Goal: Contribute content: Contribute content

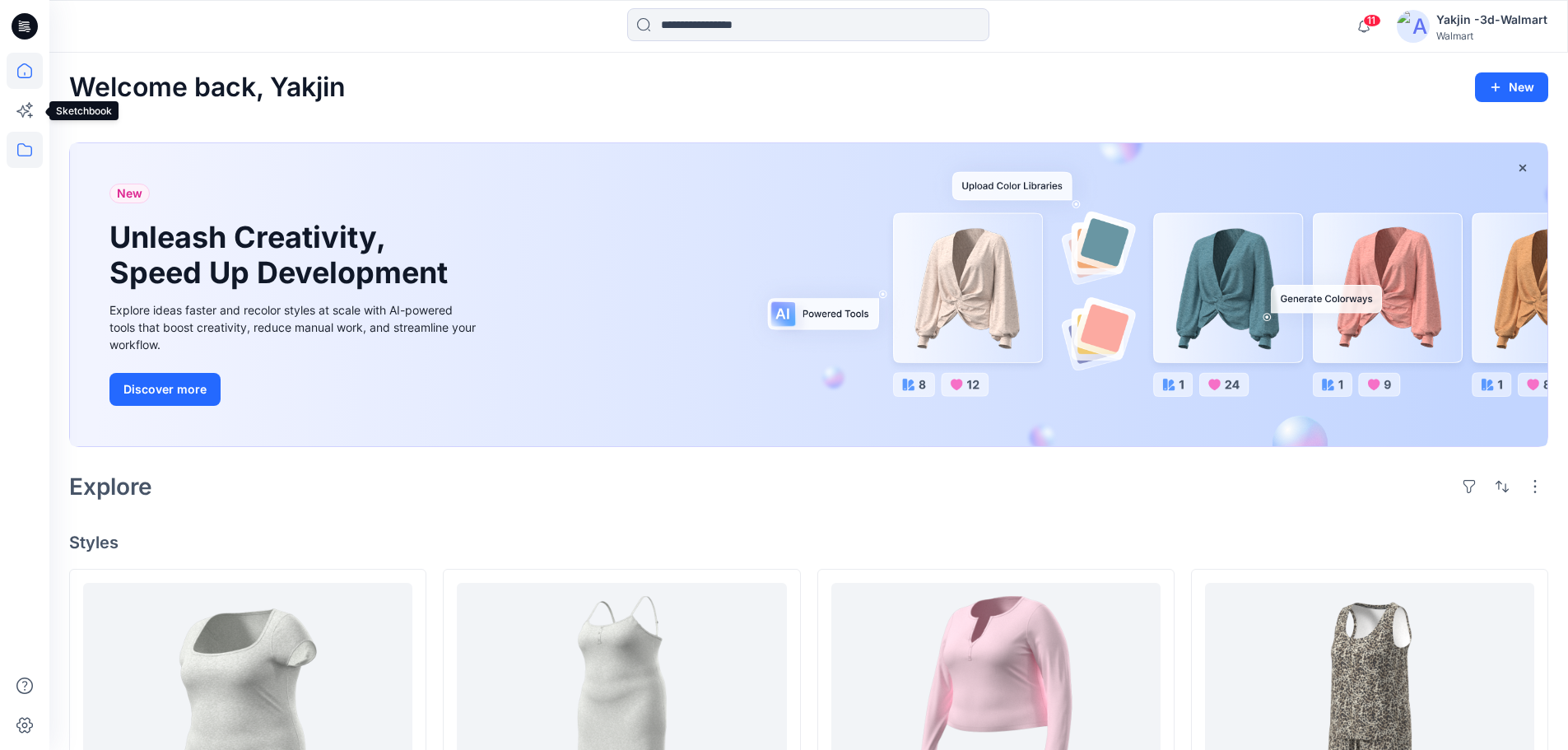
click at [25, 142] on icon at bounding box center [24, 149] width 36 height 36
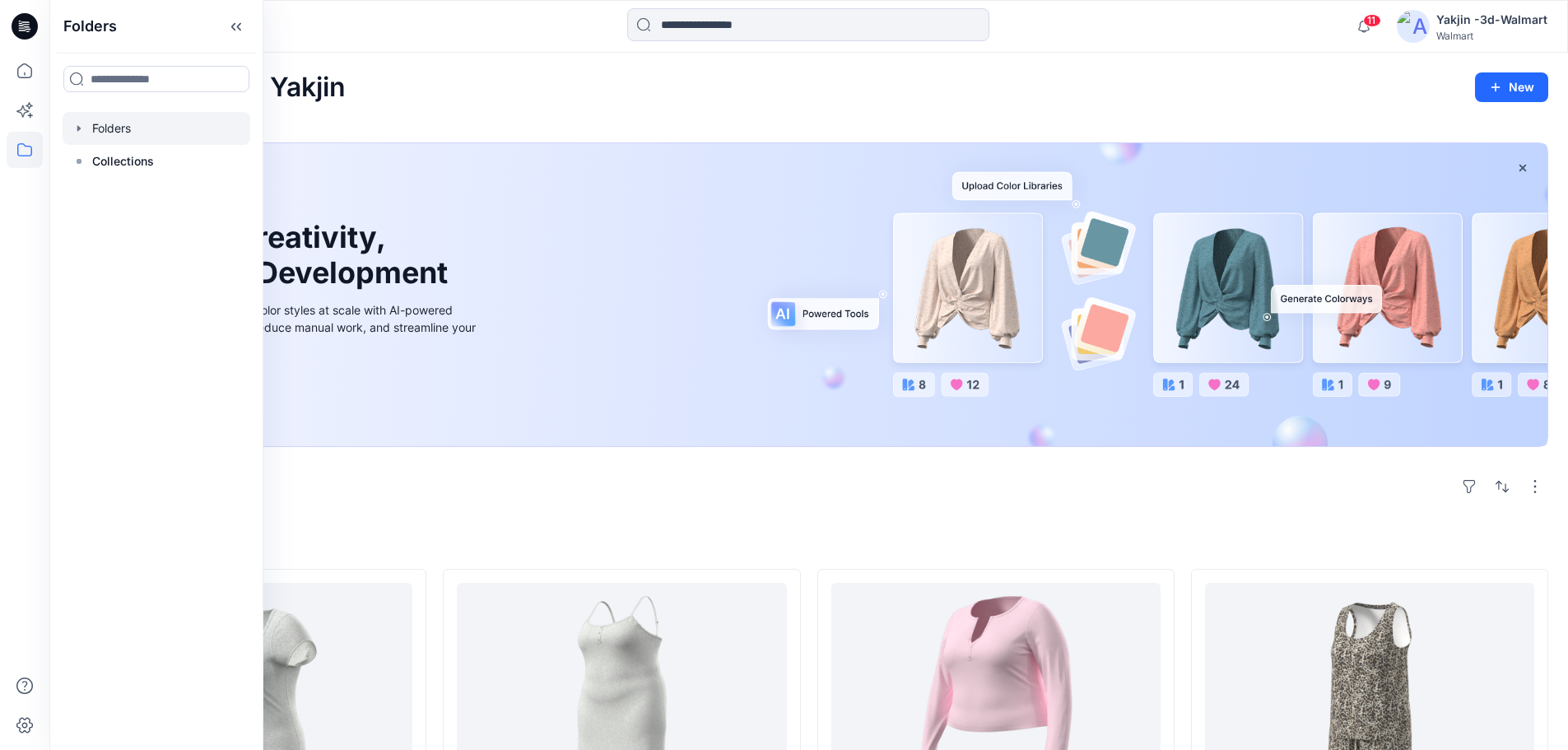
click at [144, 139] on div at bounding box center [157, 129] width 188 height 33
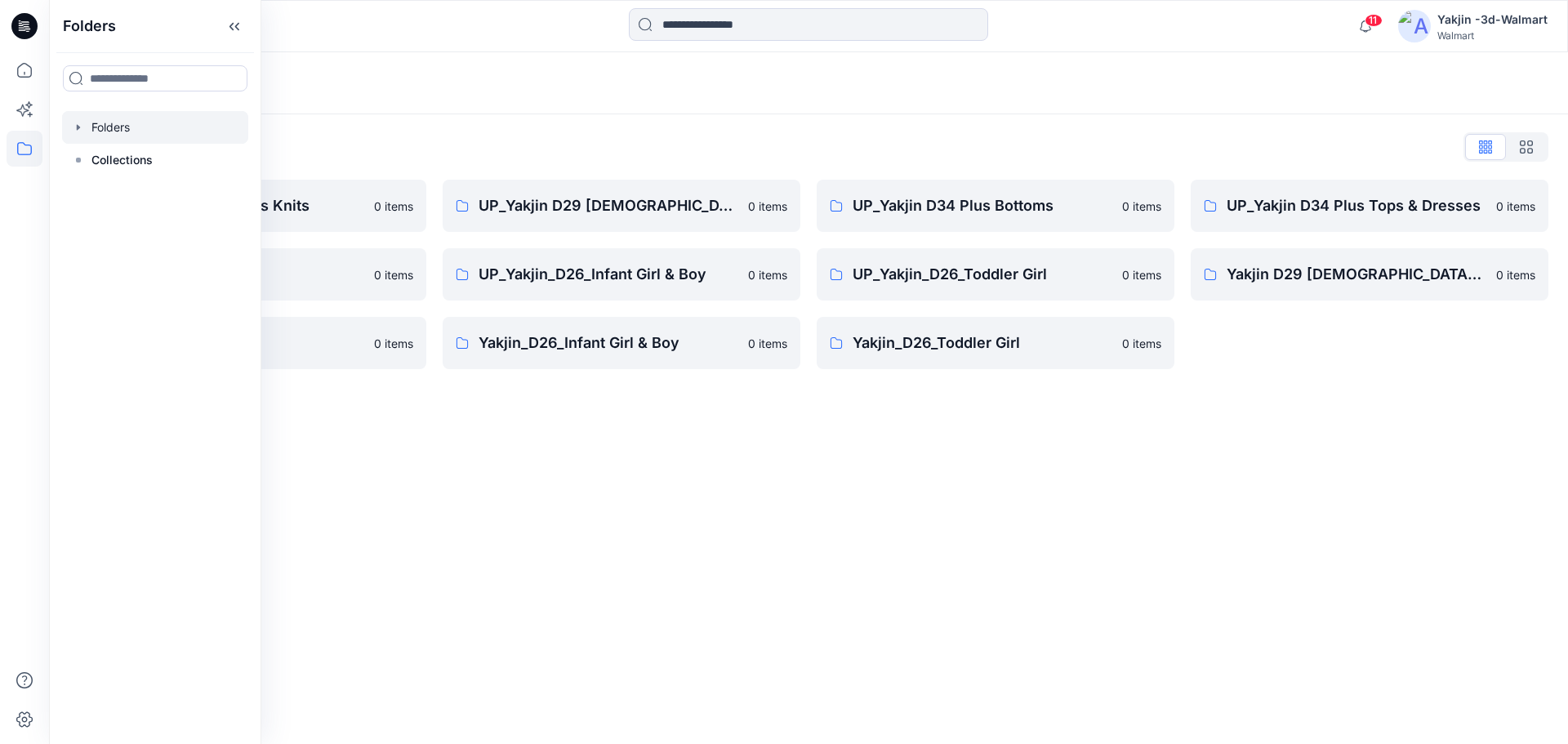
click at [969, 521] on div "Folders Folders List FA Yakjin D34 Womens Knits 0 items UP_Yakjin_D24_Boys 0 it…" at bounding box center [808, 398] width 1519 height 692
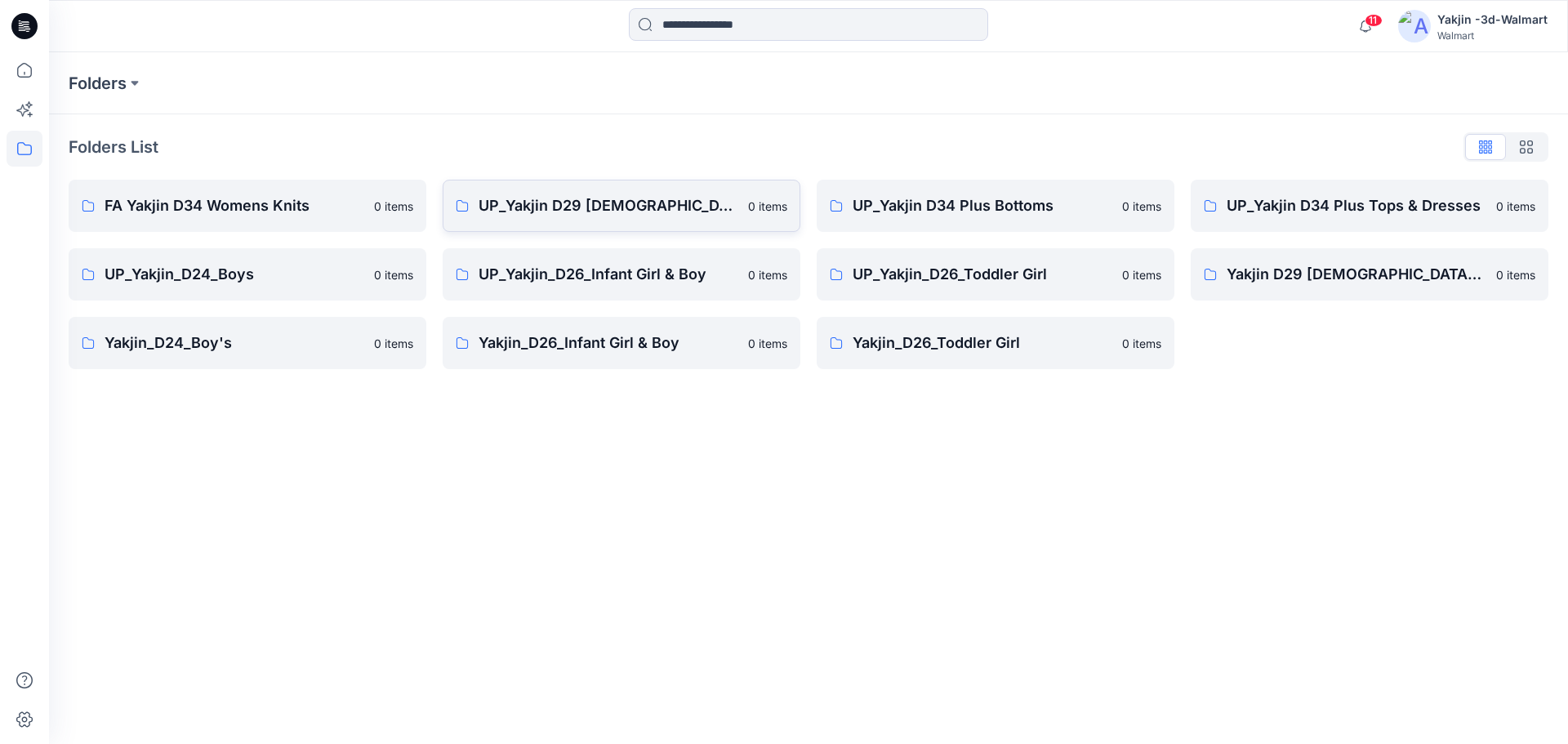
click at [704, 215] on p "UP_Yakjin D29 [DEMOGRAPHIC_DATA] Sleep" at bounding box center [608, 206] width 259 height 23
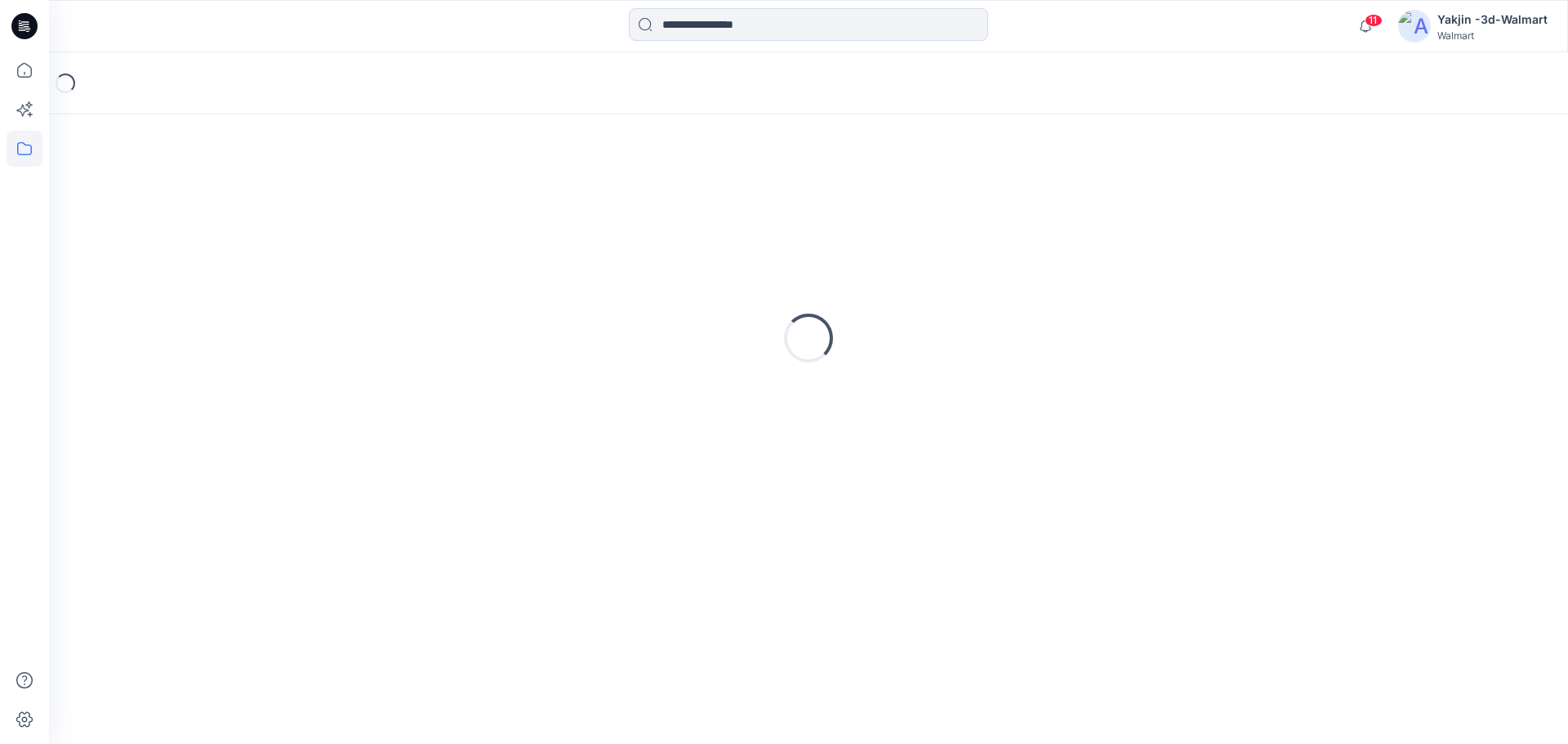
click at [704, 215] on div "Loading..." at bounding box center [808, 337] width 1480 height 409
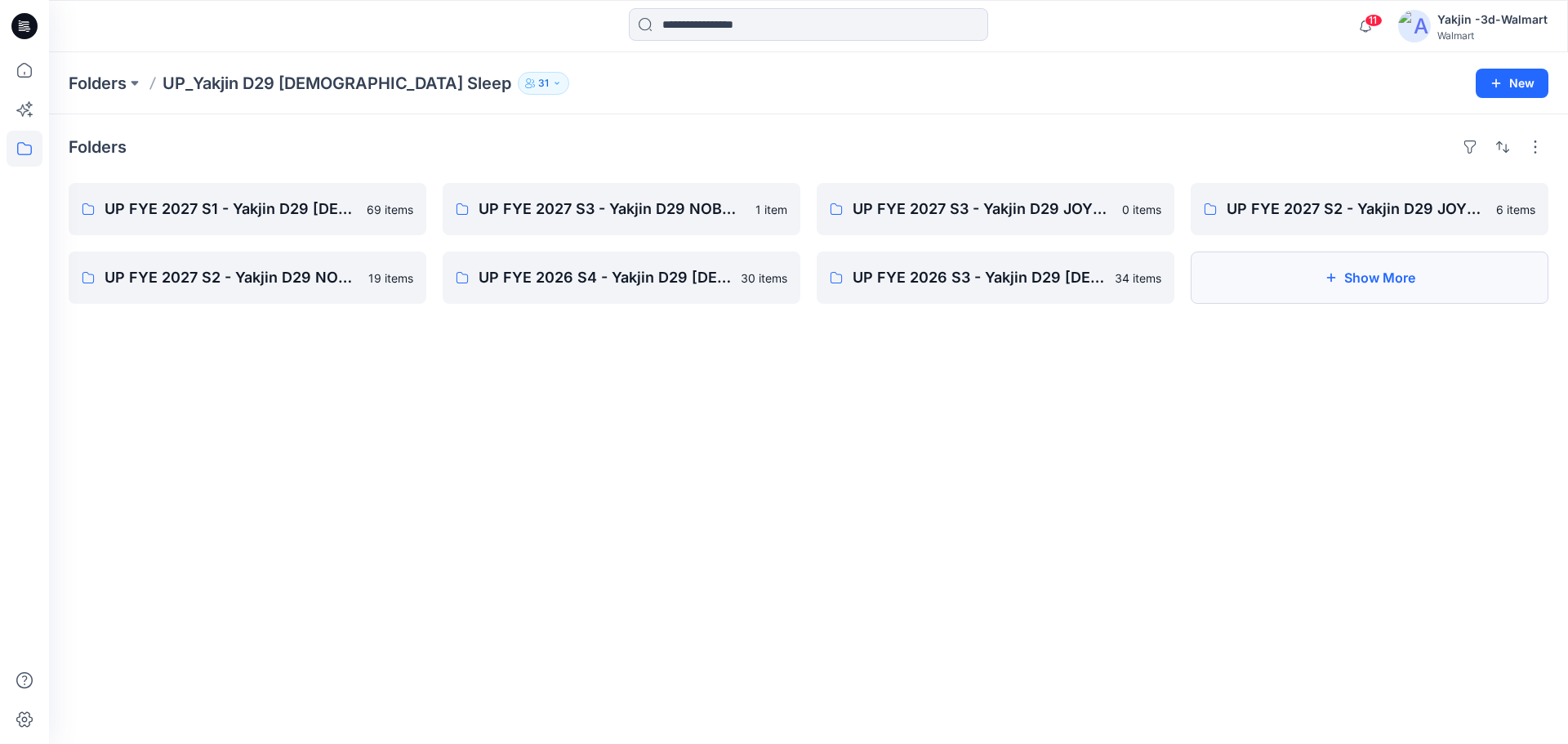
click at [1310, 286] on button "Show More" at bounding box center [1369, 278] width 357 height 52
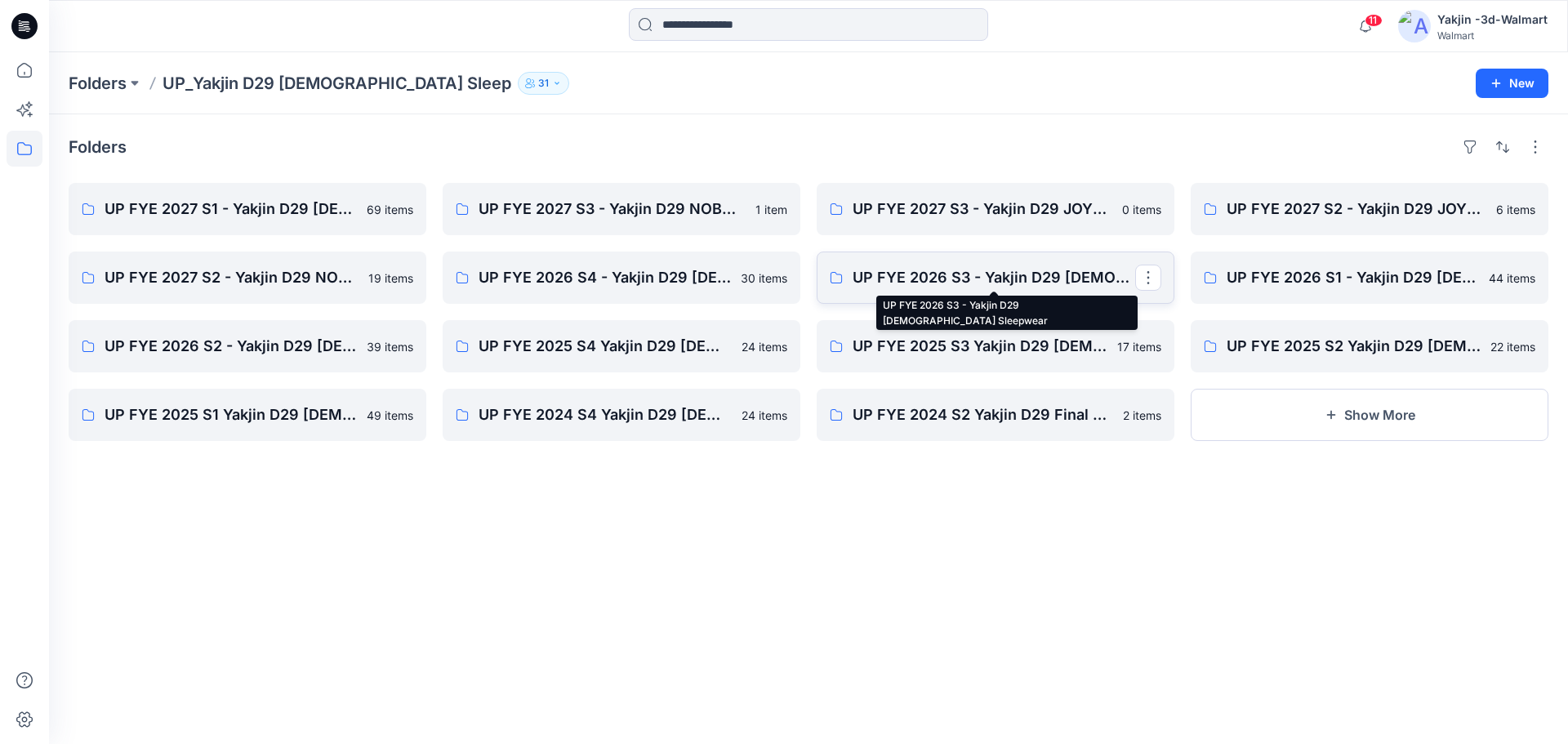
click at [922, 288] on p "UP FYE 2026 S3 - Yakjin D29 [DEMOGRAPHIC_DATA] Sleepwear" at bounding box center [993, 278] width 282 height 23
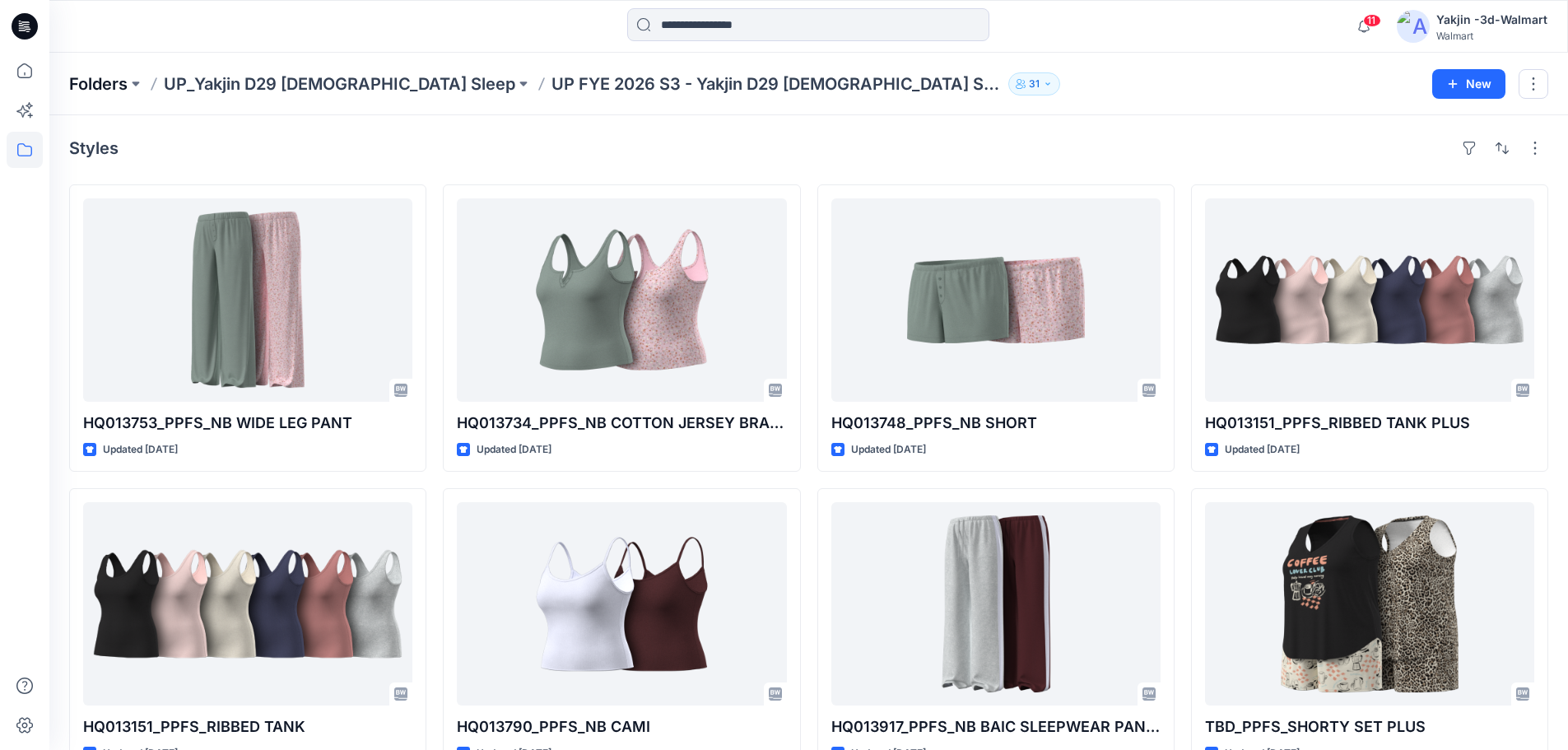
click at [101, 78] on p "Folders" at bounding box center [98, 84] width 58 height 23
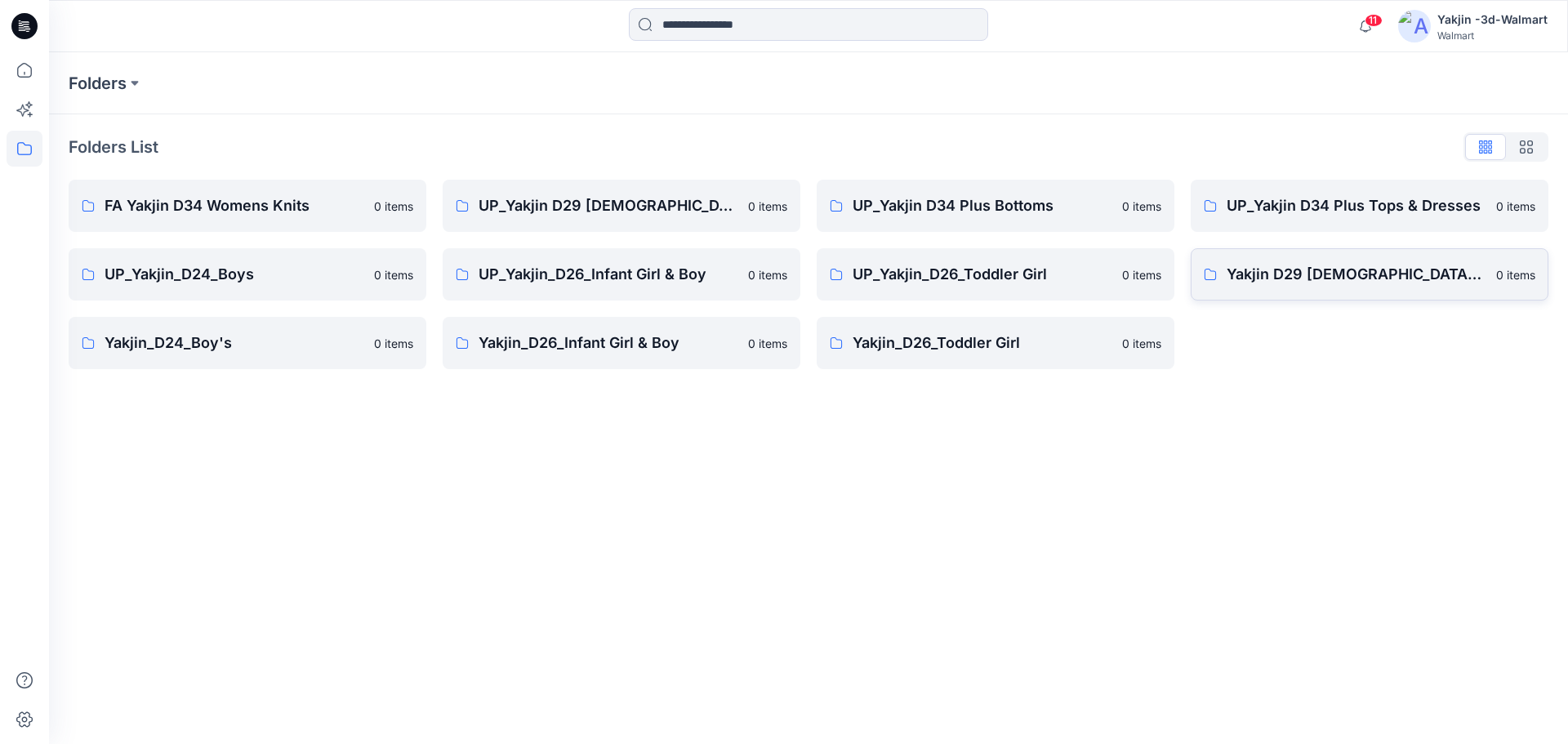
click at [1403, 286] on link "Yakjin D29 Ladies Sleepwear 0 items" at bounding box center [1369, 274] width 357 height 52
click at [669, 464] on div "Folders Folders List FA Yakjin D34 Womens Knits 0 items UP_Yakjin_D24_Boys 0 it…" at bounding box center [808, 398] width 1519 height 692
click at [636, 211] on p "UP_Yakjin D29 [DEMOGRAPHIC_DATA] Sleep" at bounding box center [608, 206] width 259 height 23
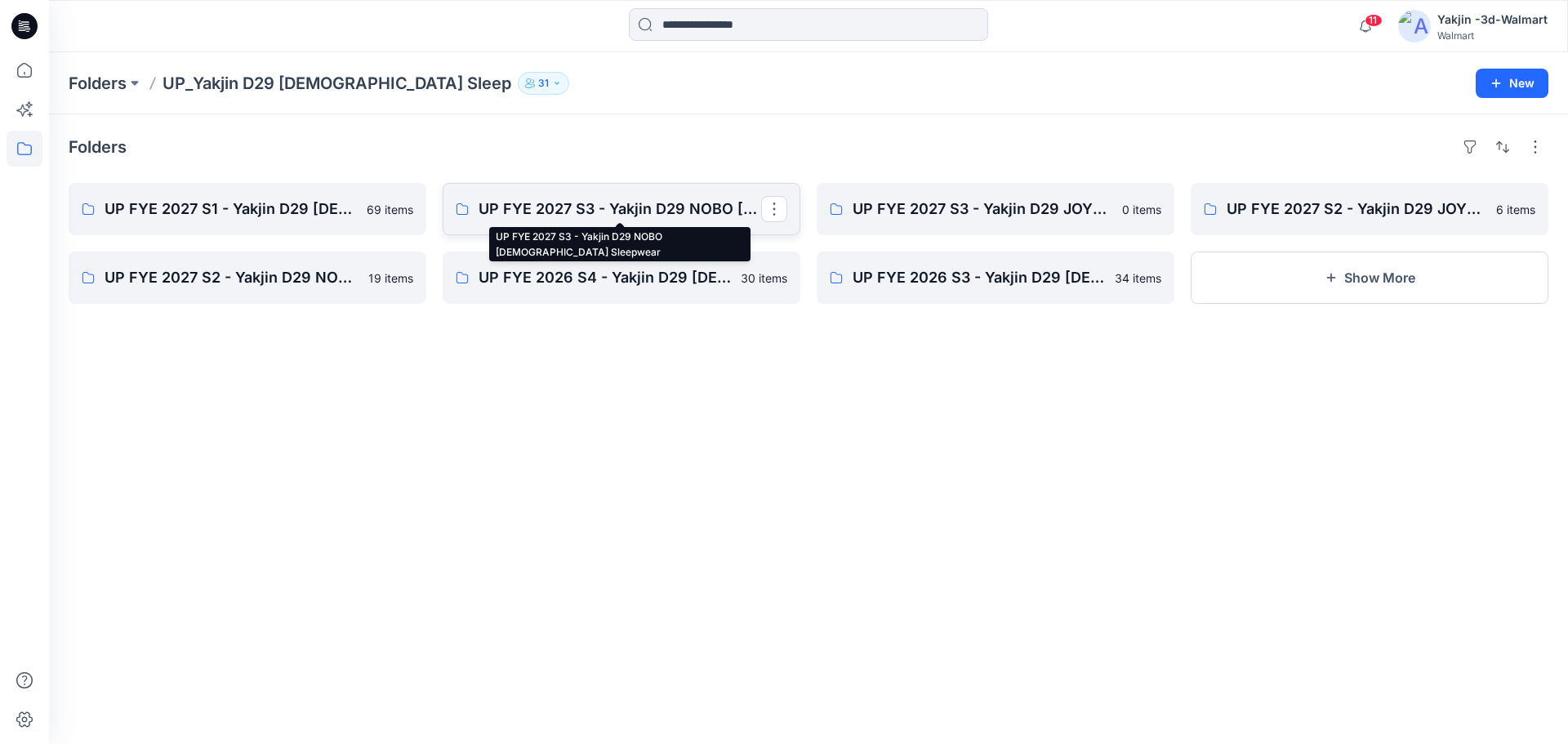
click at [632, 211] on p "UP FYE 2027 S3 - Yakjin D29 NOBO Ladies Sleepwear" at bounding box center [620, 210] width 282 height 23
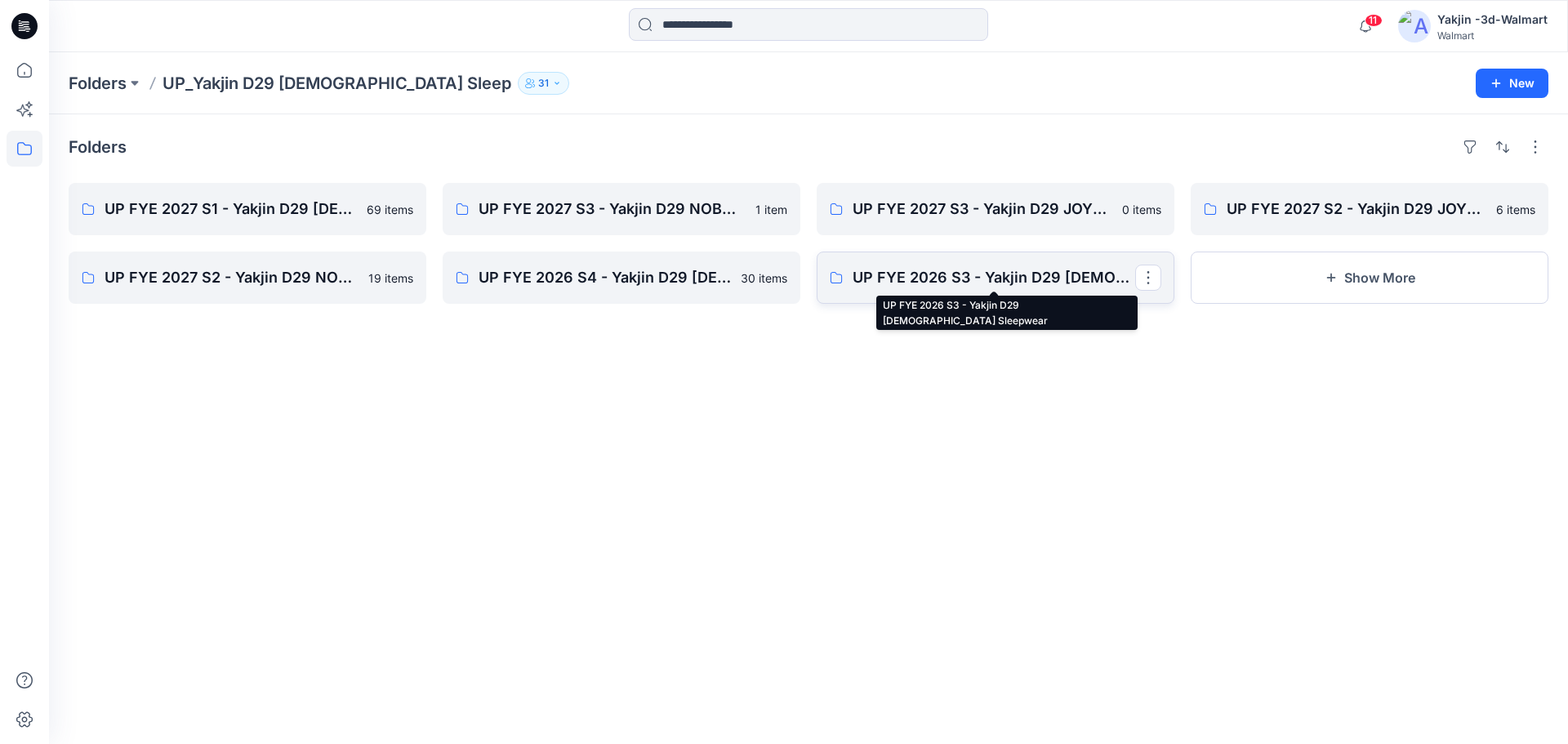
click at [1039, 283] on p "UP FYE 2026 S3 - Yakjin D29 Ladies Sleepwear" at bounding box center [993, 278] width 282 height 23
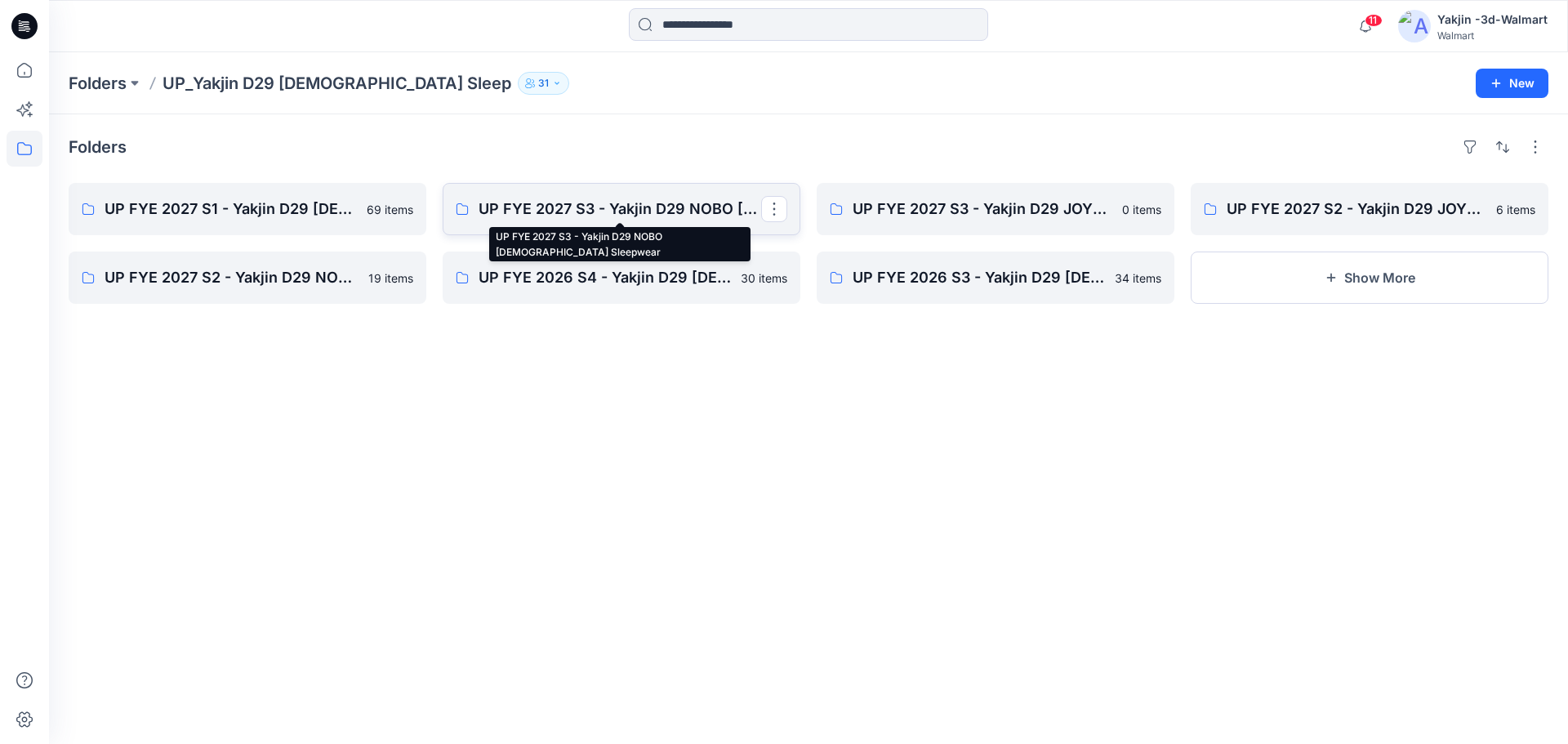
click at [656, 211] on p "UP FYE 2027 S3 - Yakjin D29 NOBO Ladies Sleepwear" at bounding box center [620, 210] width 282 height 23
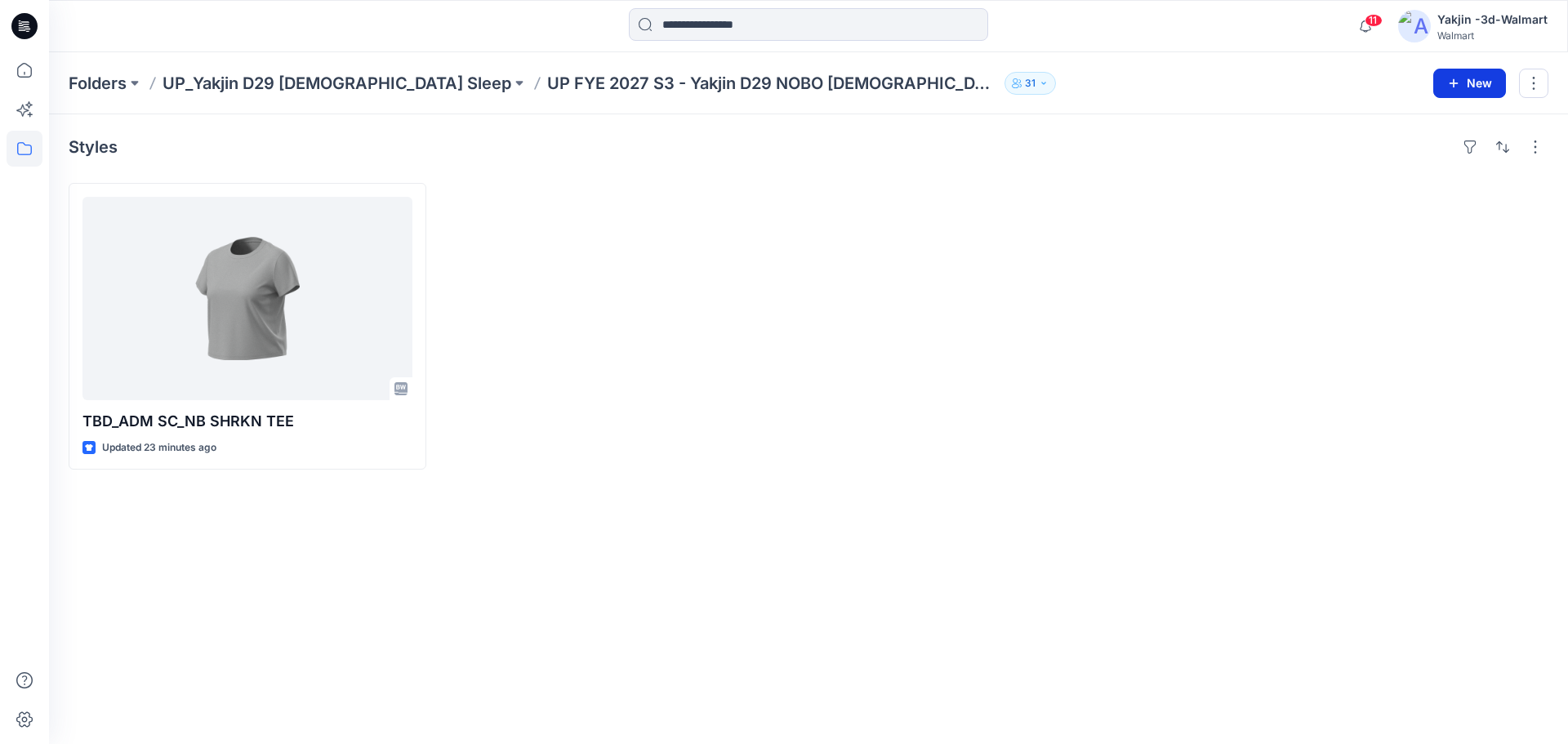
click at [1466, 90] on button "New" at bounding box center [1470, 83] width 73 height 30
click at [1418, 129] on p "New Style" at bounding box center [1418, 124] width 55 height 19
drag, startPoint x: 806, startPoint y: 318, endPoint x: 815, endPoint y: 317, distance: 9.1
click at [807, 318] on div "TBD_ADM SC_NB SHRKN TEE Updated 23 minutes ago" at bounding box center [808, 326] width 1480 height 286
click at [686, 313] on div at bounding box center [622, 326] width 357 height 286
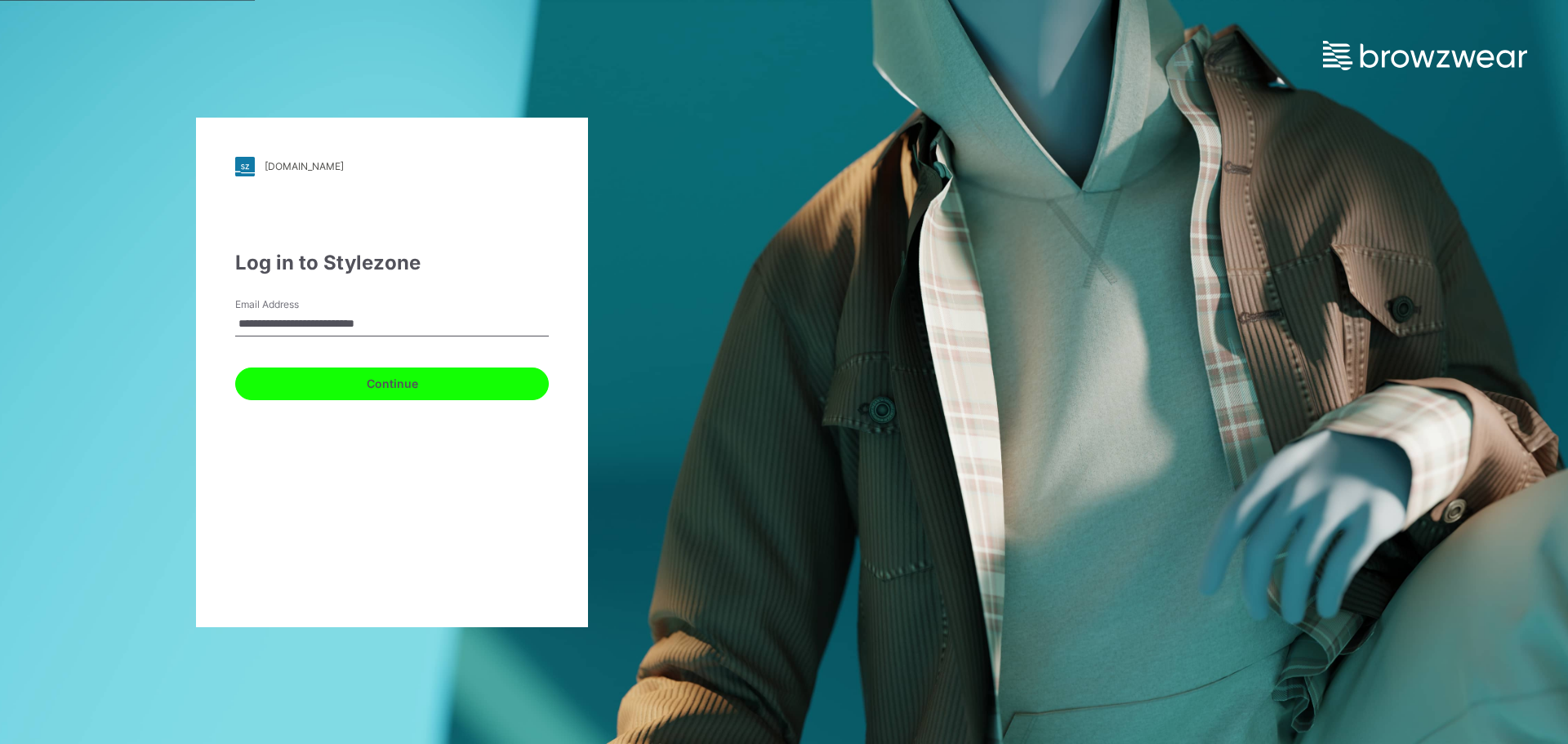
click at [260, 383] on button "Continue" at bounding box center [392, 384] width 313 height 33
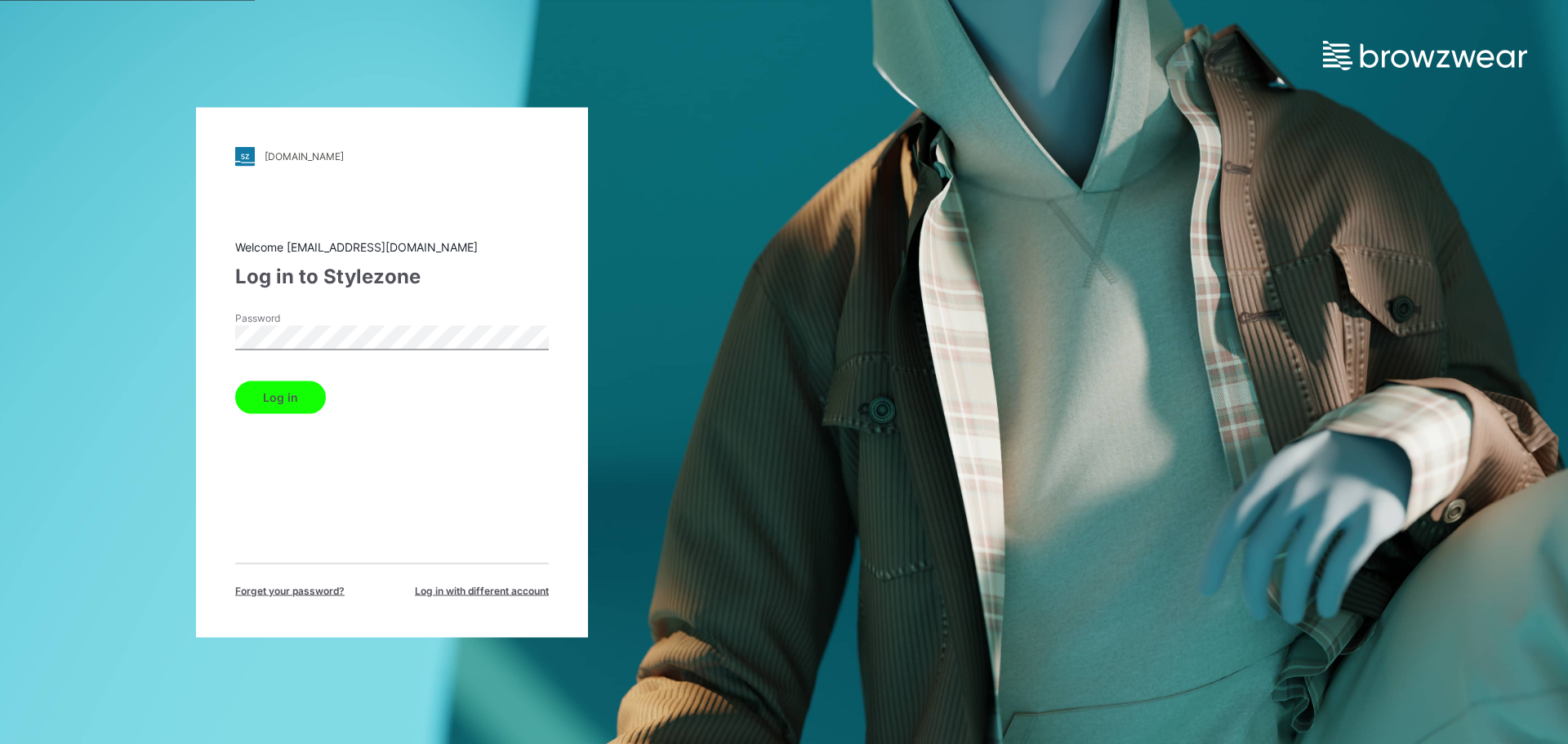
click at [251, 397] on button "Log in" at bounding box center [281, 397] width 90 height 33
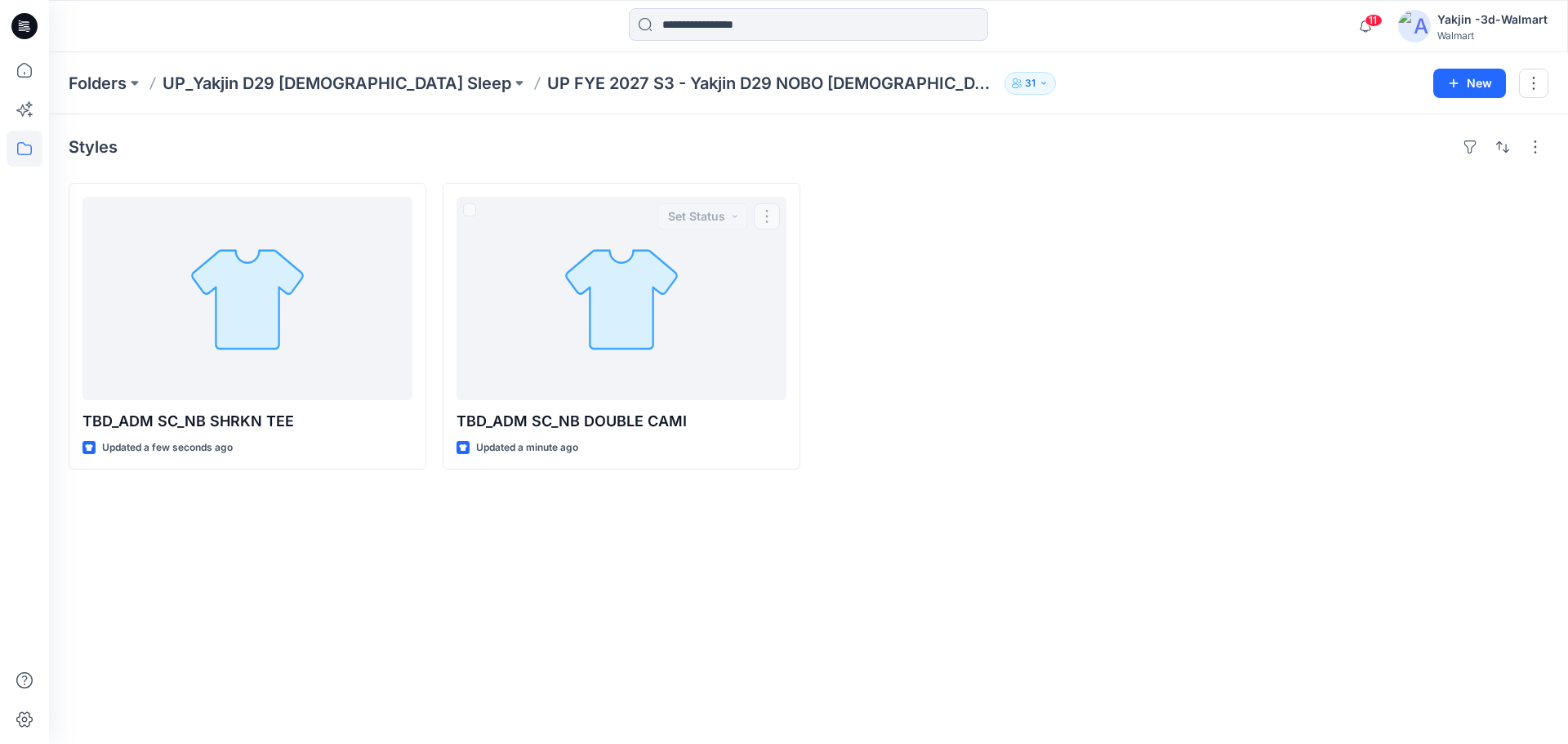
click at [977, 378] on div at bounding box center [995, 326] width 357 height 286
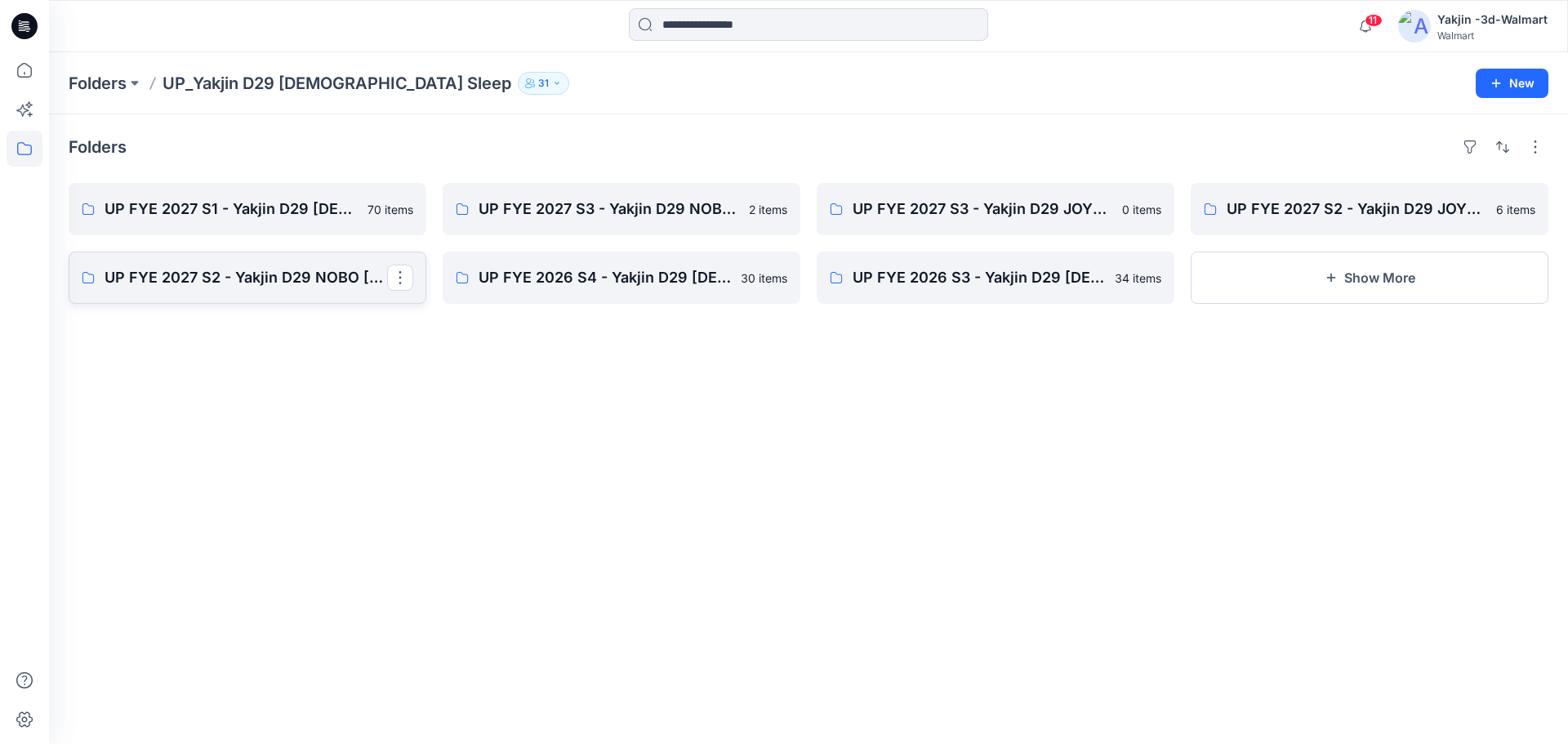
click at [247, 288] on p "UP FYE 2027 S2 - Yakjin D29 NOBO Ladies Sleepwear" at bounding box center [246, 278] width 282 height 23
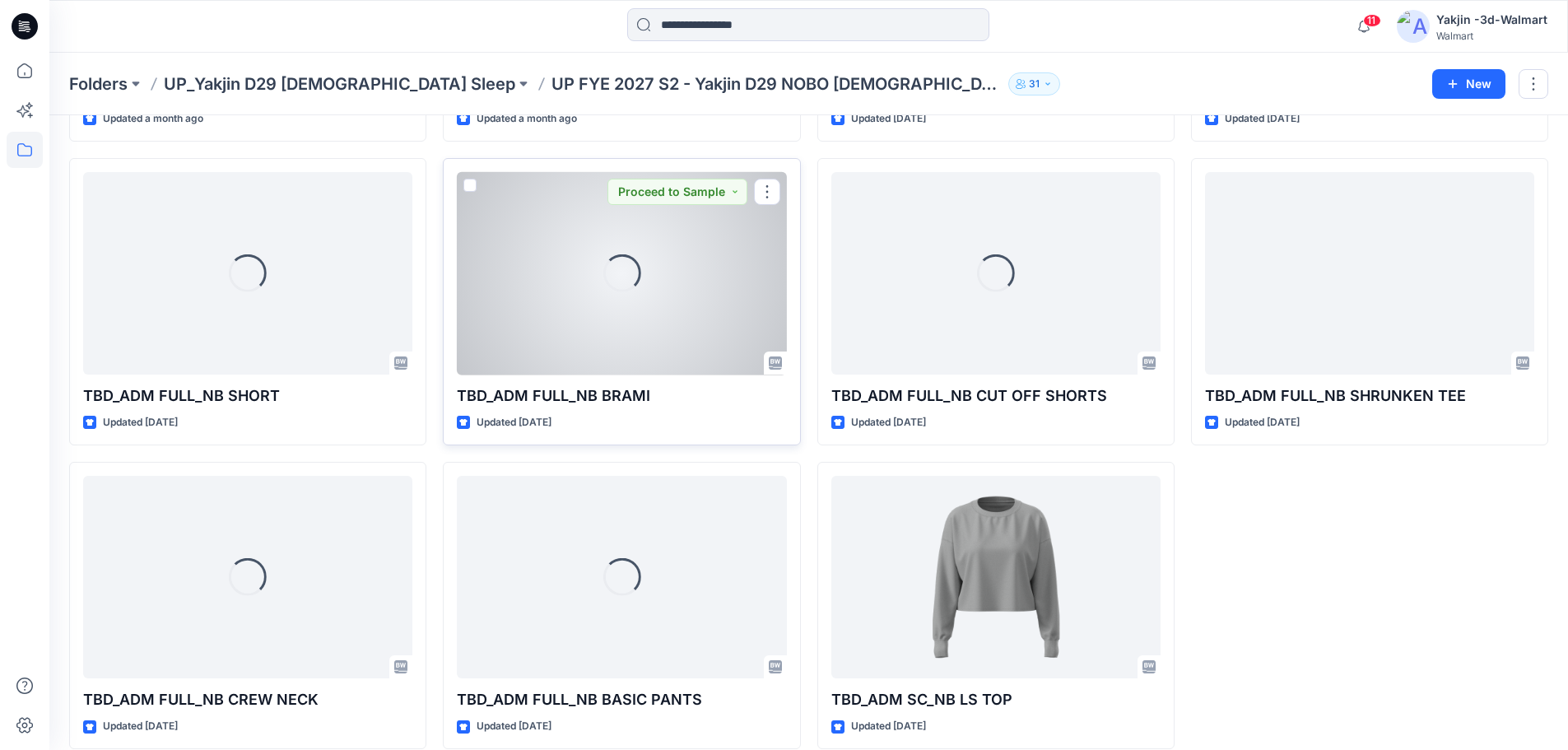
scroll to position [958, 0]
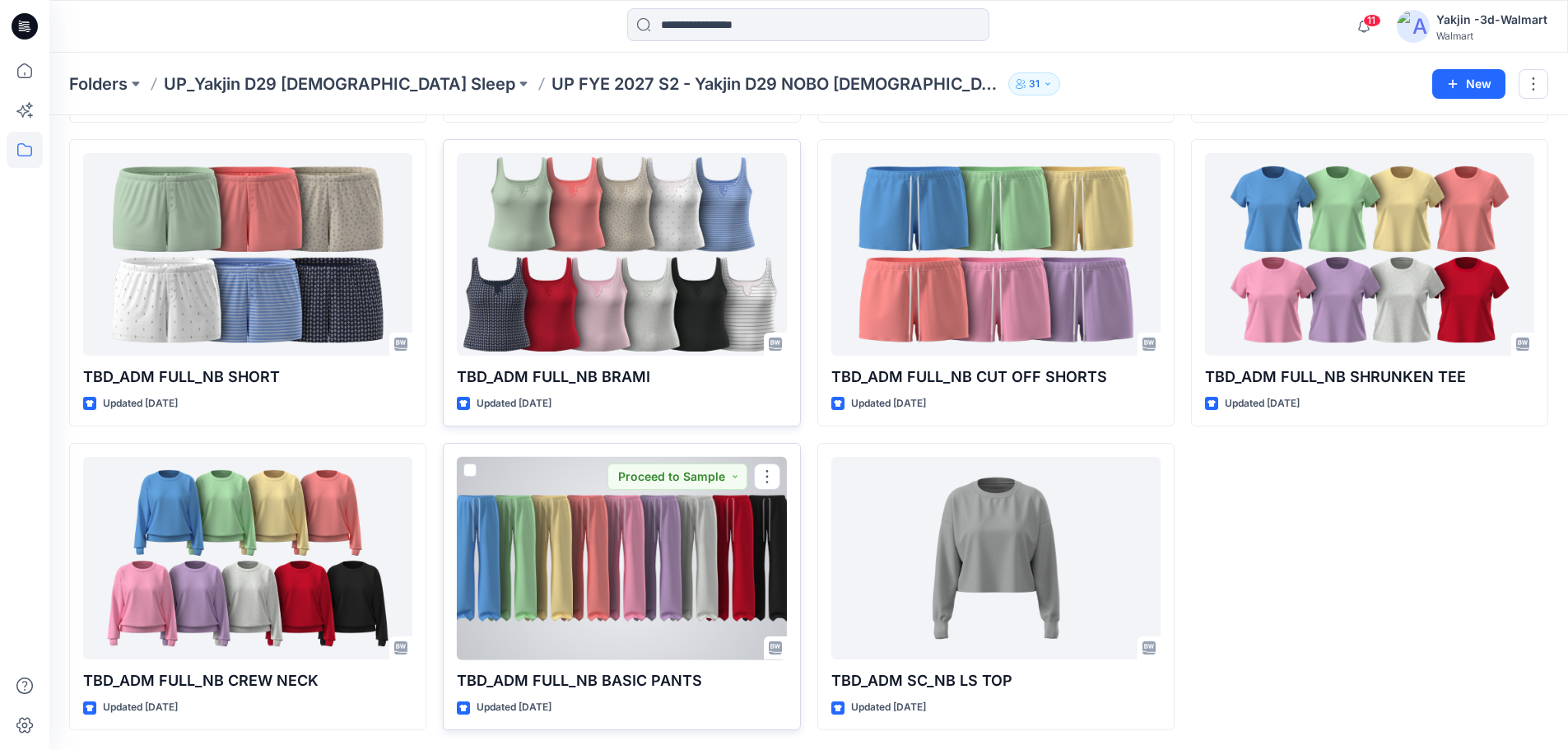
click at [706, 546] on div at bounding box center [622, 559] width 329 height 203
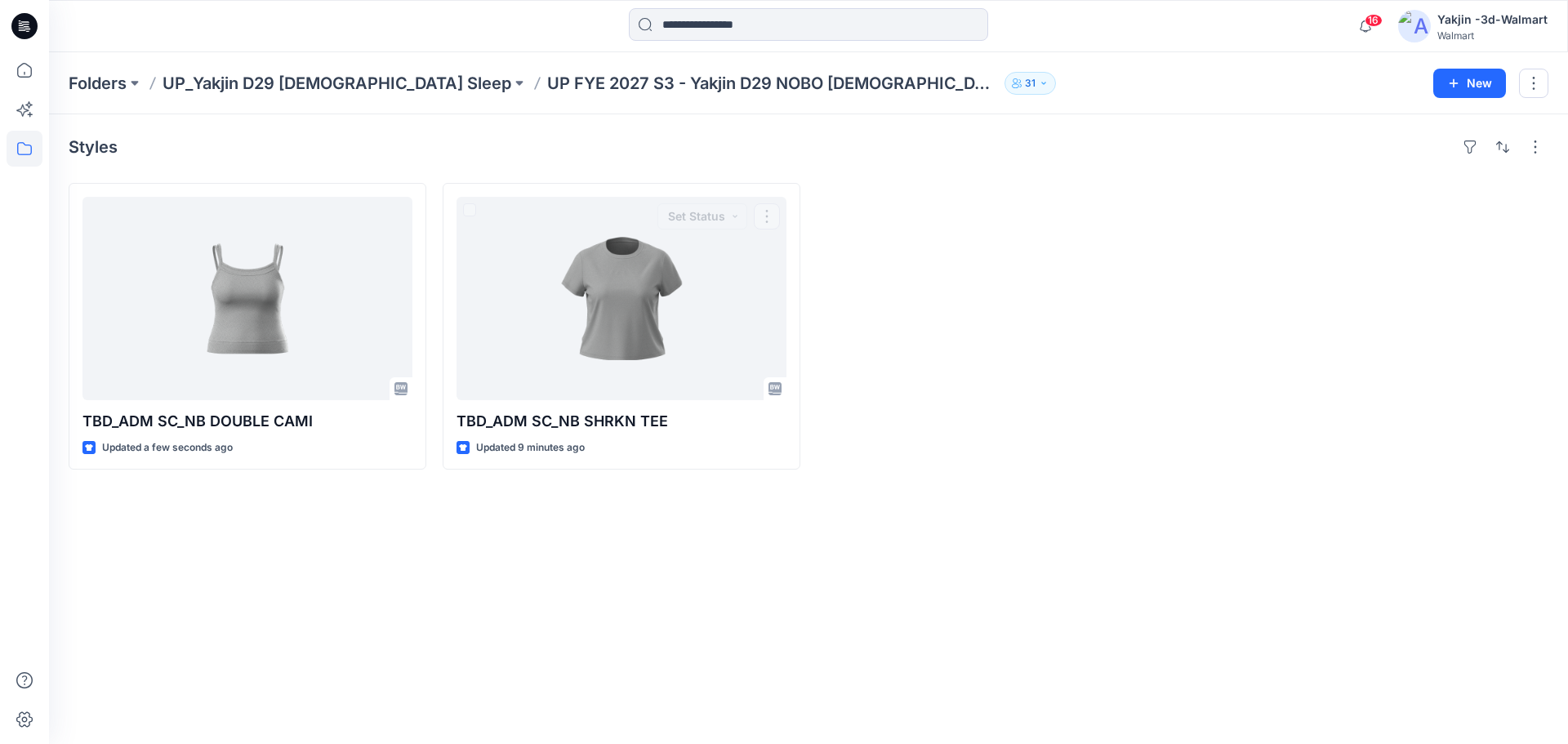
drag, startPoint x: 896, startPoint y: 310, endPoint x: 640, endPoint y: 117, distance: 320.6
click at [896, 310] on div at bounding box center [995, 326] width 357 height 286
click at [334, 81] on p "UP_Yakjin D29 [DEMOGRAPHIC_DATA] Sleep" at bounding box center [336, 84] width 349 height 23
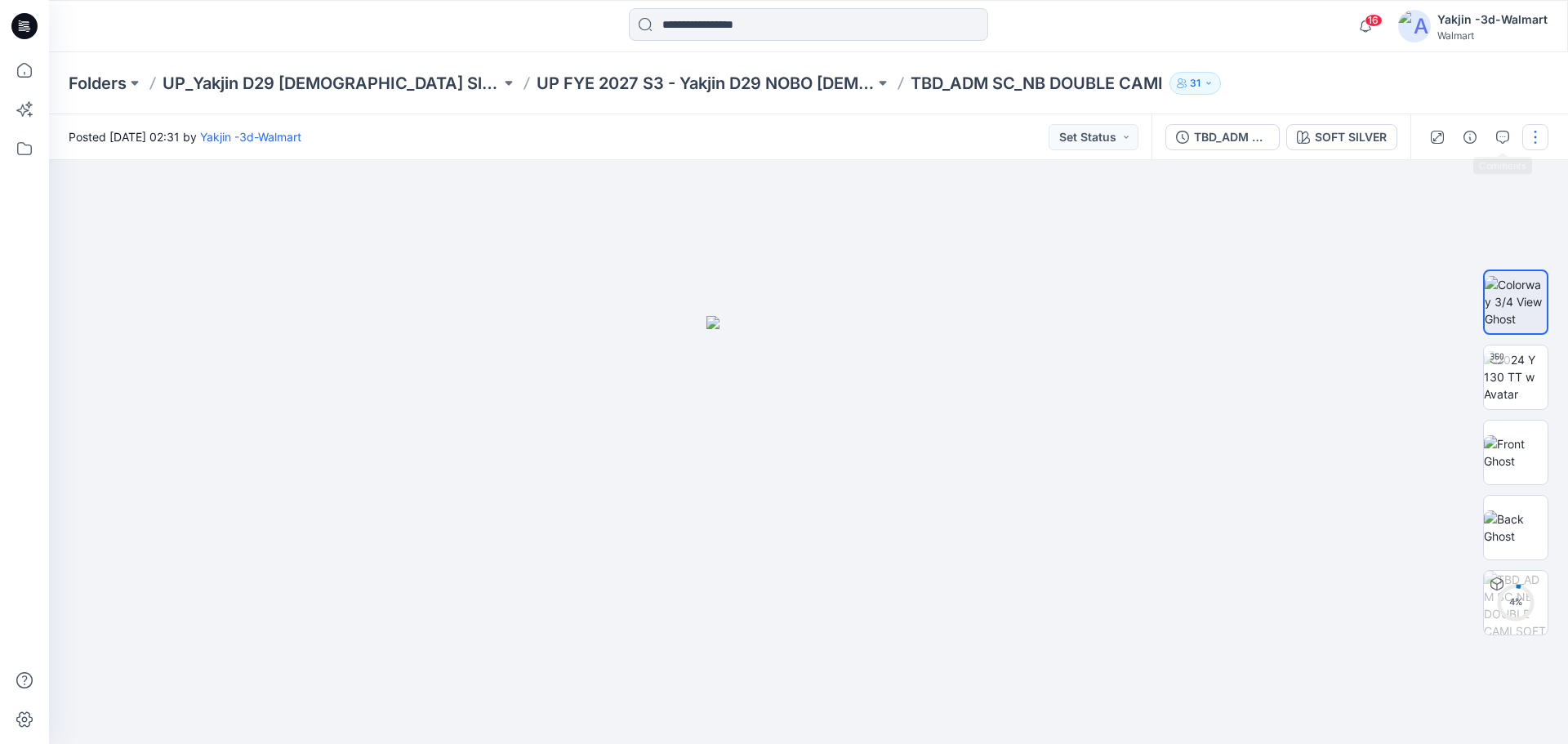
click at [1530, 140] on button "button" at bounding box center [1534, 136] width 26 height 26
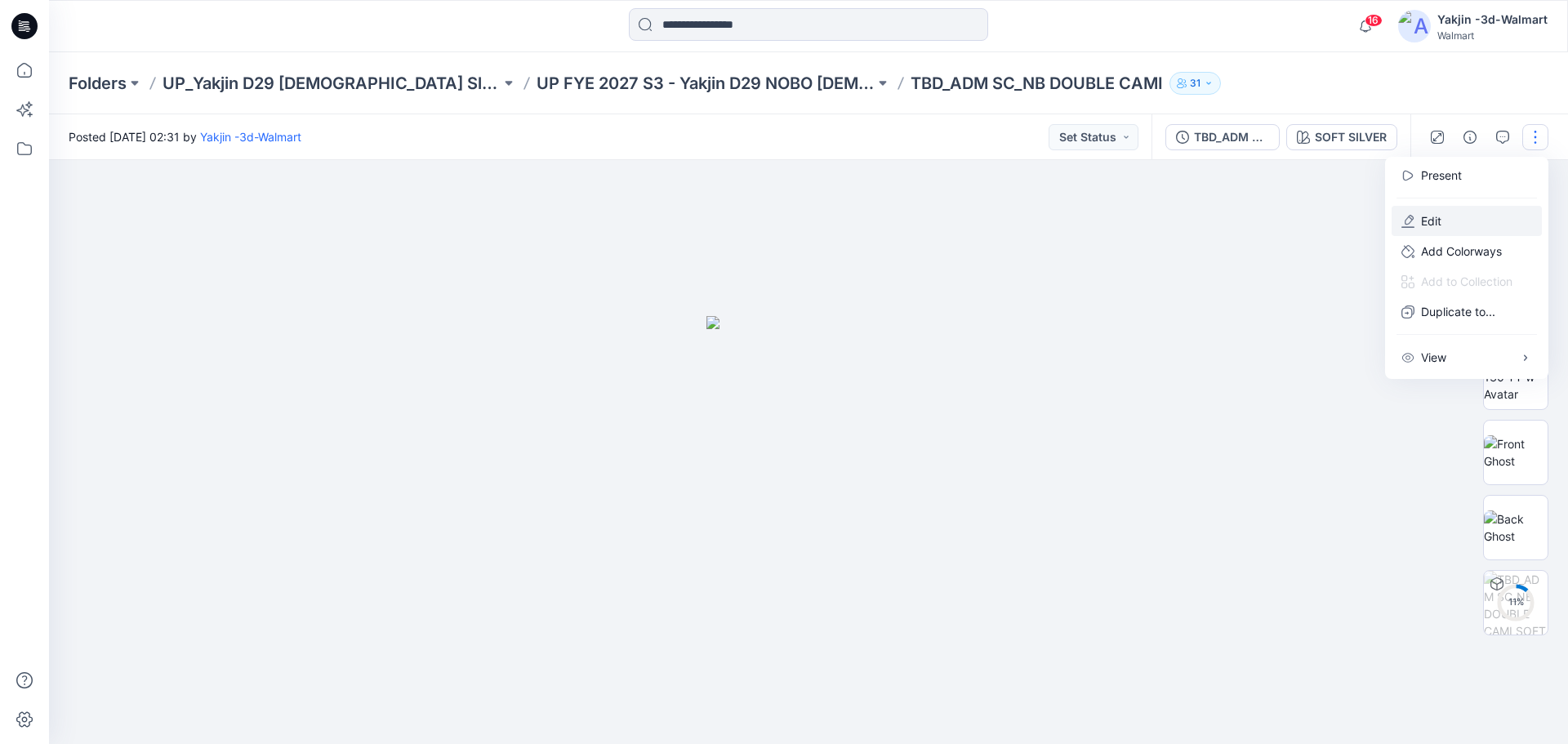
click at [1474, 226] on button "Edit" at bounding box center [1466, 220] width 150 height 30
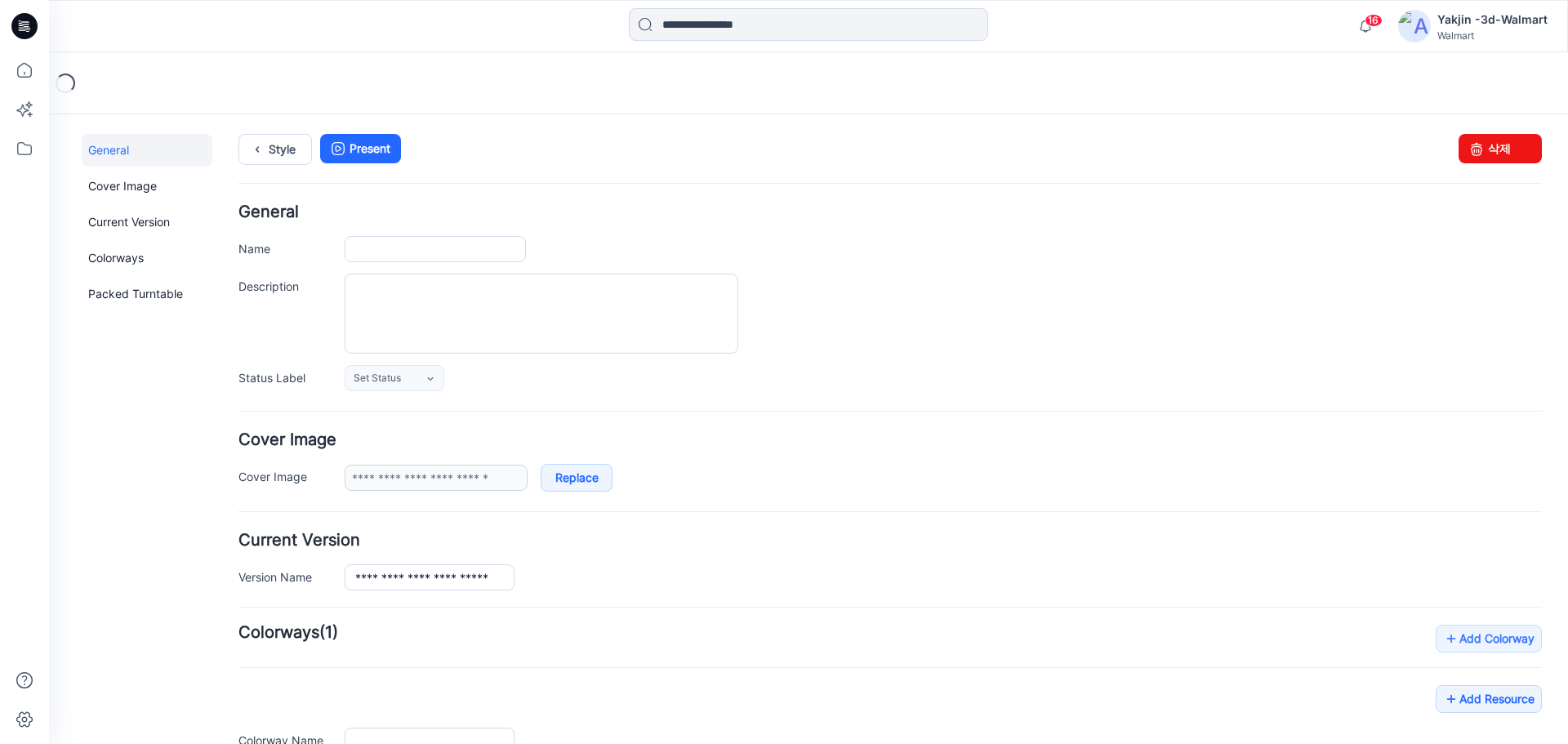
type input "**********"
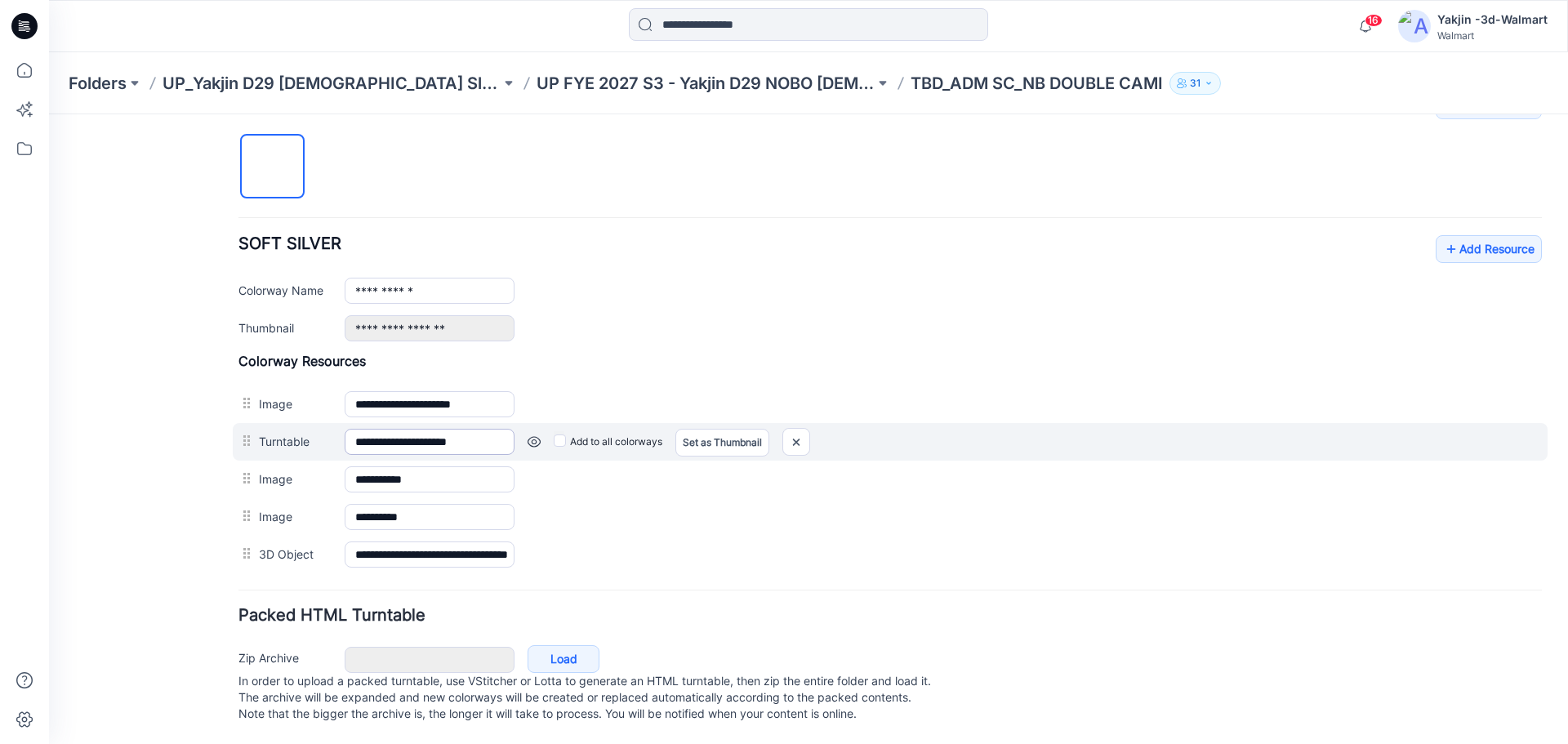
scroll to position [550, 0]
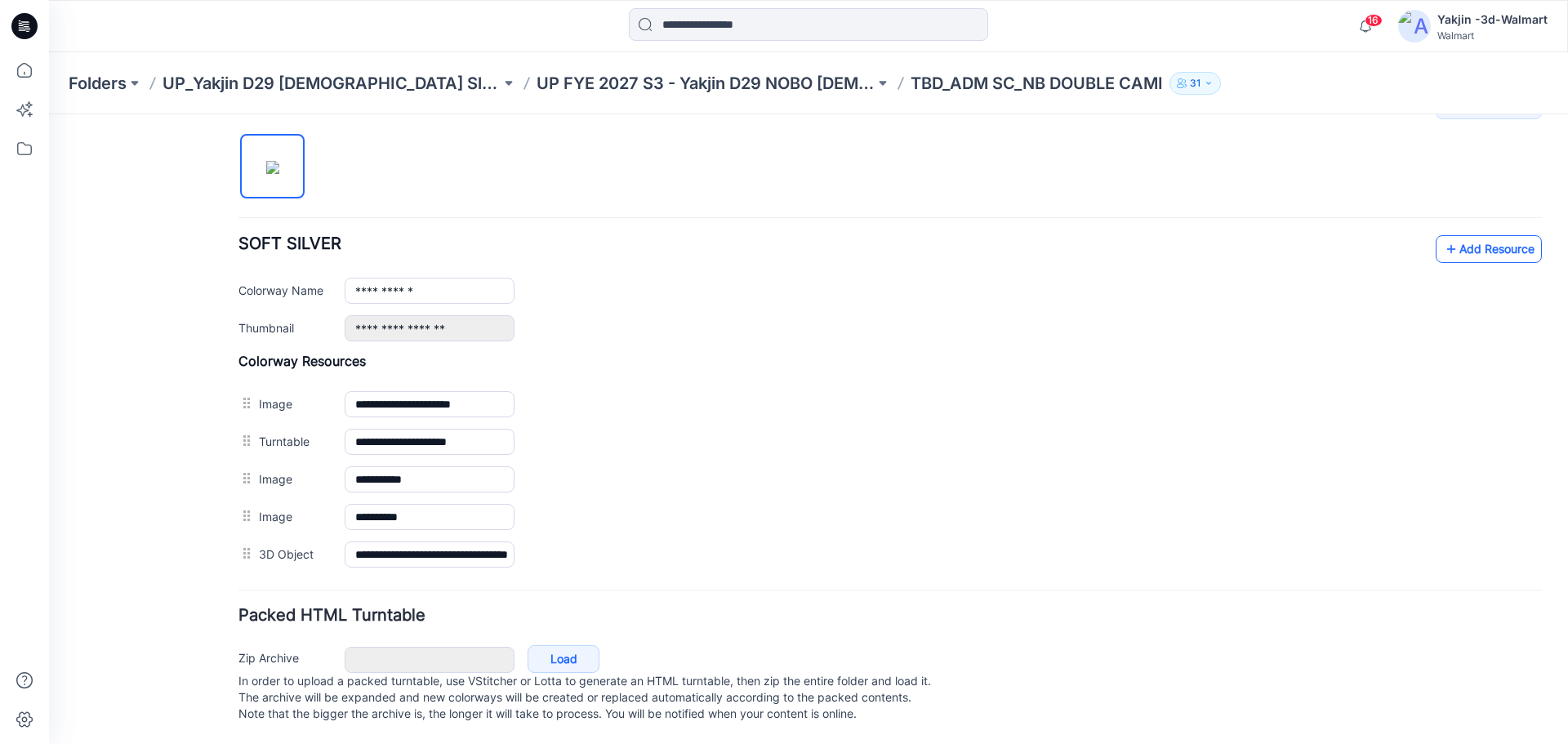
click at [1462, 236] on link "Add Resource" at bounding box center [1488, 249] width 107 height 28
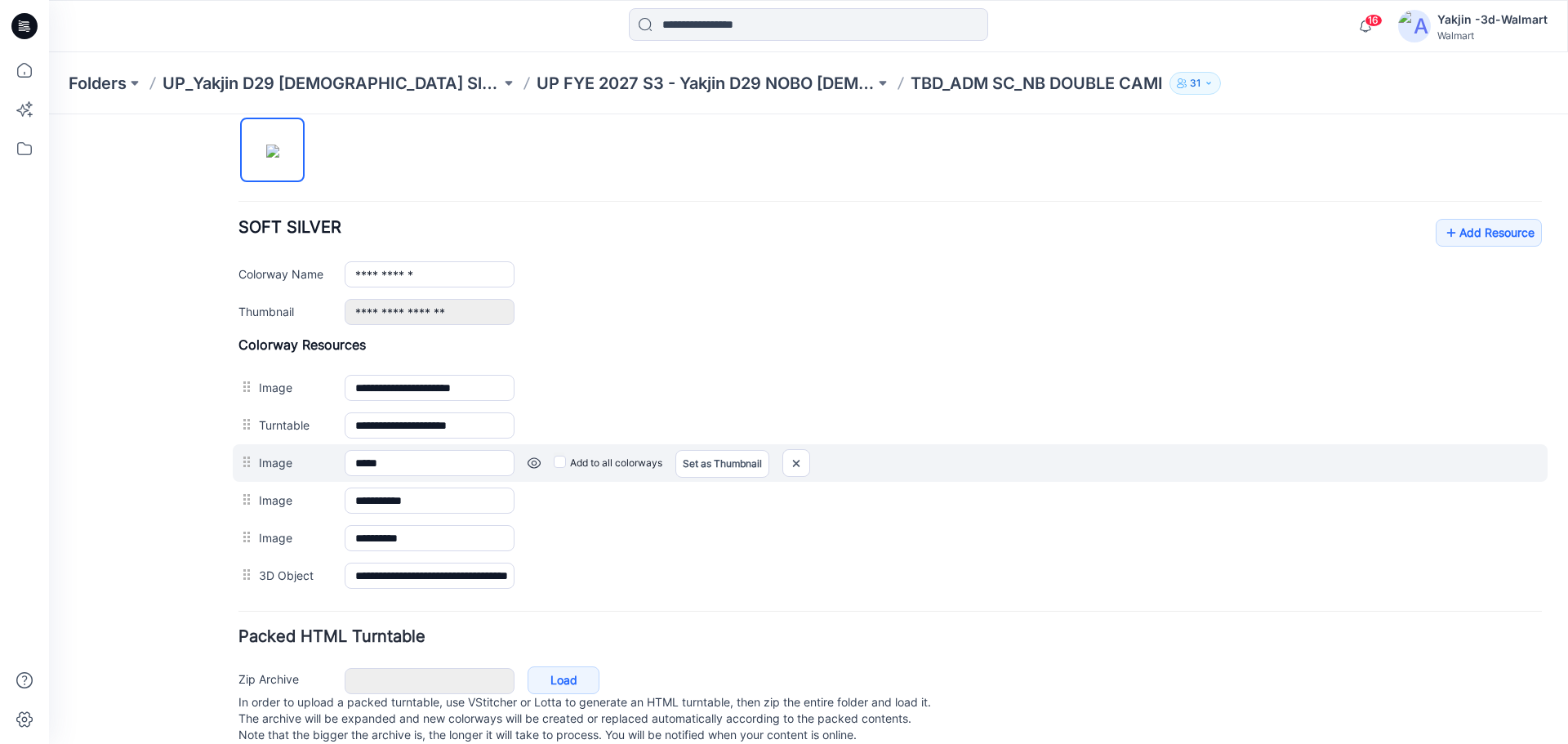
click at [49, 114] on link at bounding box center [49, 114] width 0 height 0
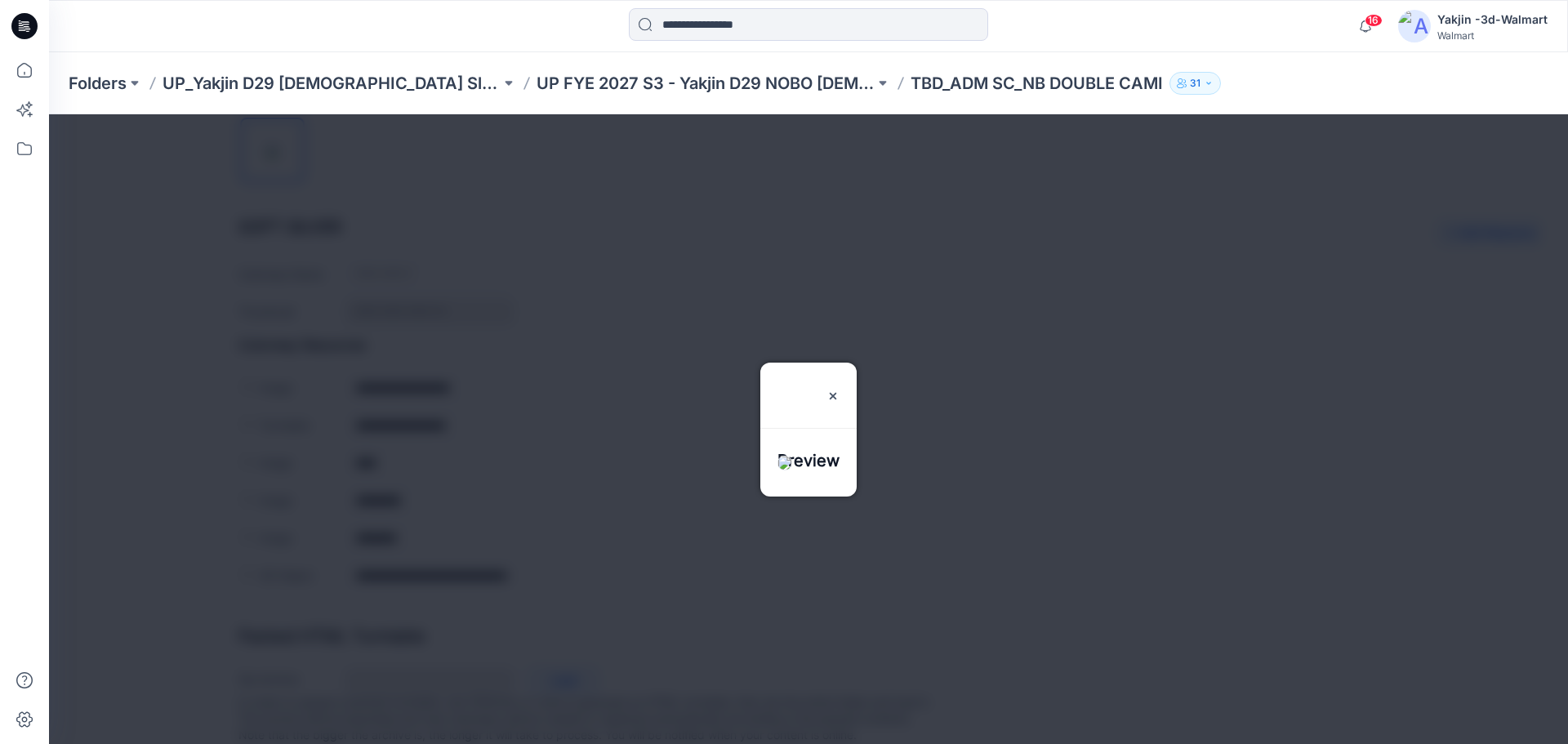
click at [997, 427] on div at bounding box center [808, 429] width 1519 height 630
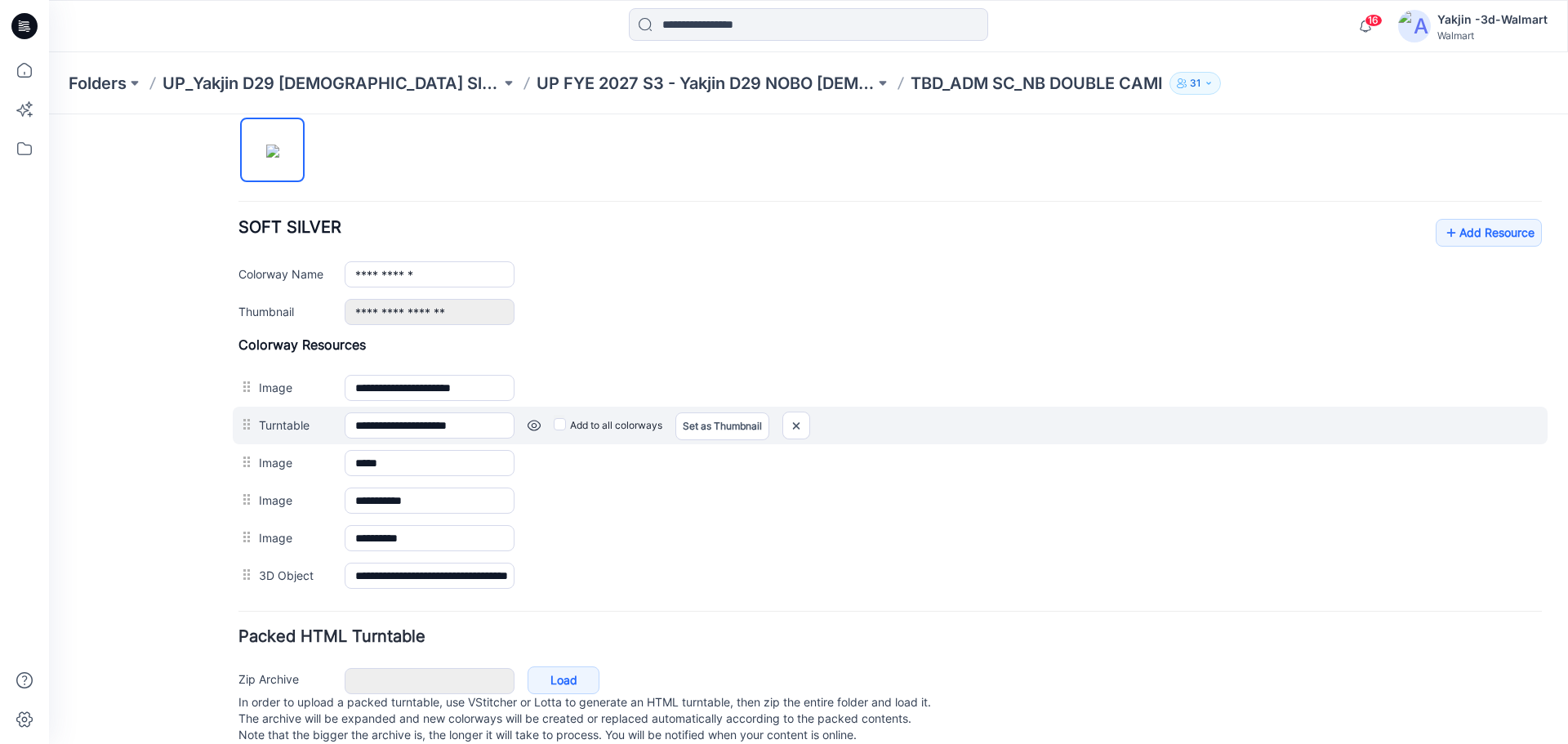
click at [49, 114] on link at bounding box center [49, 114] width 0 height 0
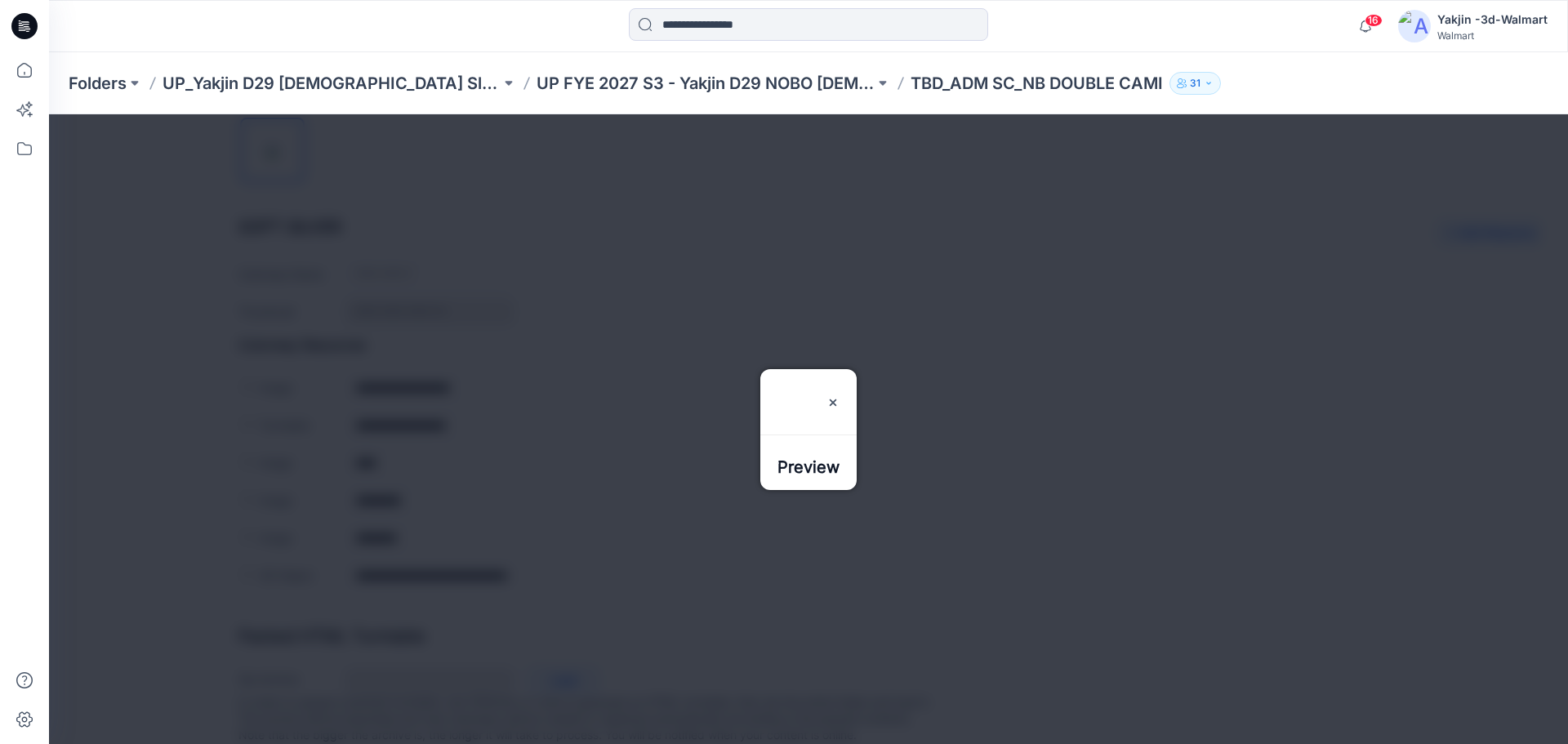
drag, startPoint x: 1158, startPoint y: 505, endPoint x: 1045, endPoint y: 490, distance: 114.0
click at [1152, 504] on div at bounding box center [808, 429] width 1519 height 630
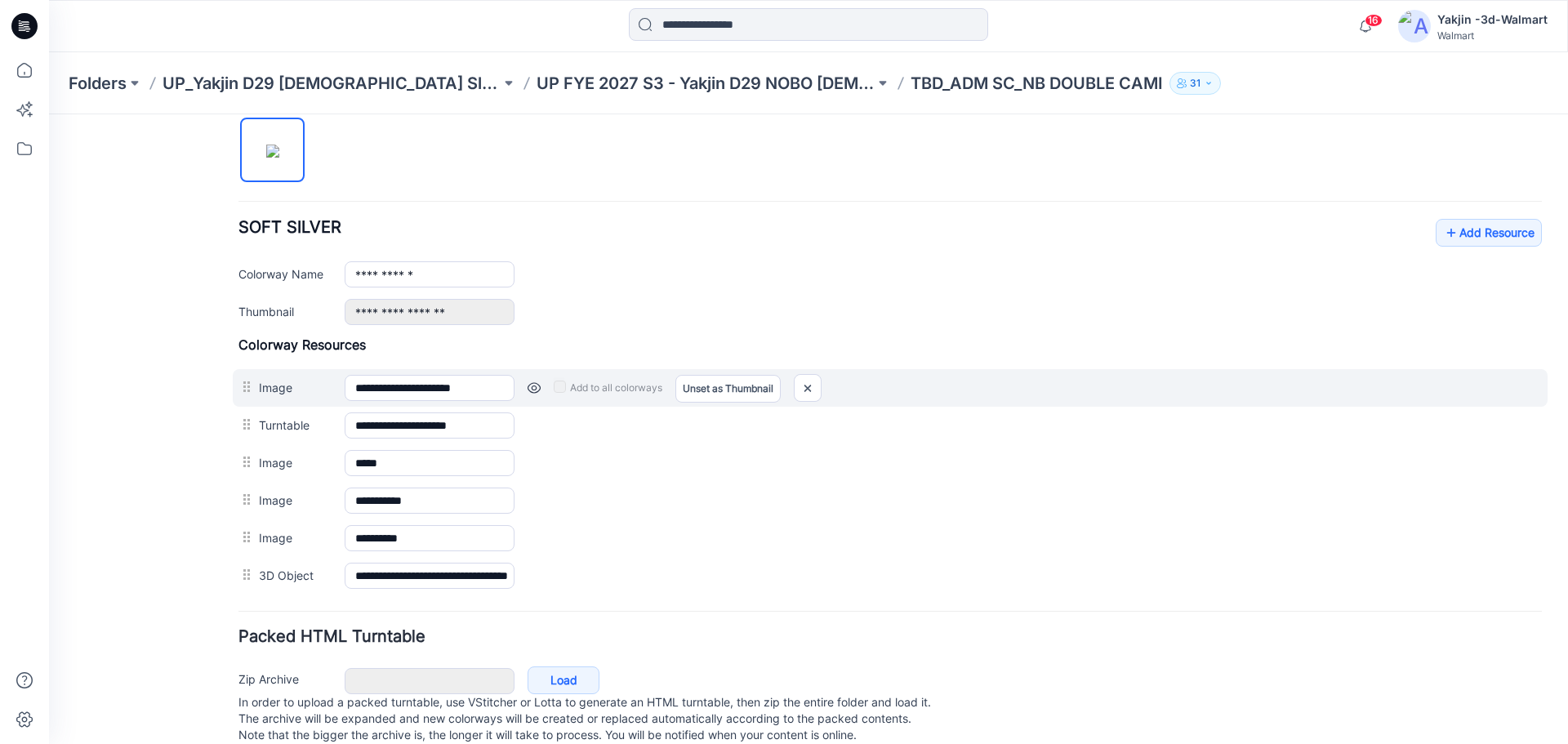
click at [527, 387] on div "Add to all colorways Set as Thumbnail Unset as Thumbnail" at bounding box center [1028, 387] width 1027 height 26
click at [533, 389] on link at bounding box center [534, 388] width 13 height 13
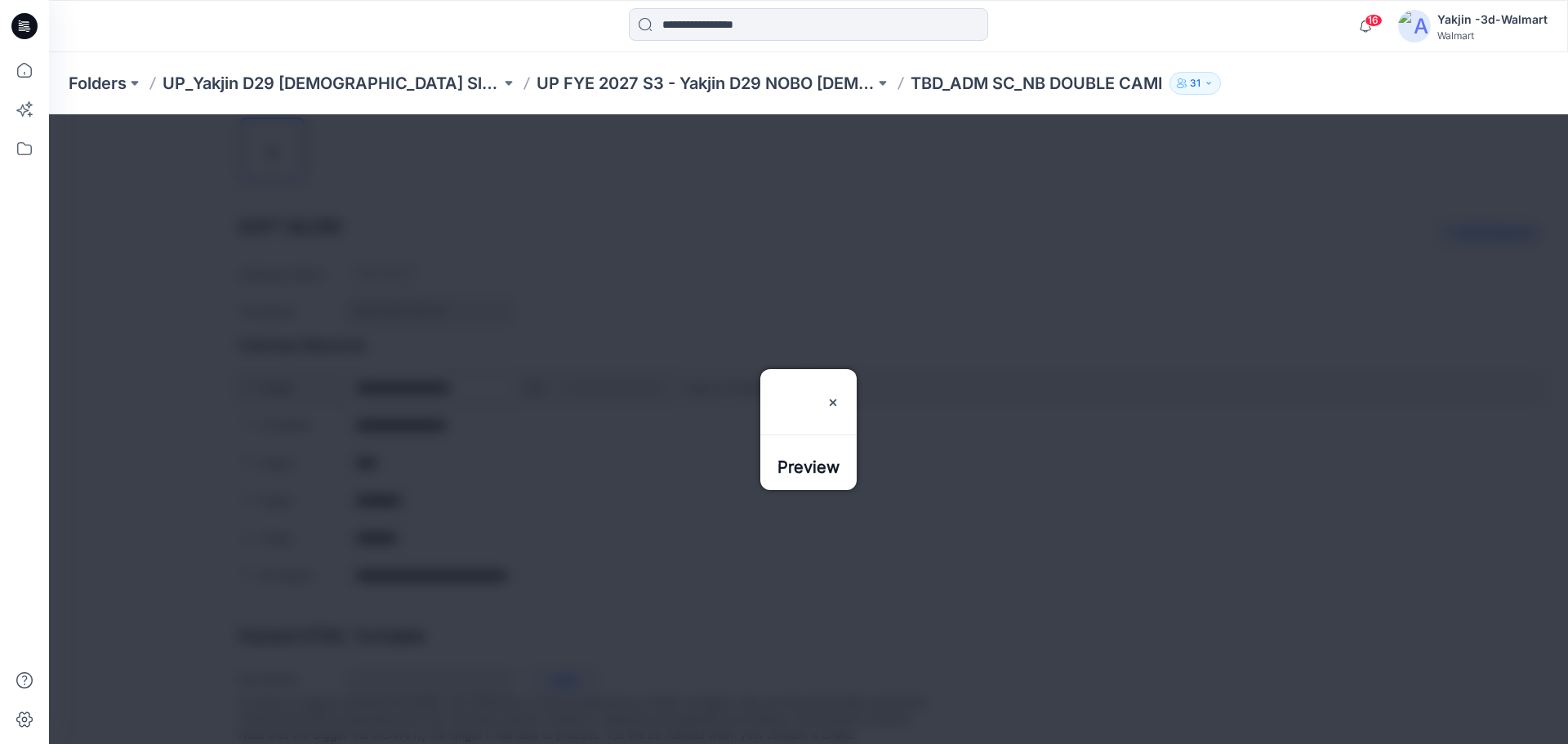
click at [533, 389] on div at bounding box center [808, 429] width 1519 height 630
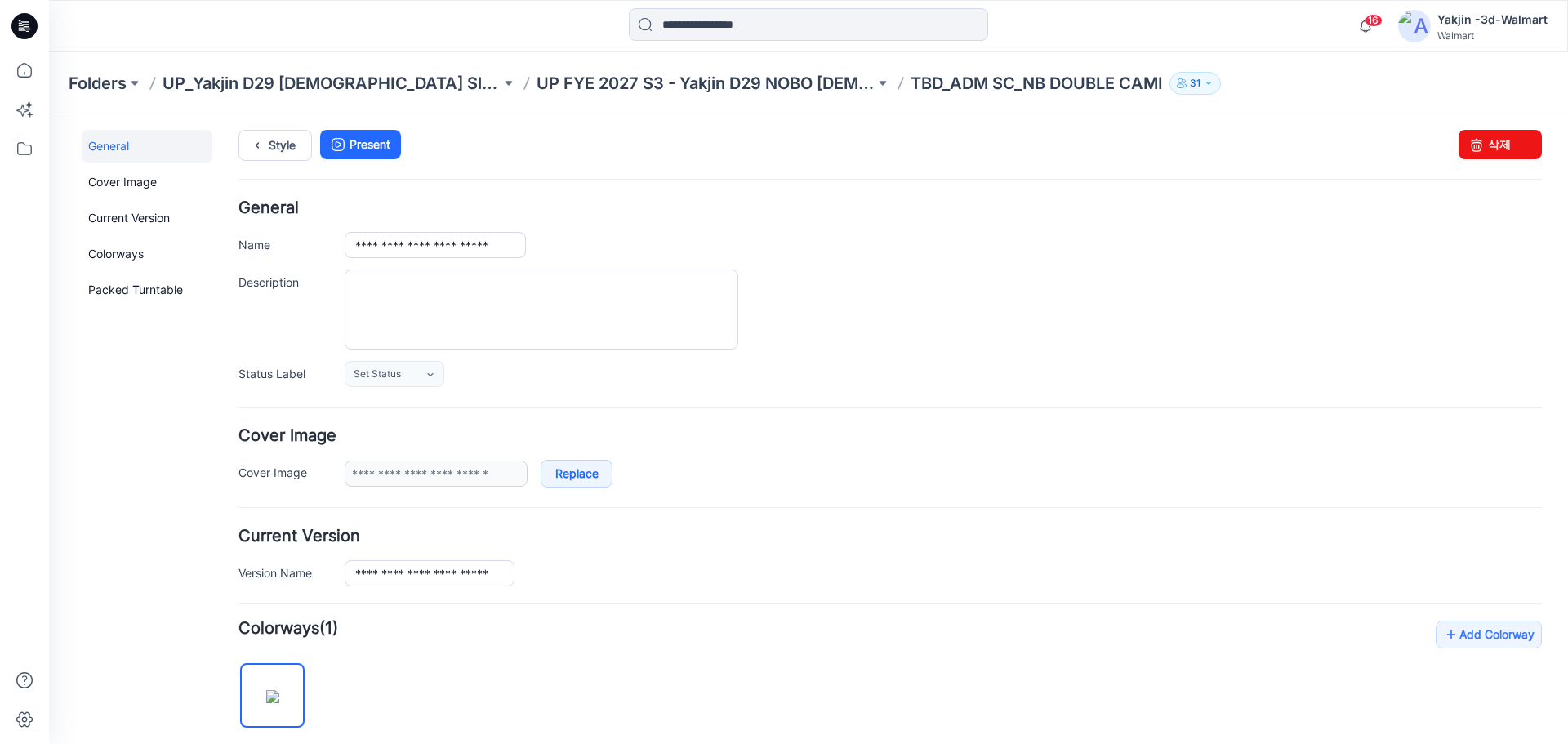
scroll to position [0, 0]
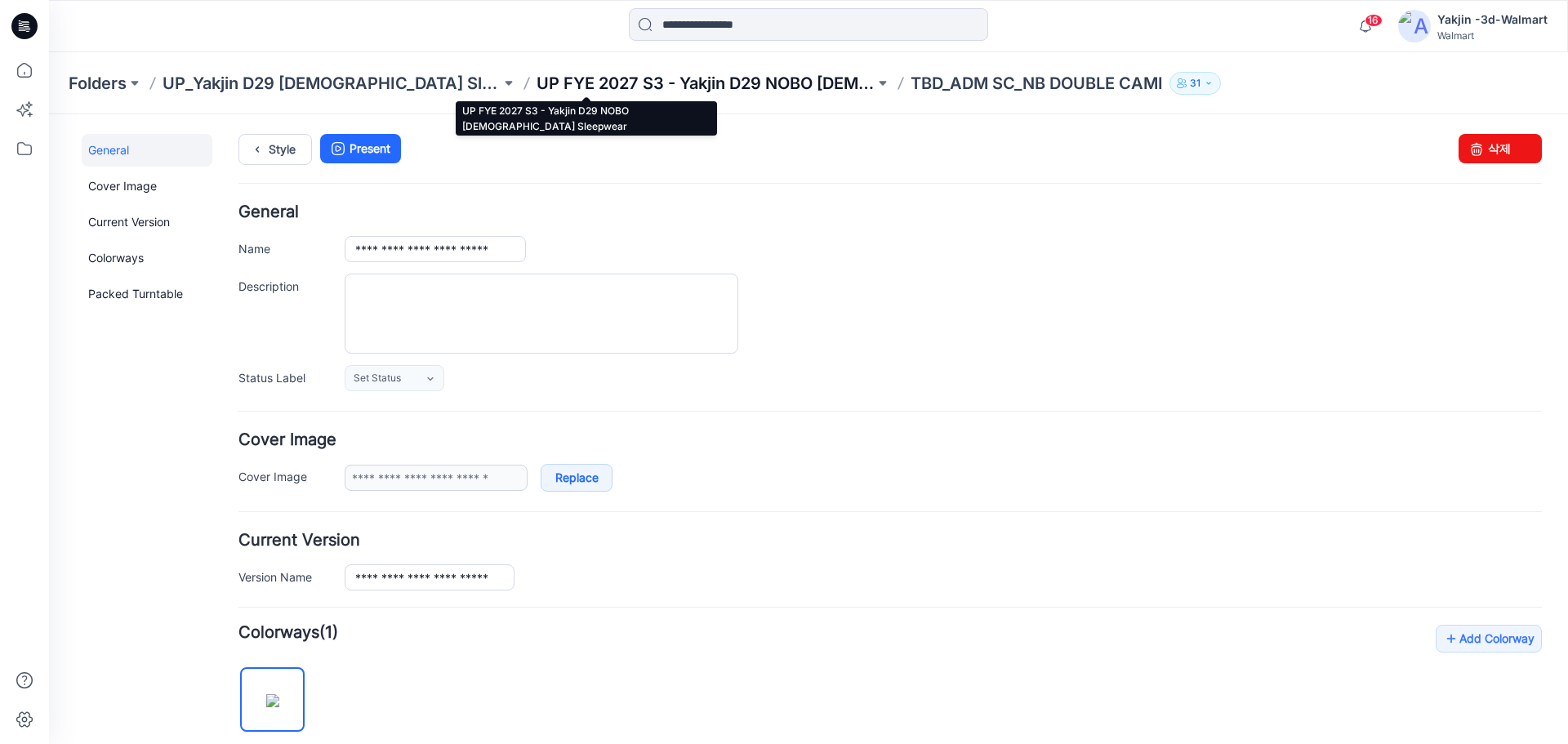
click at [647, 73] on p "UP FYE 2027 S3 - Yakjin D29 NOBO [DEMOGRAPHIC_DATA] Sleepwear" at bounding box center [705, 84] width 338 height 23
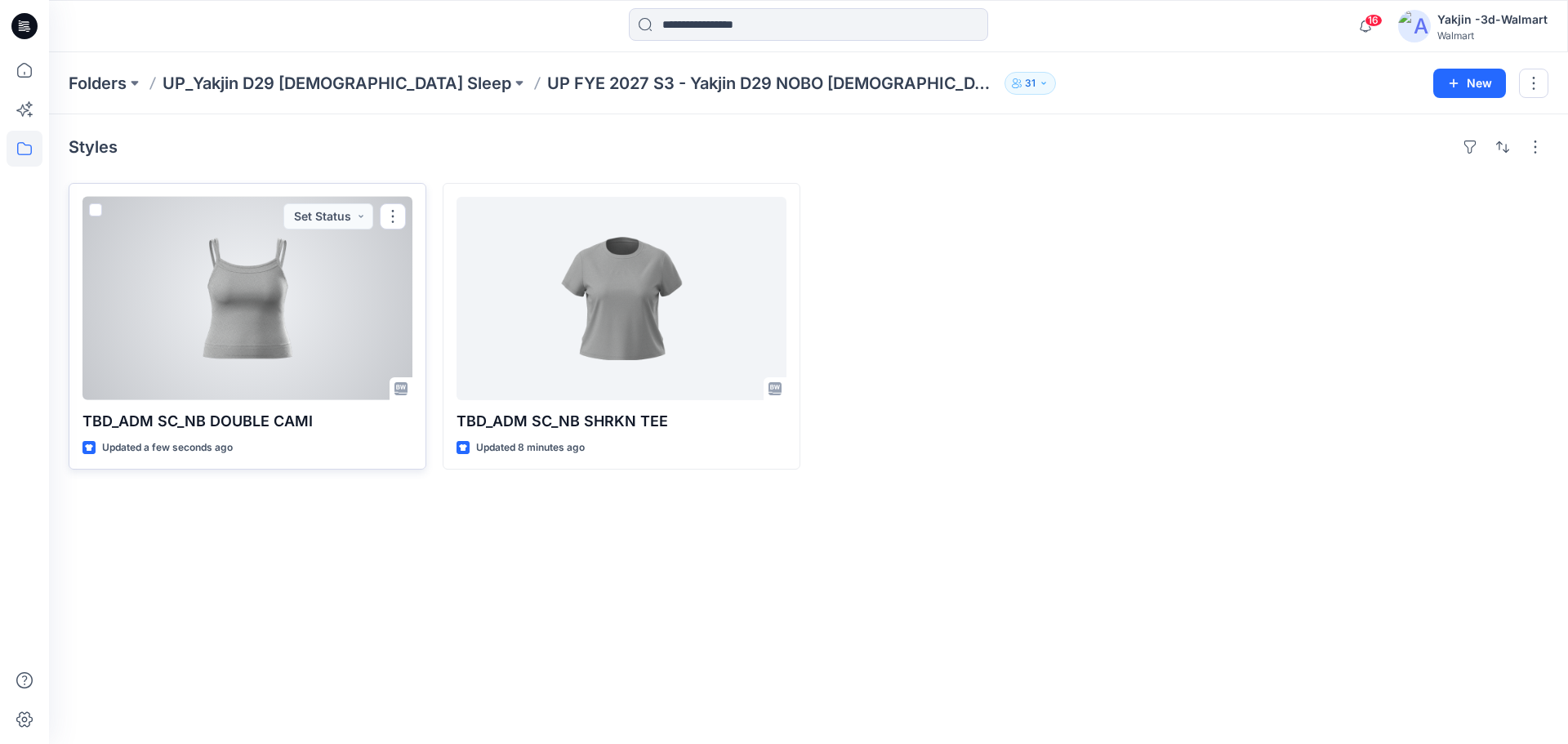
click at [265, 324] on div at bounding box center [247, 299] width 330 height 204
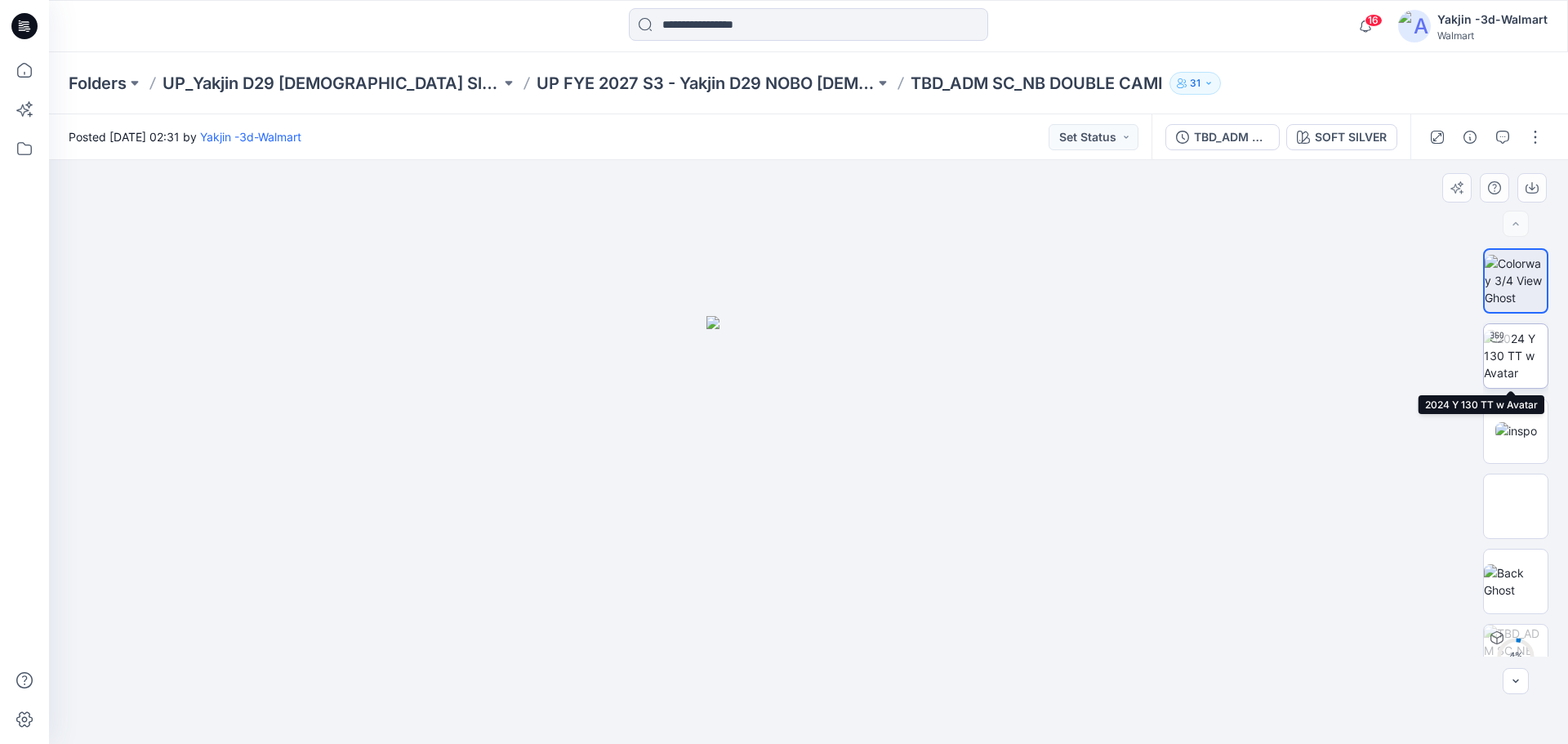
click at [1509, 360] on img at bounding box center [1516, 356] width 63 height 52
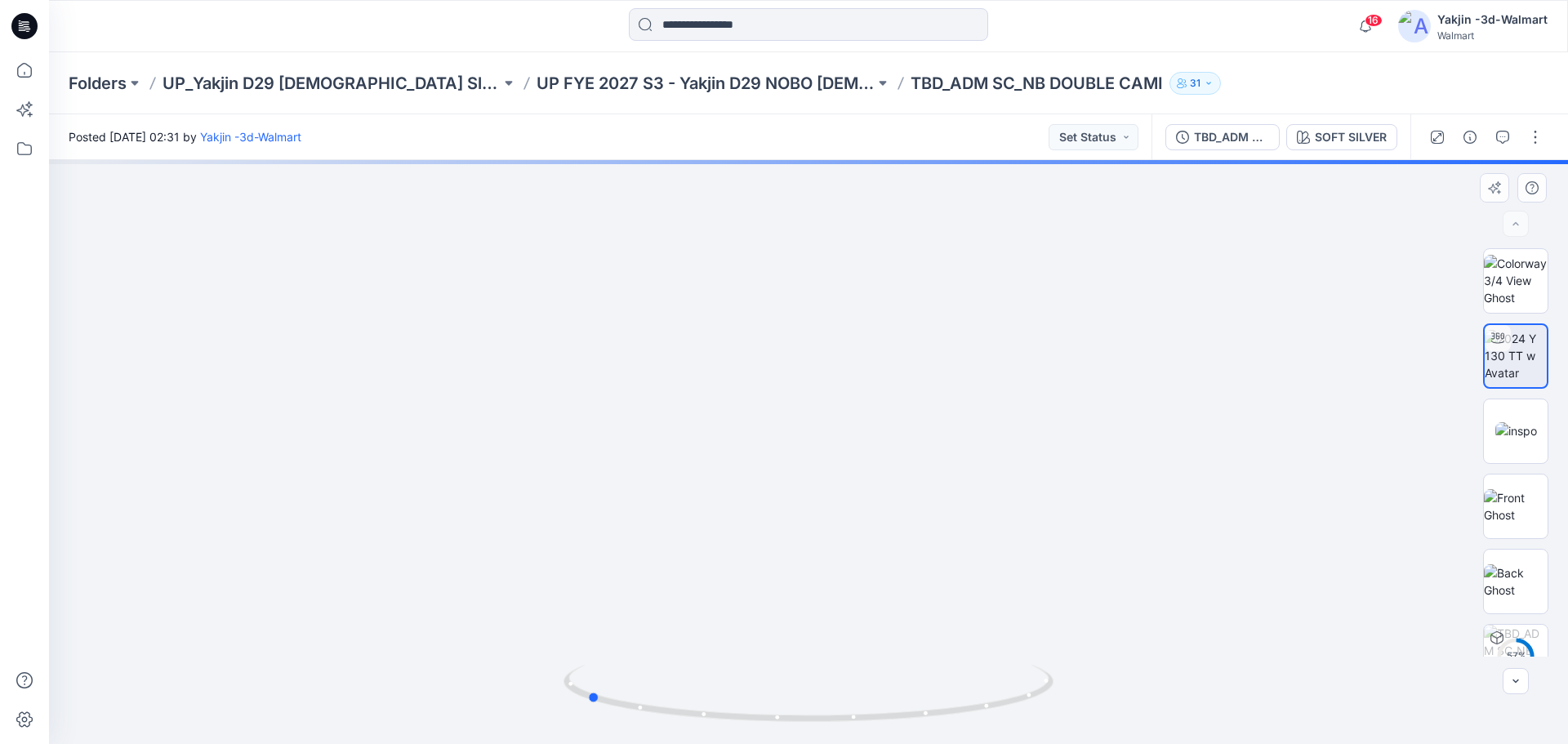
drag, startPoint x: 822, startPoint y: 726, endPoint x: 1091, endPoint y: 709, distance: 269.5
click at [1091, 709] on div at bounding box center [808, 453] width 1519 height 584
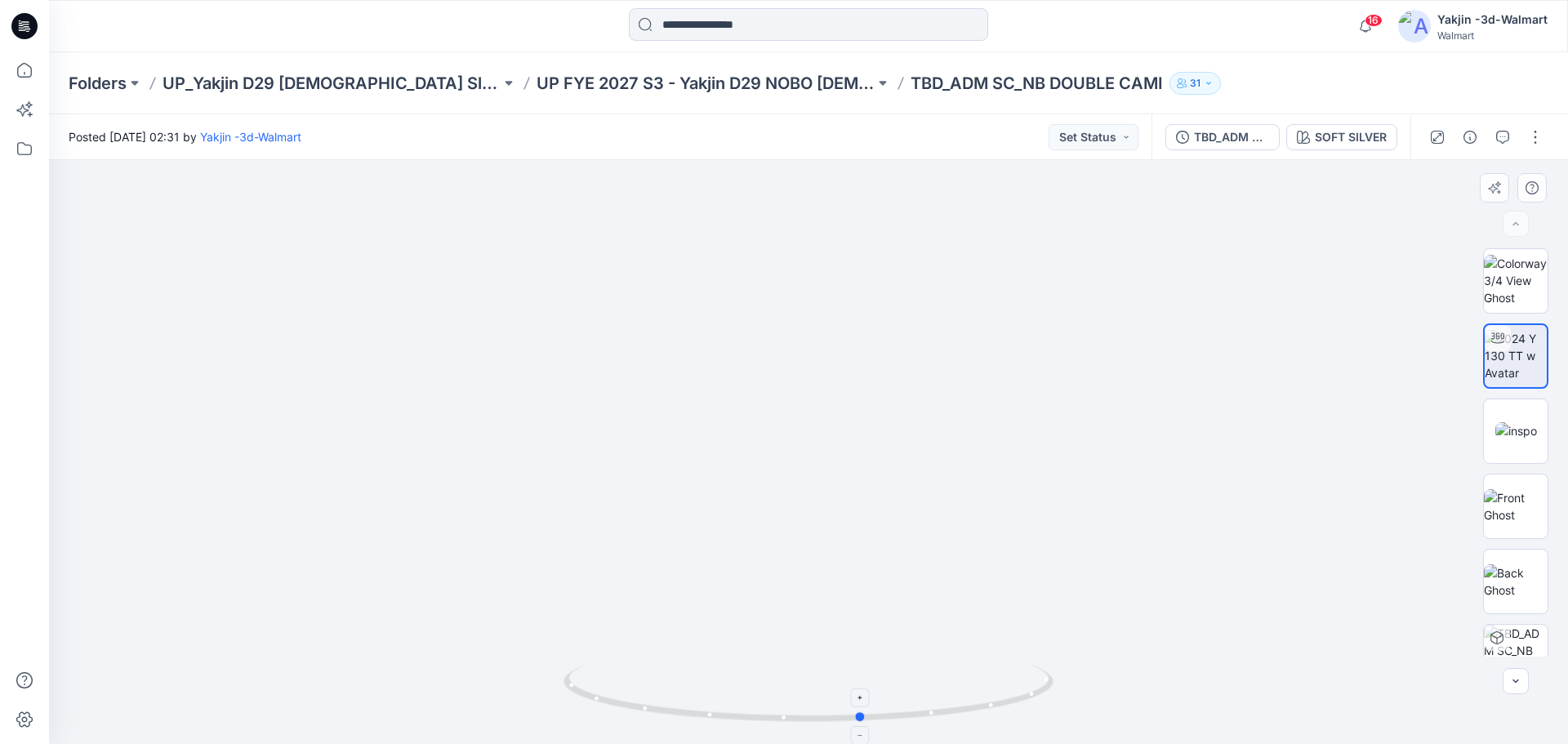
drag, startPoint x: 803, startPoint y: 723, endPoint x: 570, endPoint y: 716, distance: 233.1
click at [570, 716] on icon at bounding box center [811, 696] width 494 height 62
drag, startPoint x: 876, startPoint y: 642, endPoint x: 870, endPoint y: 437, distance: 205.1
click at [870, 437] on img at bounding box center [802, 249] width 3345 height 3347
drag, startPoint x: 869, startPoint y: 551, endPoint x: 865, endPoint y: 618, distance: 67.1
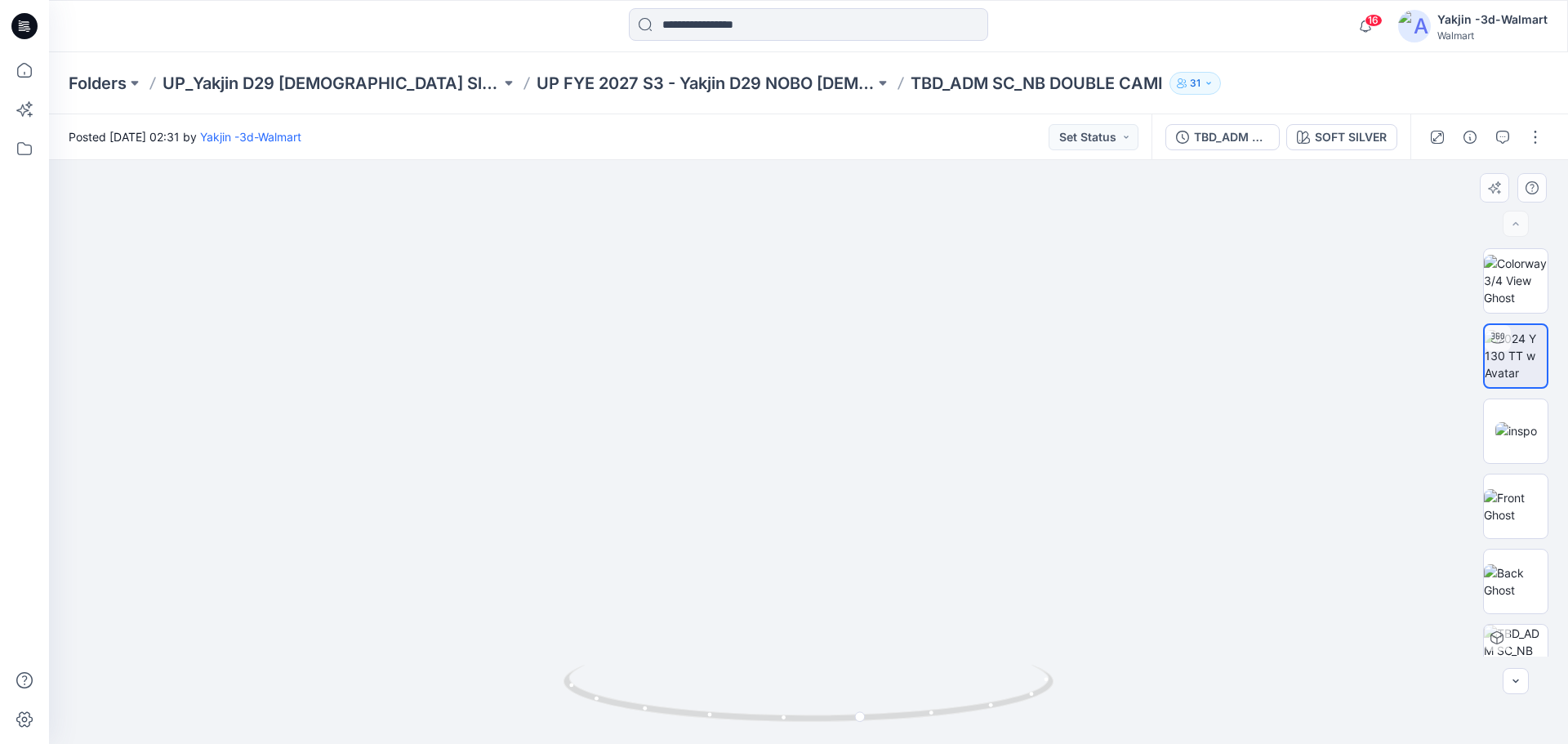
click at [865, 618] on img at bounding box center [817, 475] width 1542 height 1543
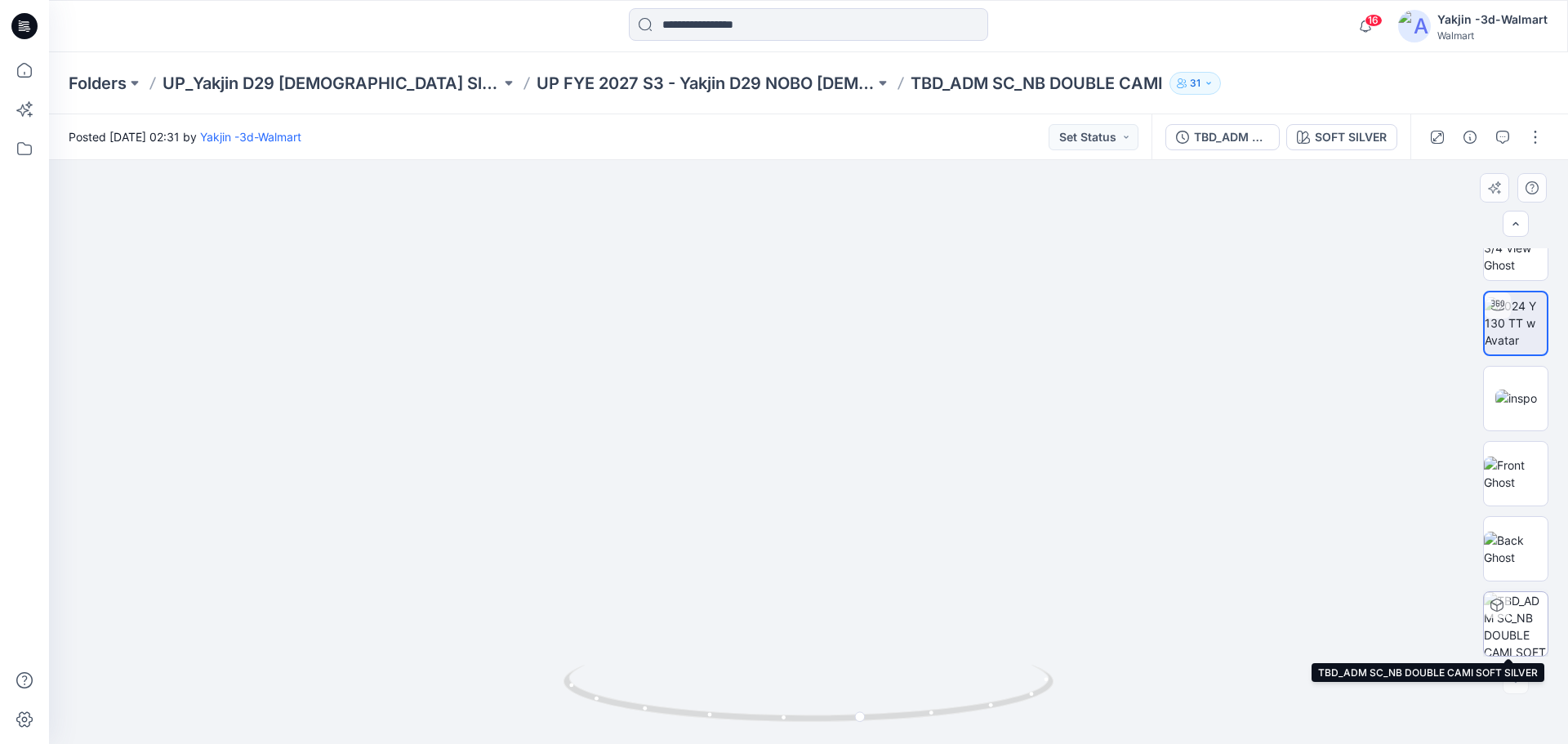
click at [1507, 614] on img at bounding box center [1516, 624] width 63 height 63
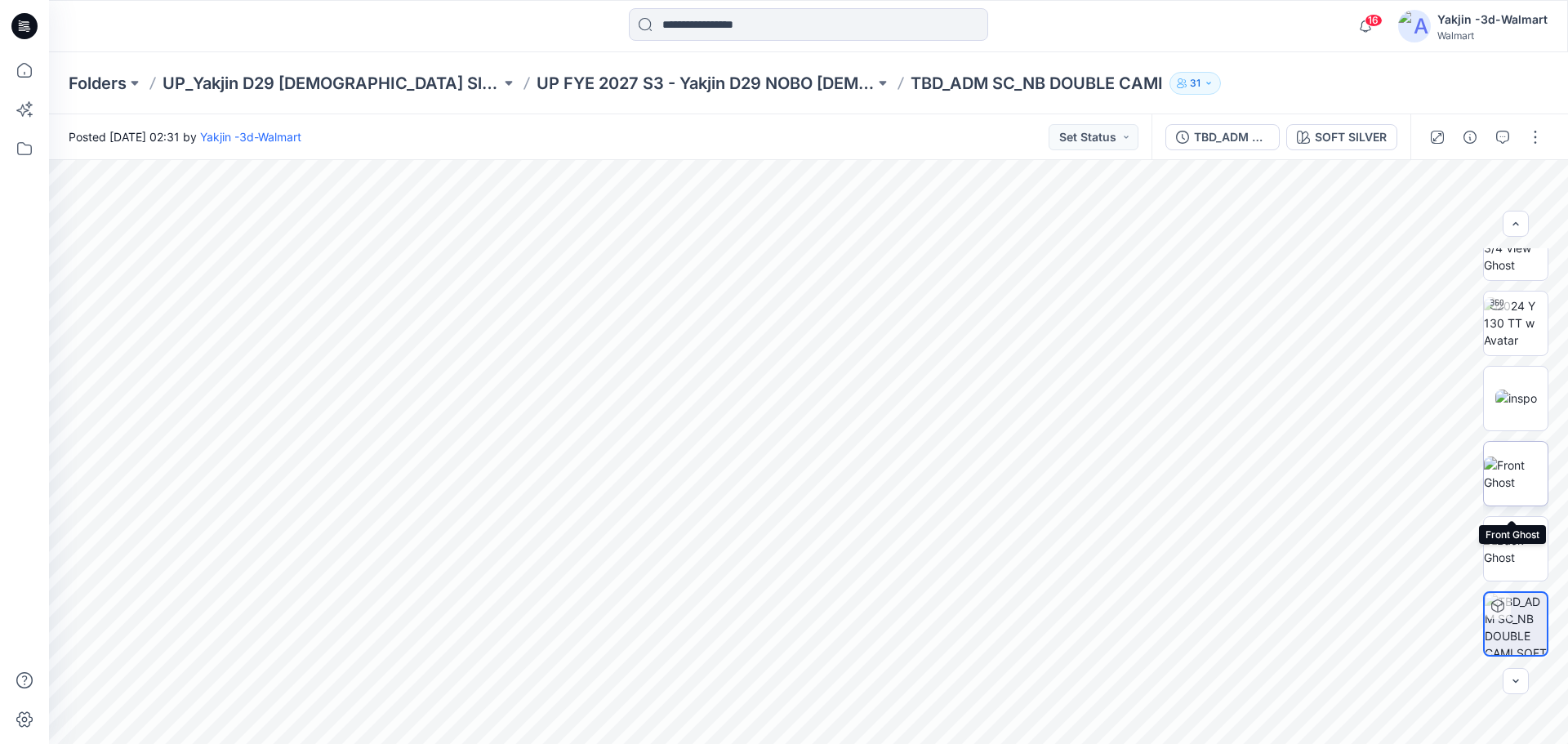
scroll to position [0, 0]
click at [1533, 135] on button "button" at bounding box center [1534, 136] width 26 height 26
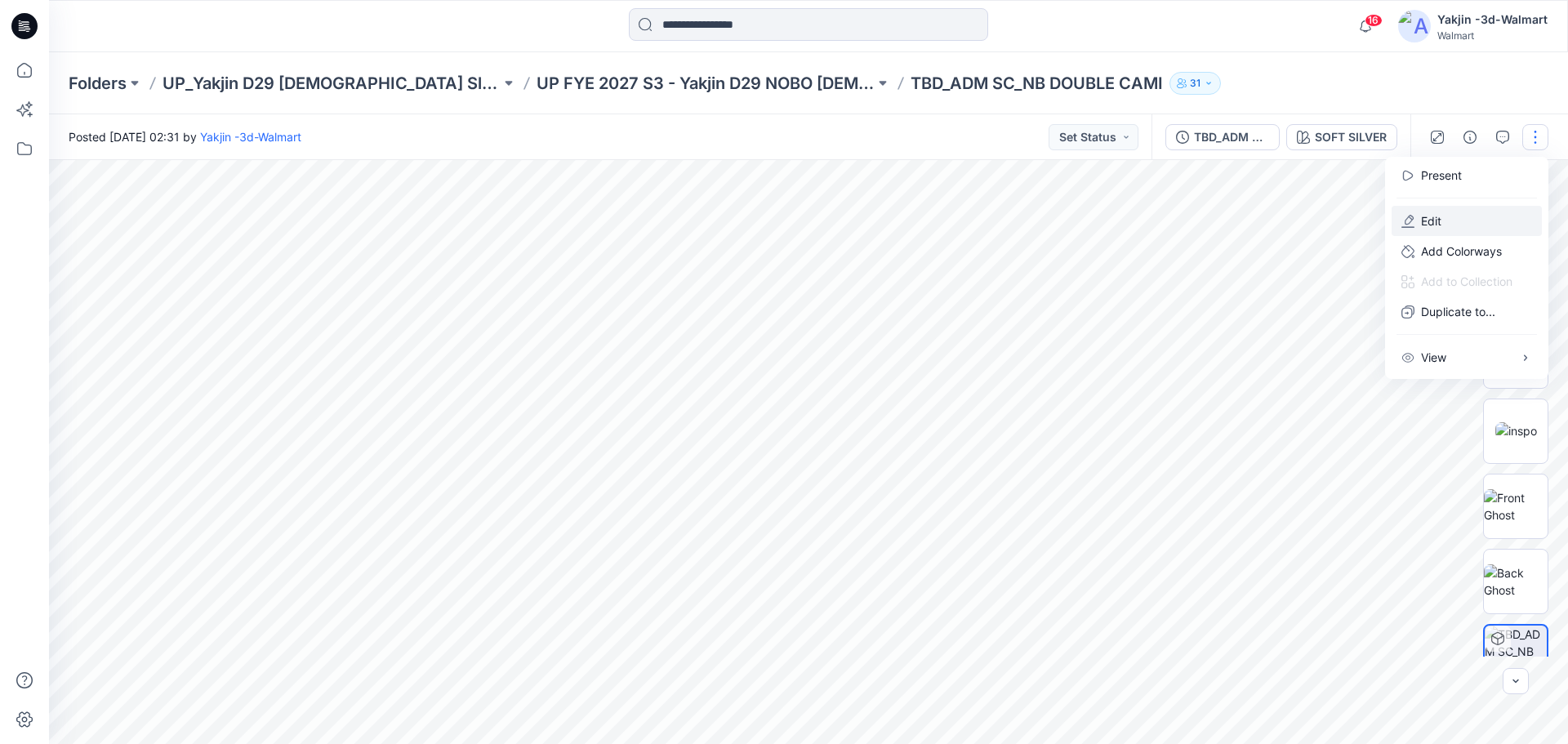
click at [1458, 221] on button "Edit" at bounding box center [1466, 220] width 150 height 30
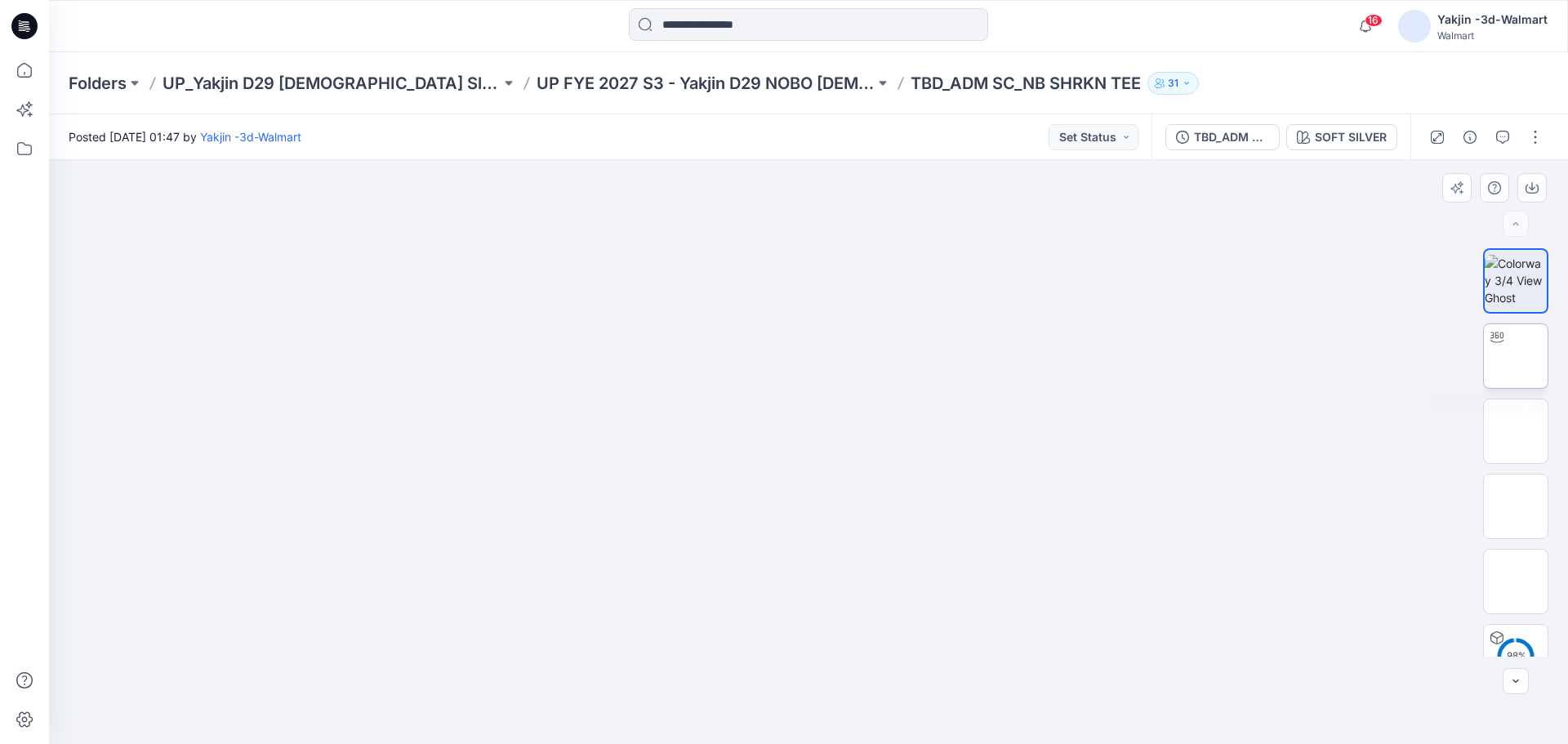
click at [1516, 357] on img at bounding box center [1516, 357] width 0 height 0
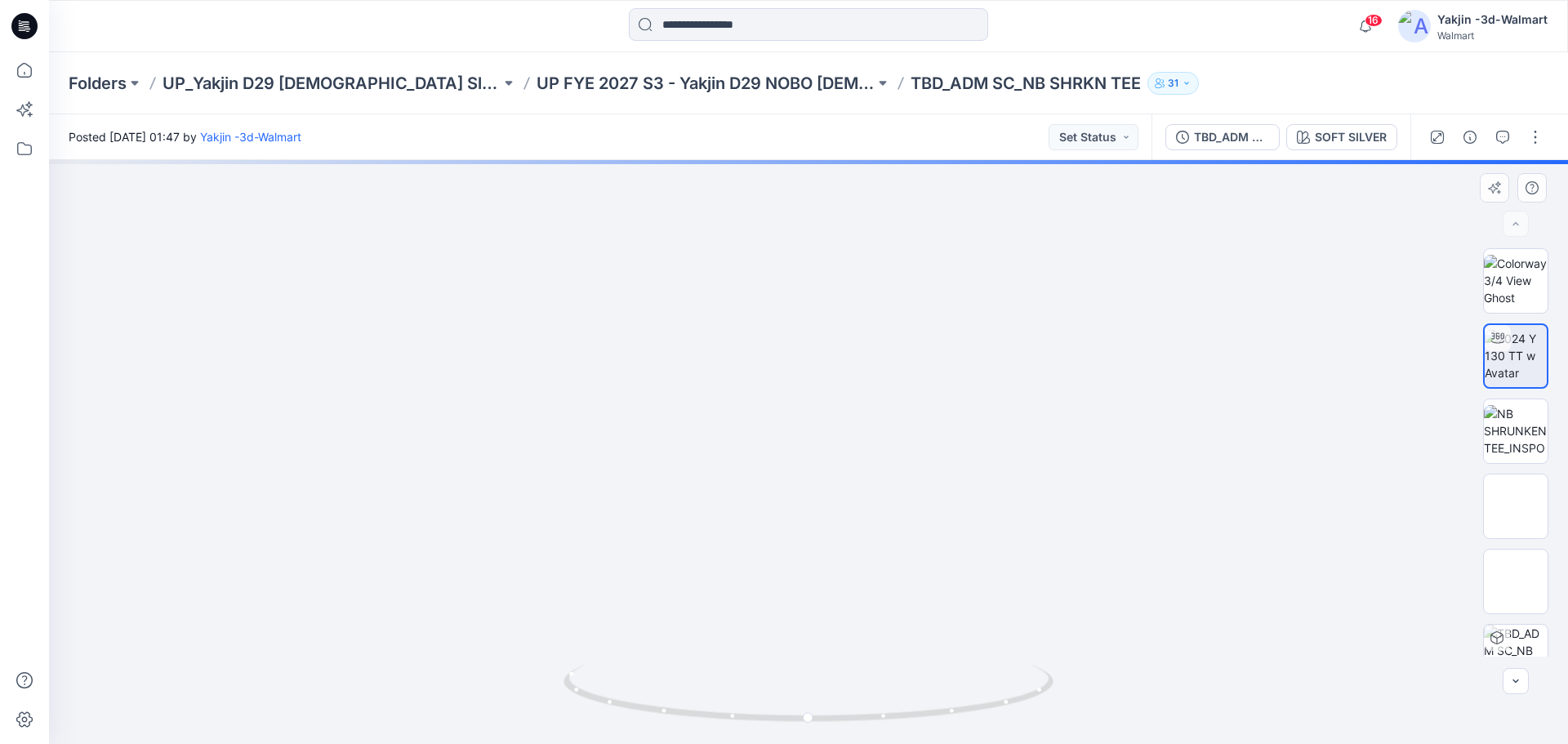
drag, startPoint x: 846, startPoint y: 630, endPoint x: 859, endPoint y: 466, distance: 164.5
drag, startPoint x: 858, startPoint y: 717, endPoint x: 1062, endPoint y: 717, distance: 204.0
click at [1062, 717] on div at bounding box center [808, 453] width 1519 height 584
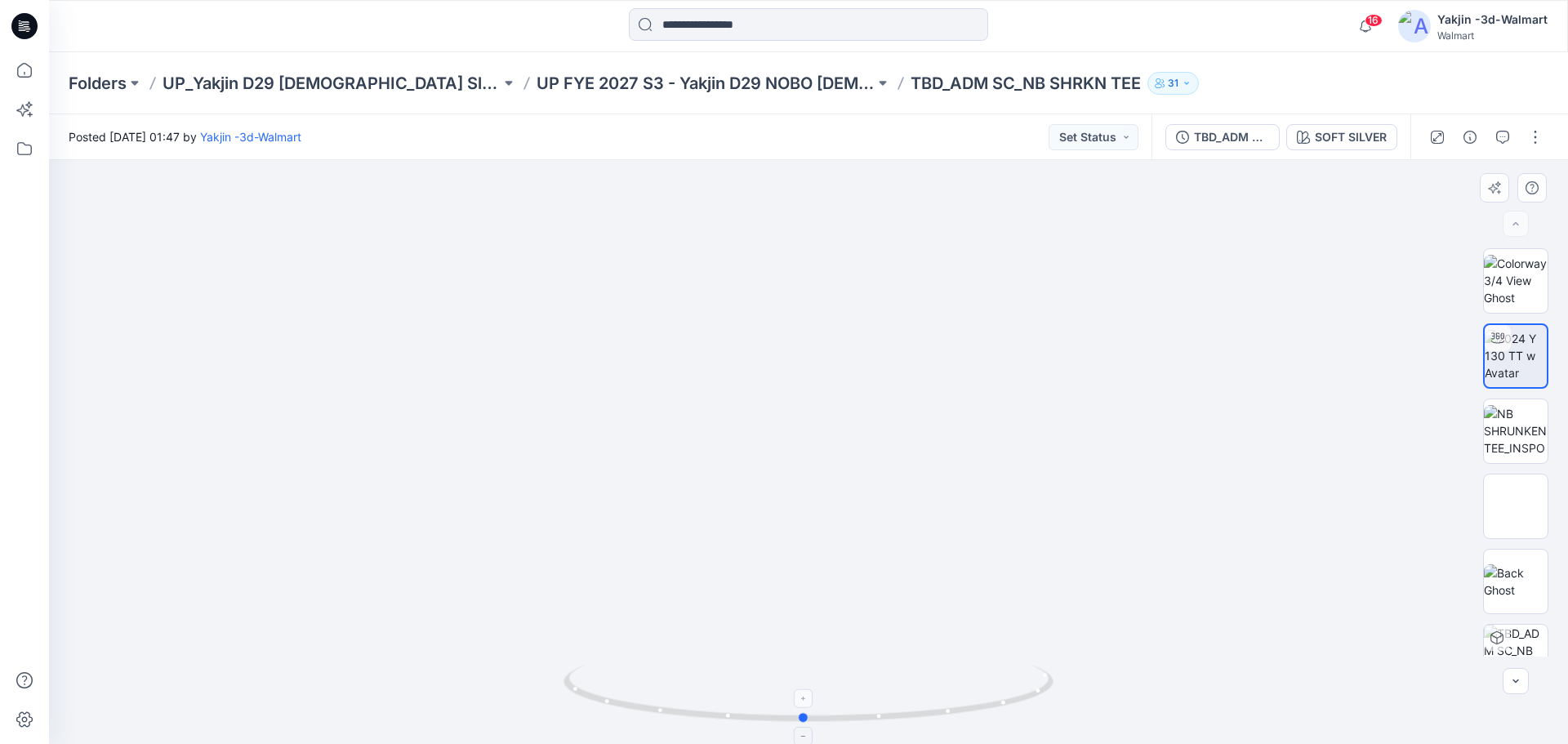
drag, startPoint x: 1011, startPoint y: 699, endPoint x: 721, endPoint y: 705, distance: 290.1
click at [721, 705] on icon at bounding box center [811, 696] width 494 height 62
drag, startPoint x: 855, startPoint y: 493, endPoint x: 796, endPoint y: 289, distance: 212.4
click at [855, 496] on img at bounding box center [796, 501] width 1542 height 1543
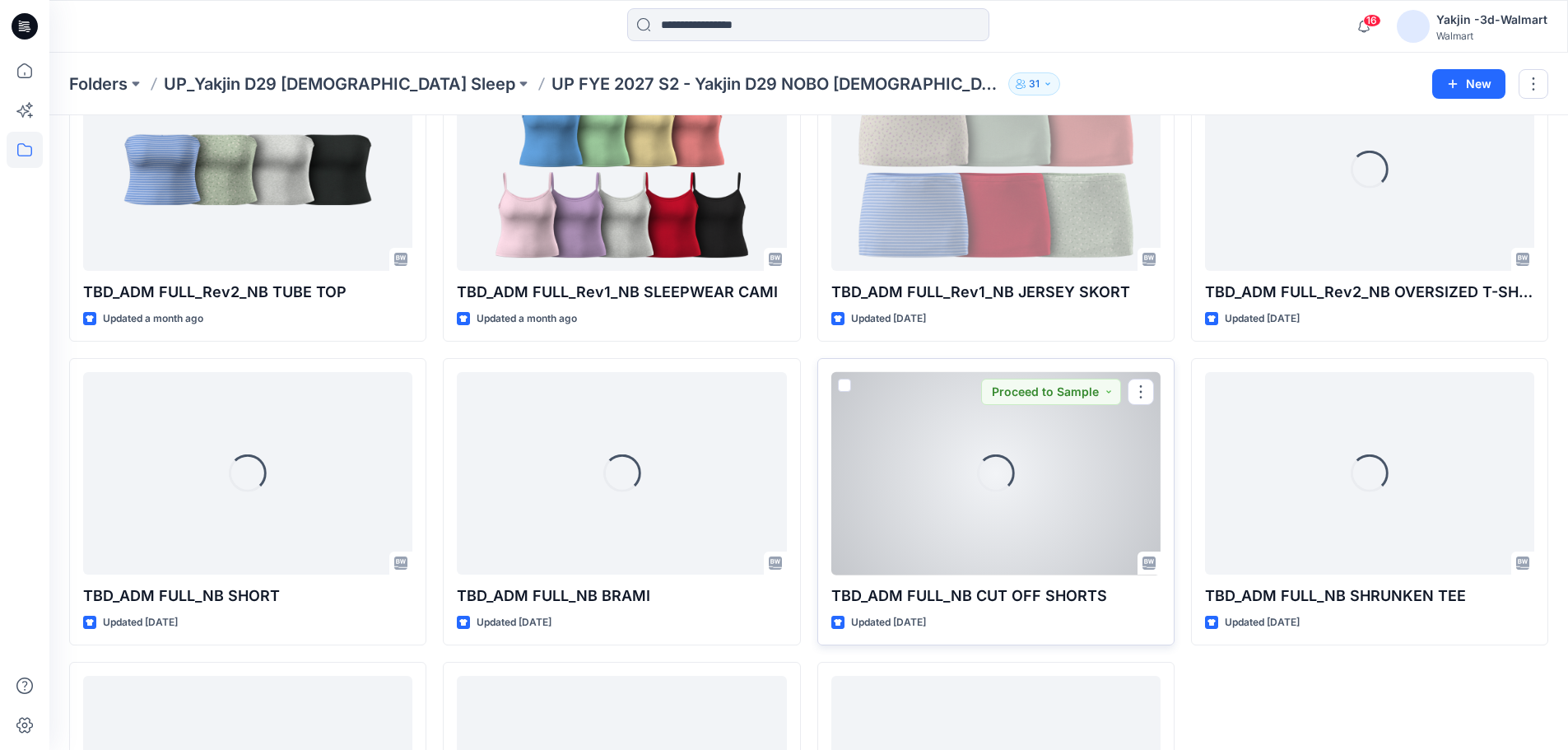
scroll to position [958, 0]
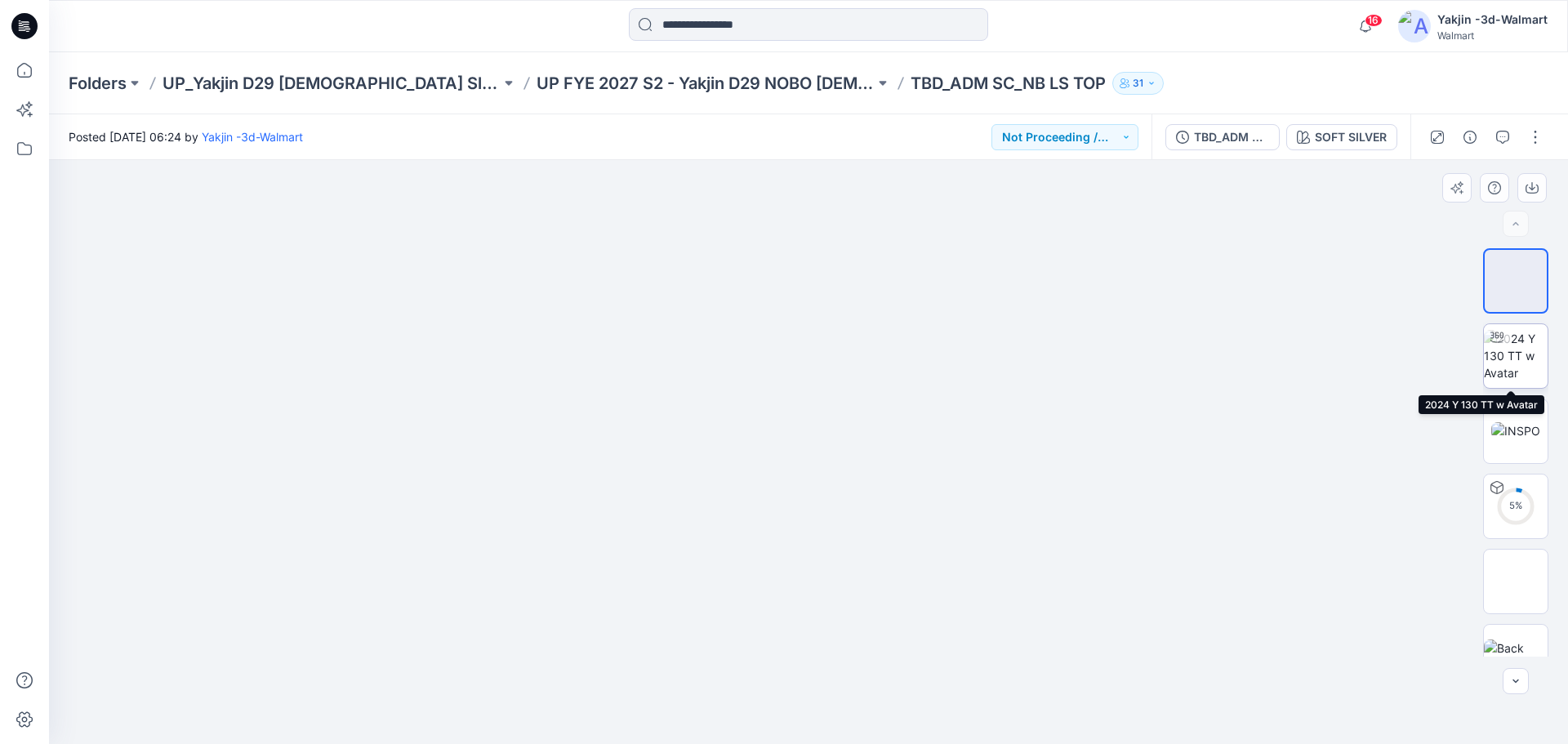
click at [1516, 361] on img at bounding box center [1516, 356] width 63 height 52
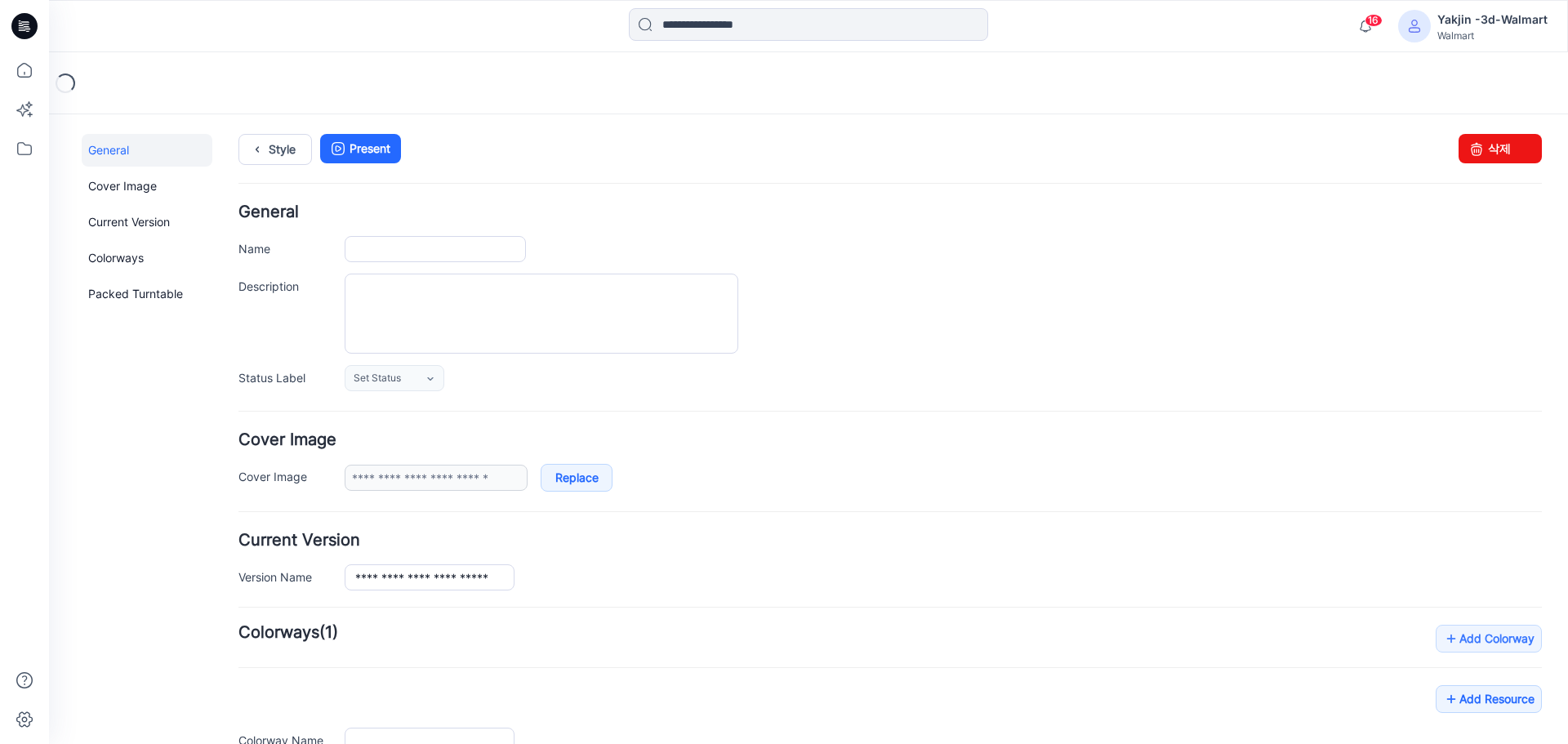
type input "**********"
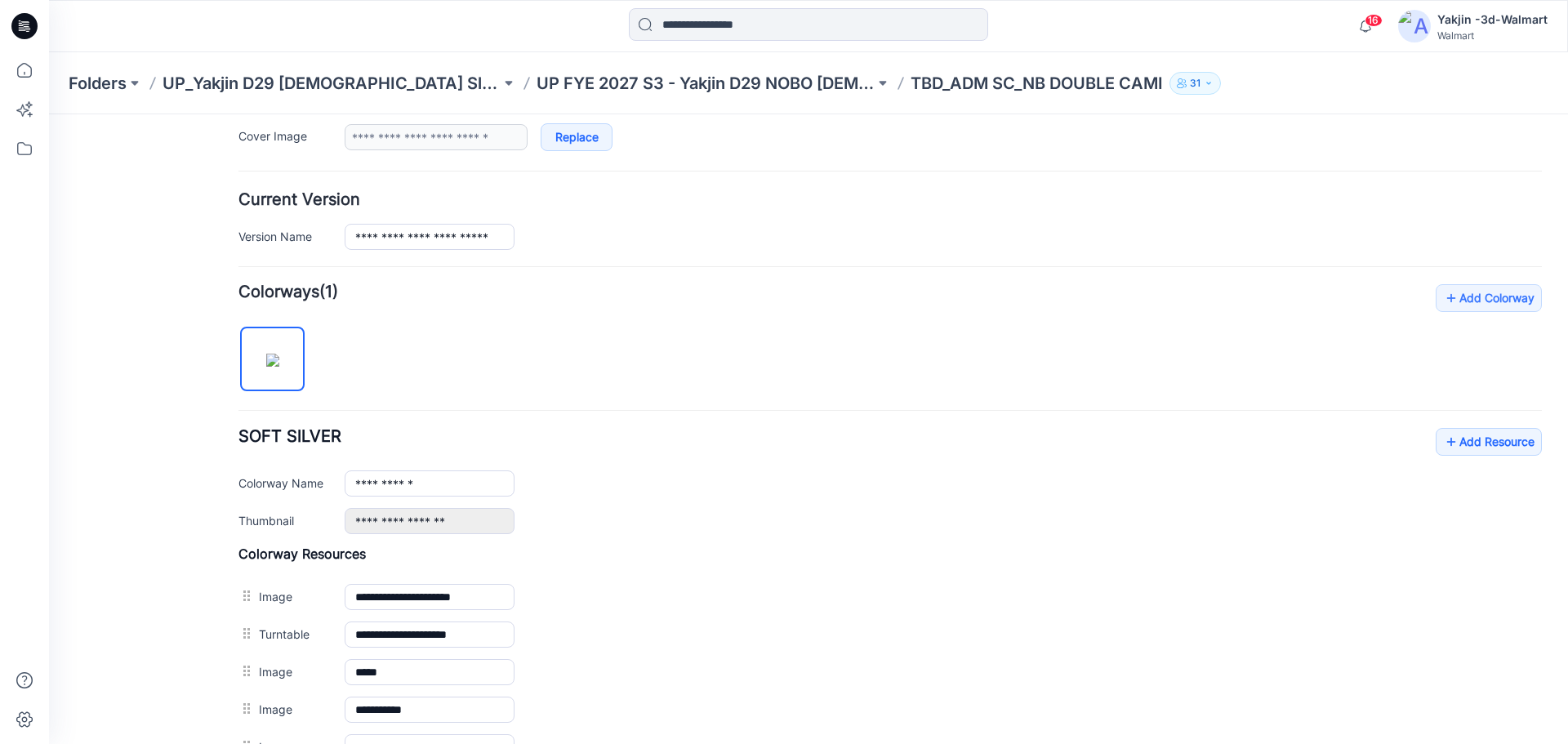
scroll to position [490, 0]
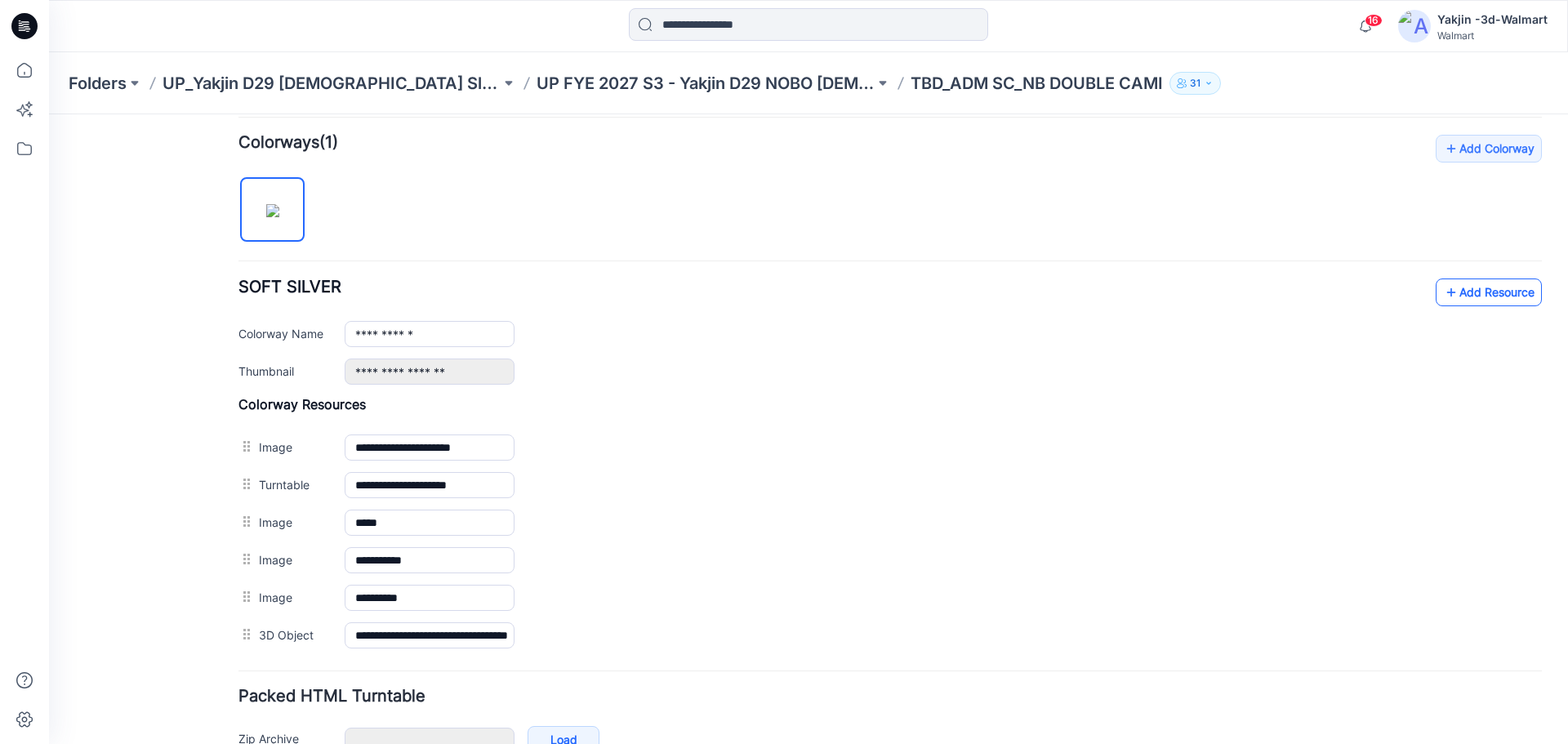
click at [1464, 293] on link "Add Resource" at bounding box center [1488, 292] width 107 height 28
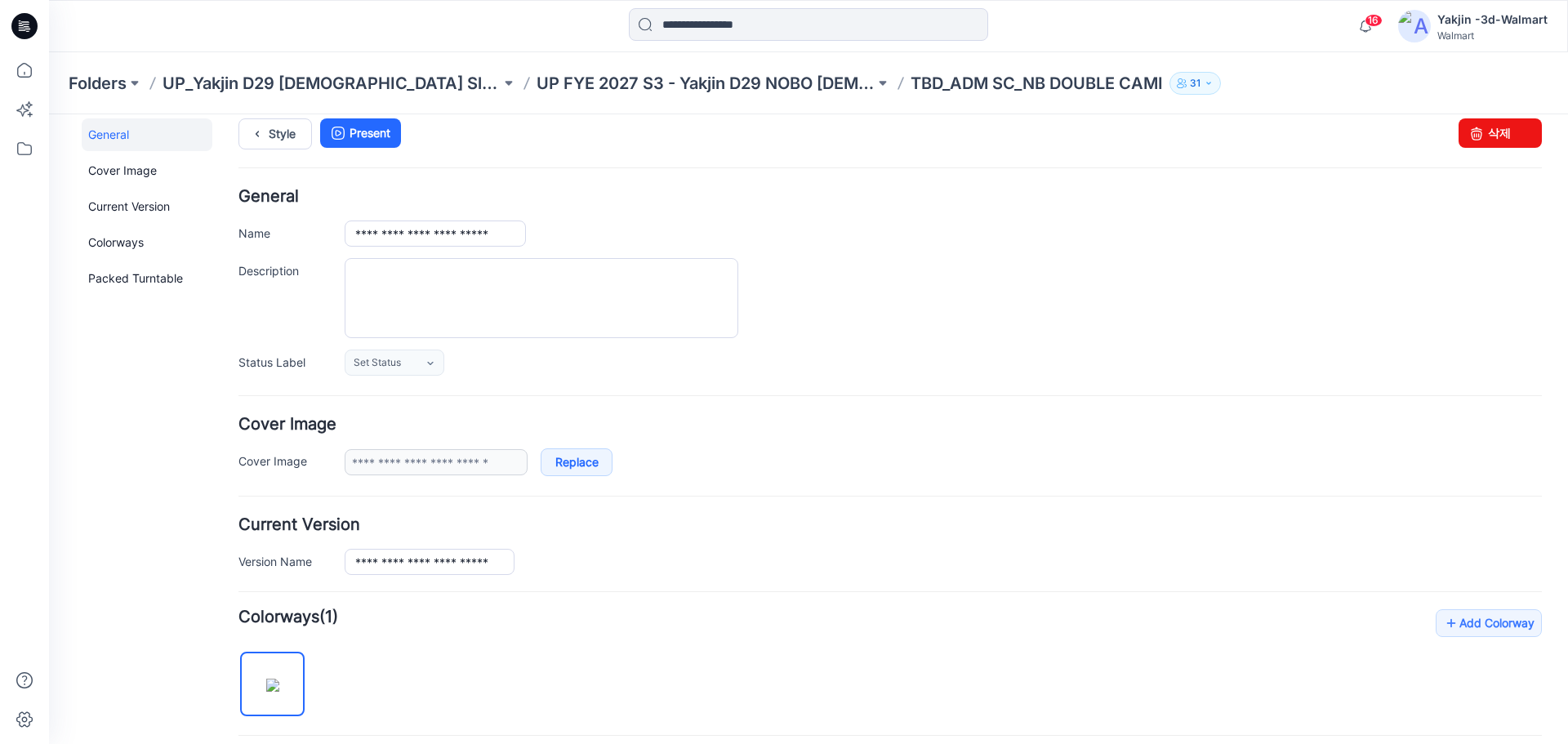
scroll to position [0, 0]
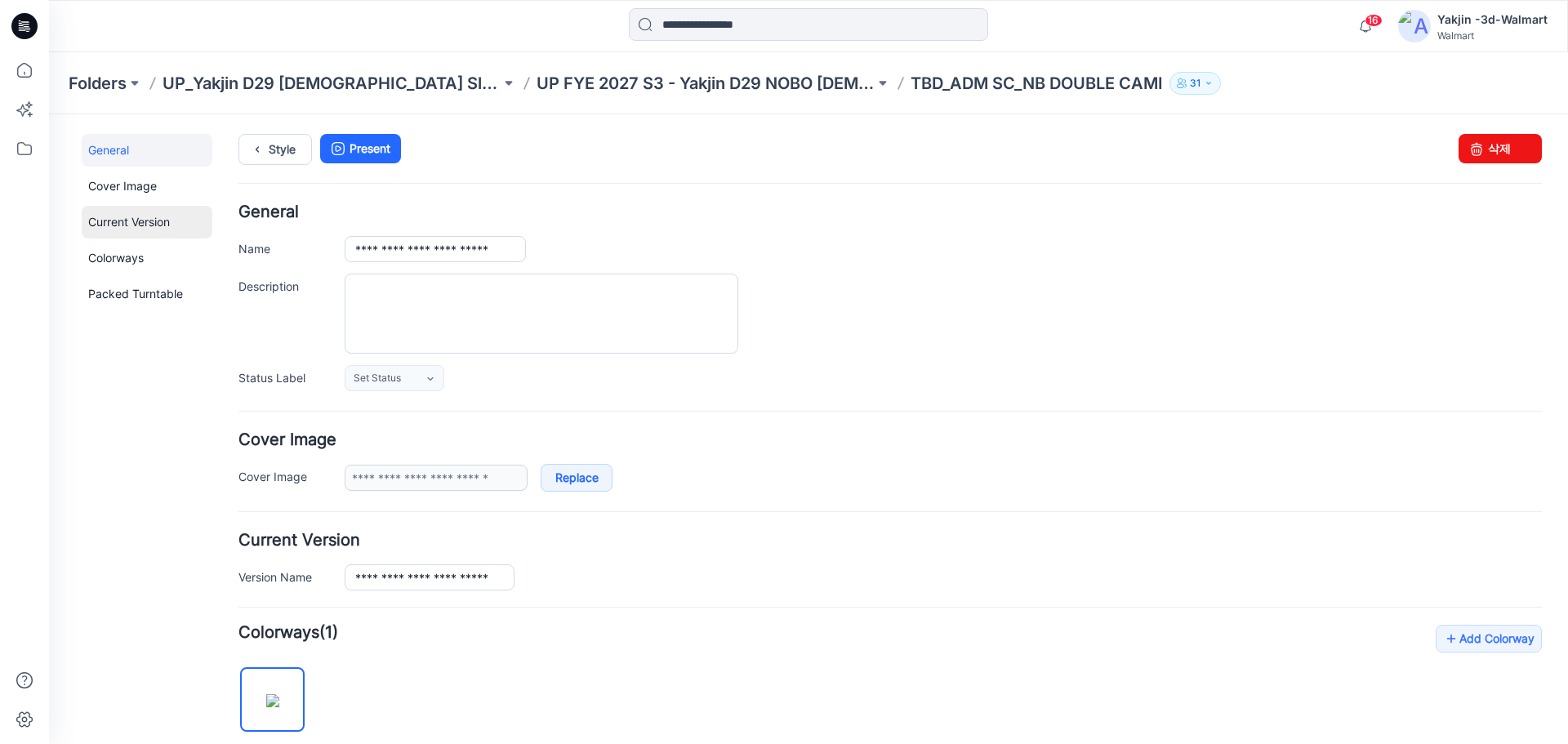
click at [155, 225] on link "Current Version" at bounding box center [147, 222] width 131 height 33
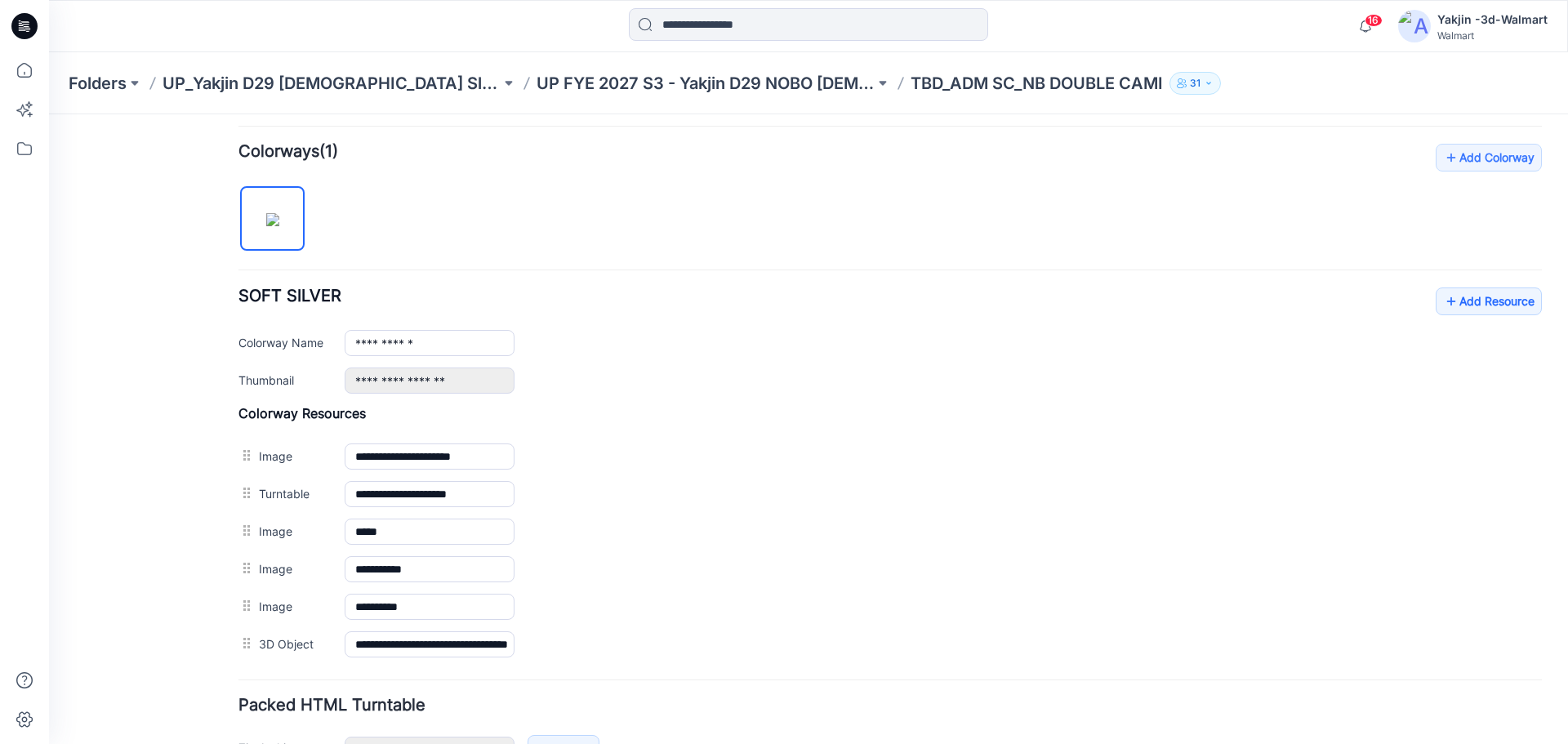
scroll to position [587, 0]
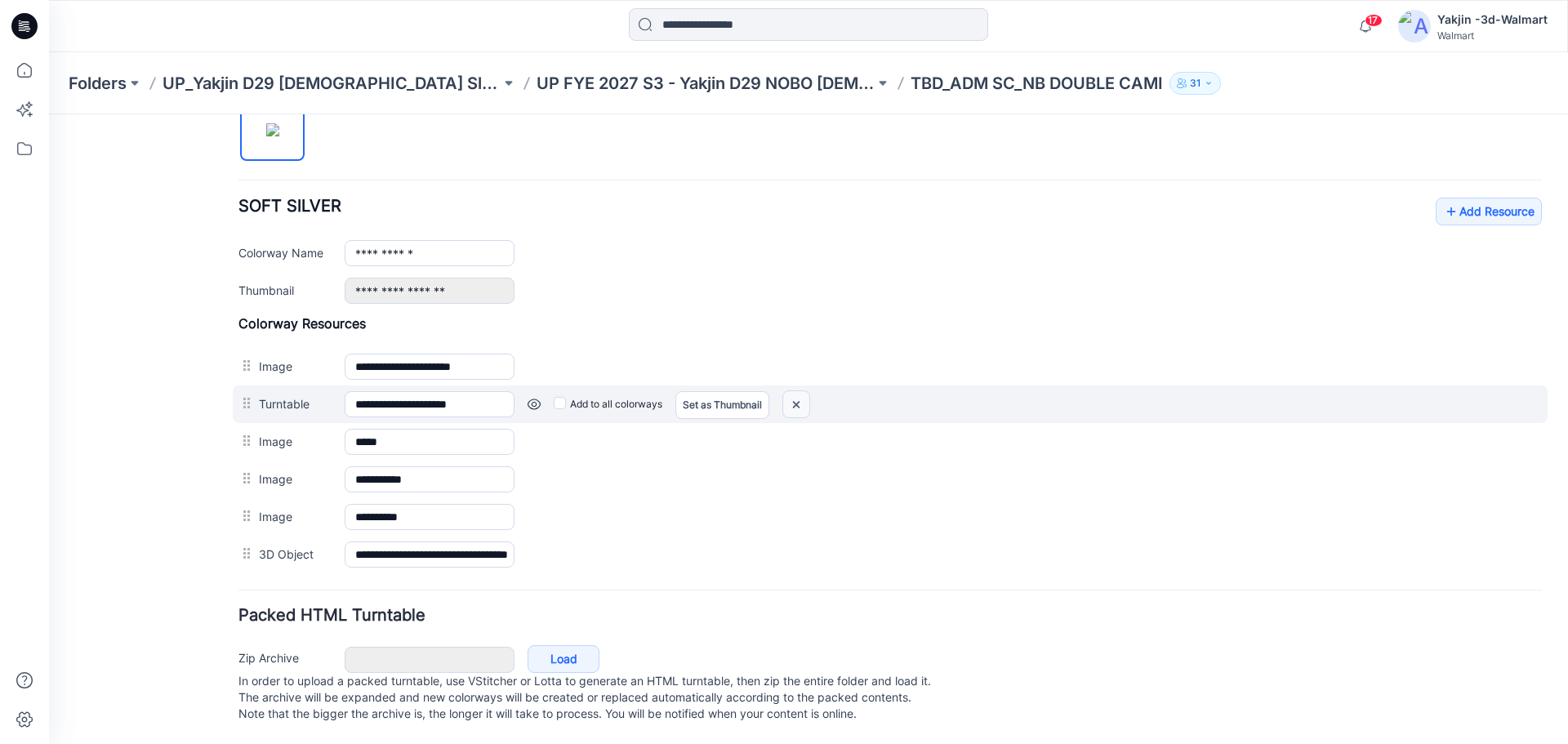
drag, startPoint x: 919, startPoint y: 175, endPoint x: 803, endPoint y: 391, distance: 245.2
click at [49, 114] on img at bounding box center [49, 114] width 0 height 0
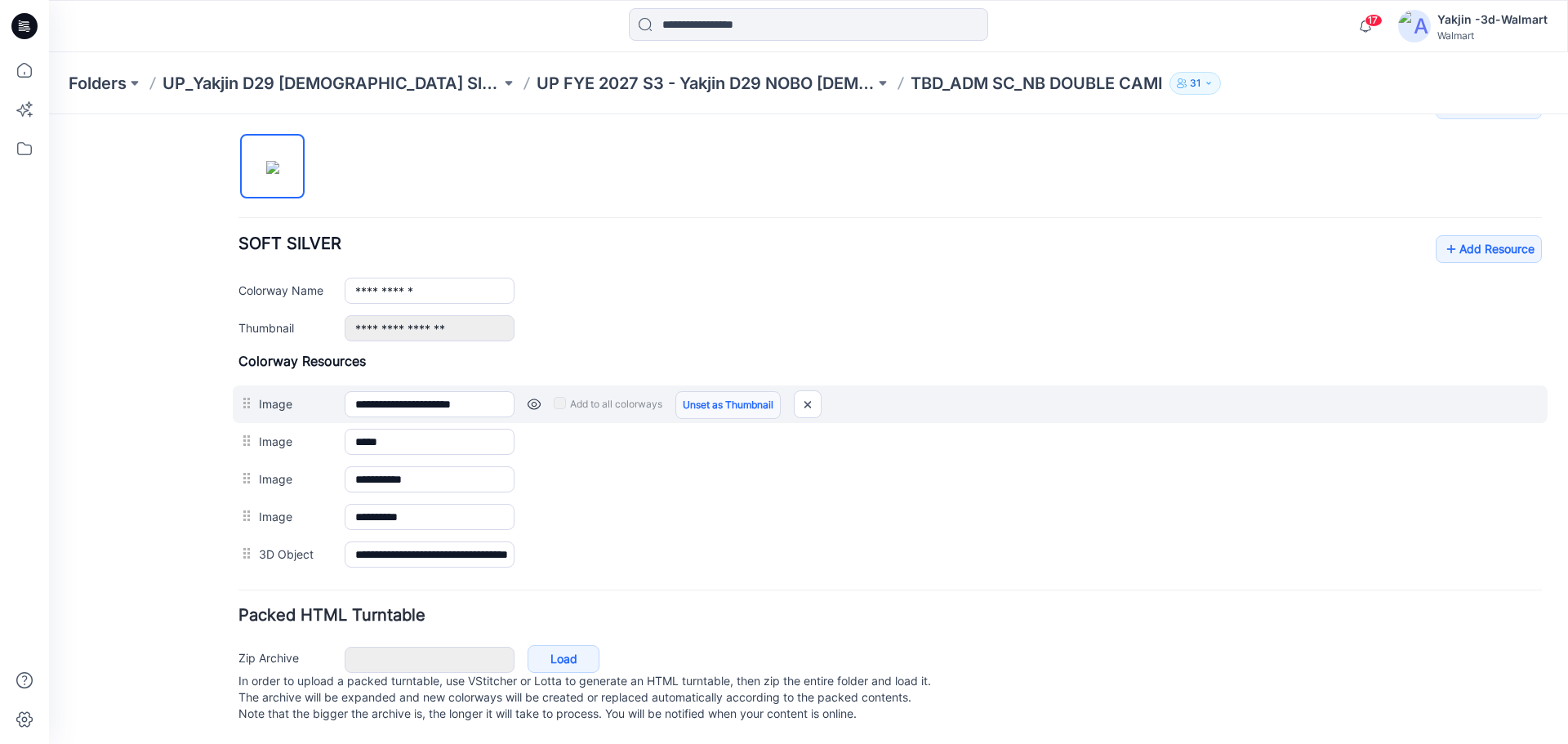
scroll to position [550, 0]
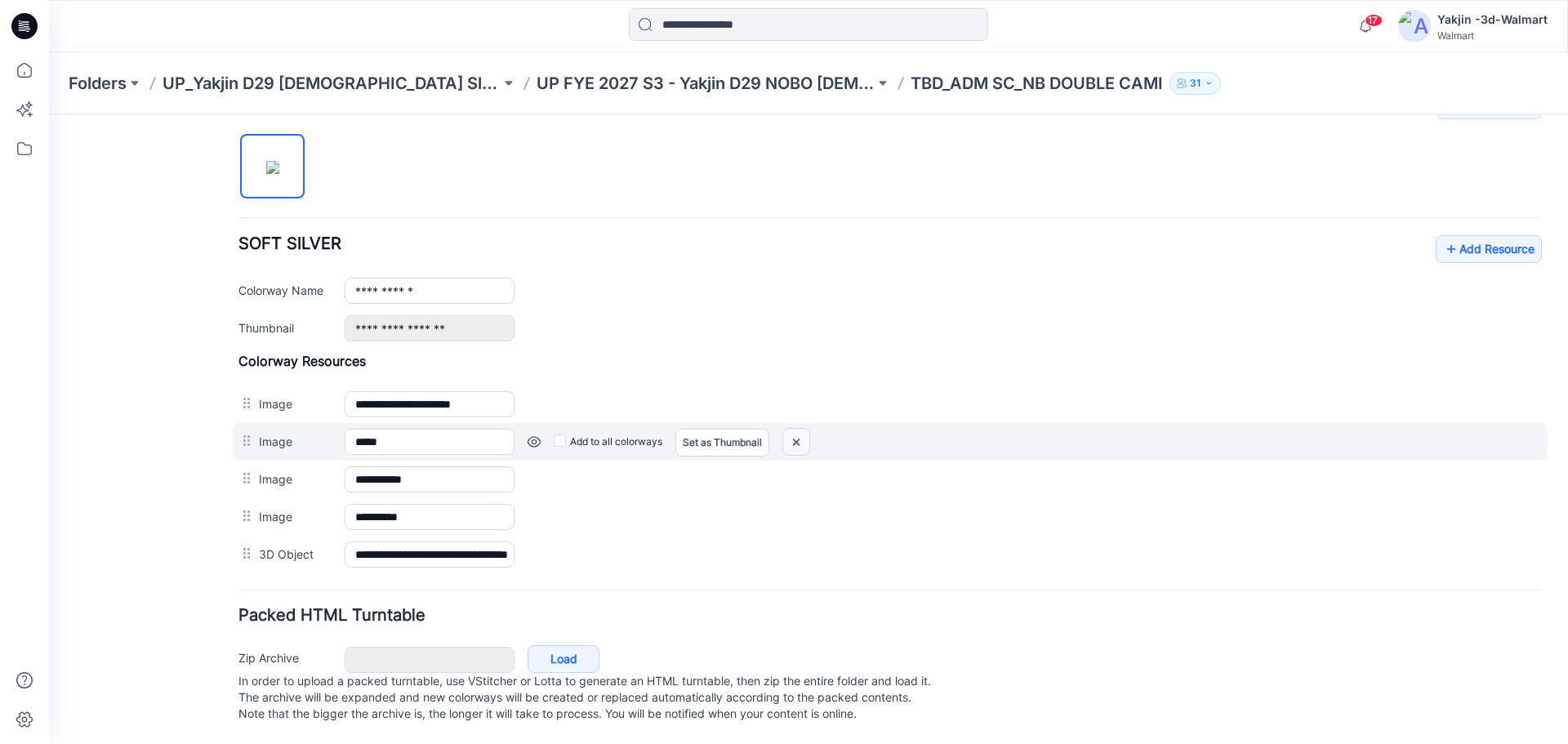
drag, startPoint x: 796, startPoint y: 427, endPoint x: 925, endPoint y: 164, distance: 292.9
click at [49, 114] on img at bounding box center [49, 114] width 0 height 0
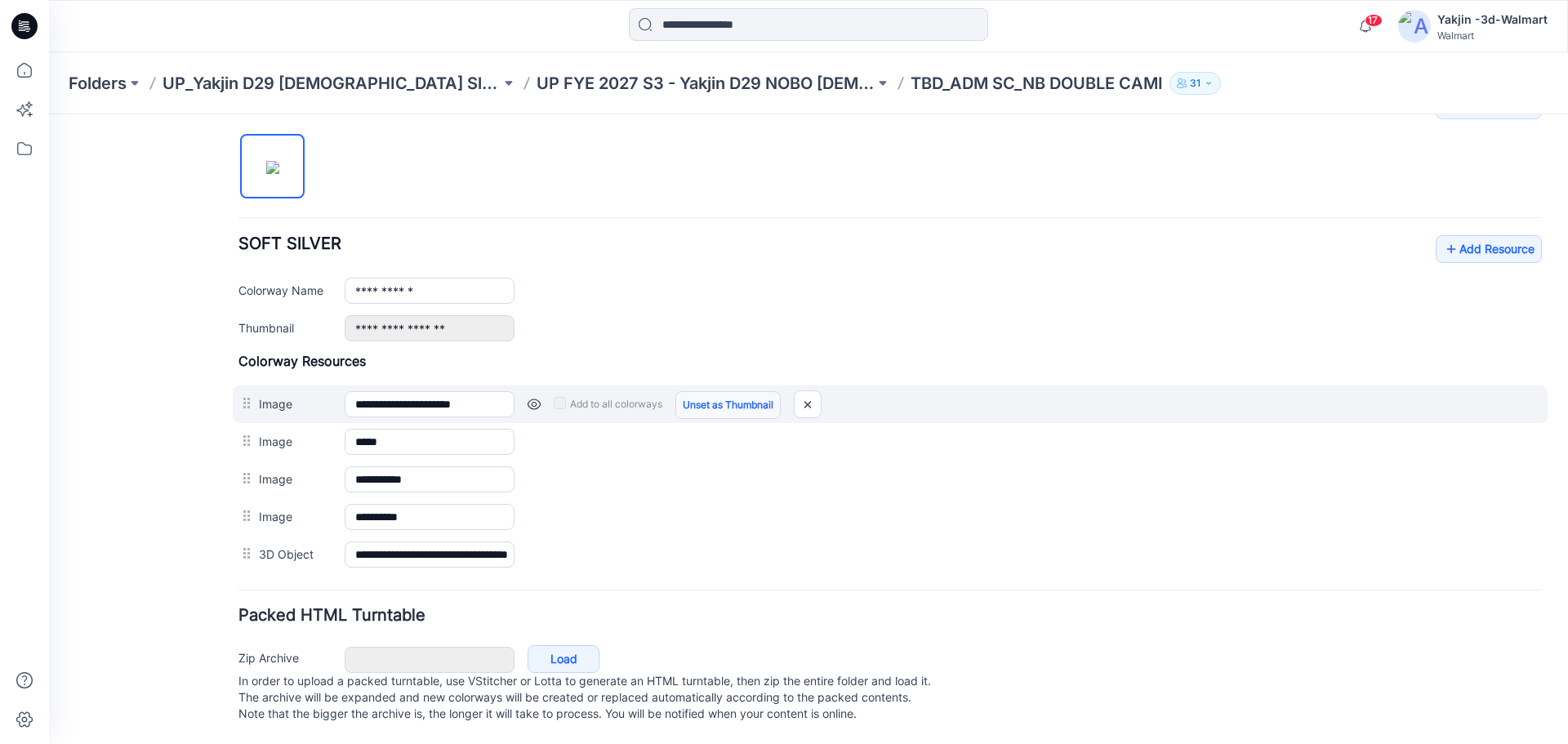
scroll to position [512, 0]
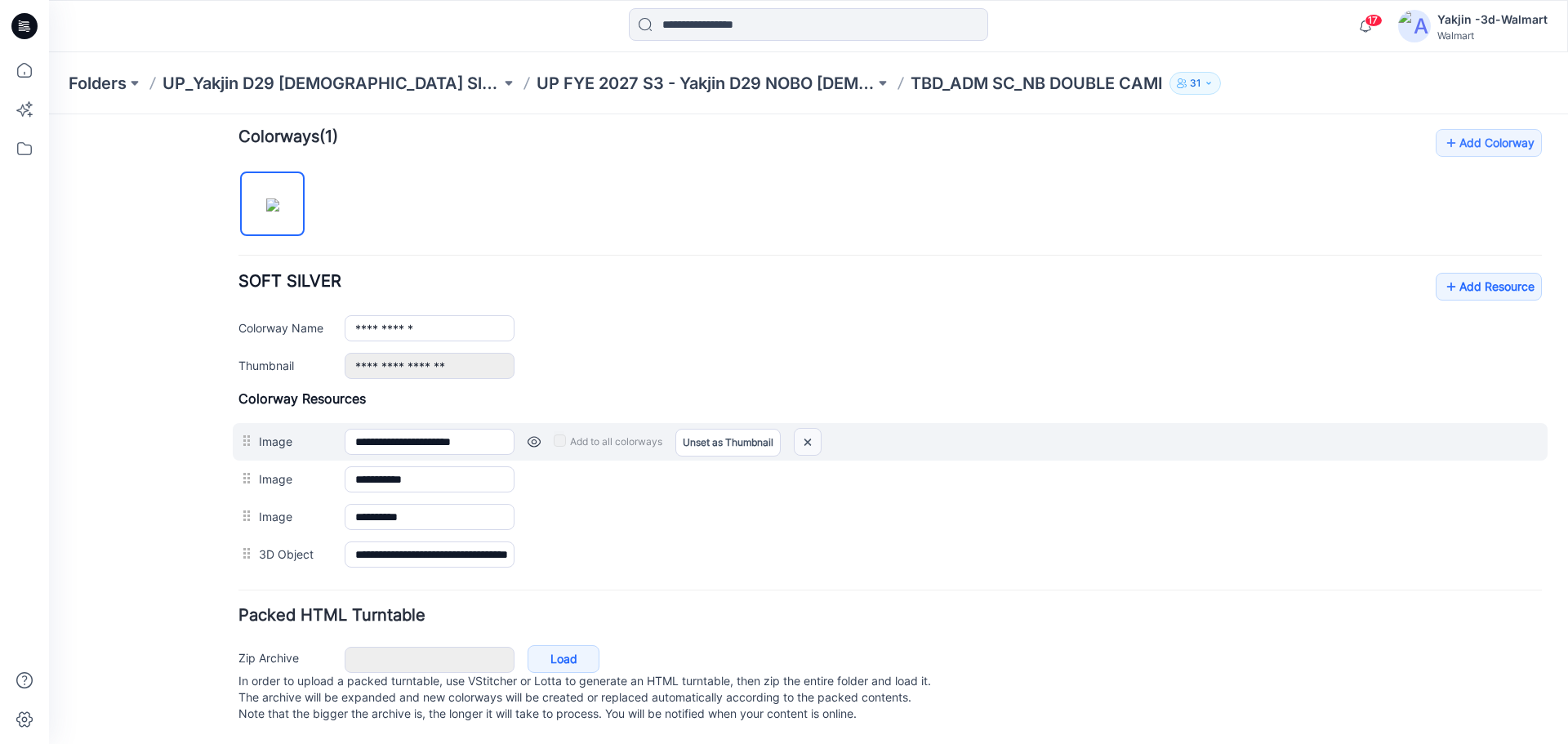
drag, startPoint x: 919, startPoint y: 168, endPoint x: 811, endPoint y: 427, distance: 280.6
click at [811, 429] on img at bounding box center [807, 442] width 26 height 27
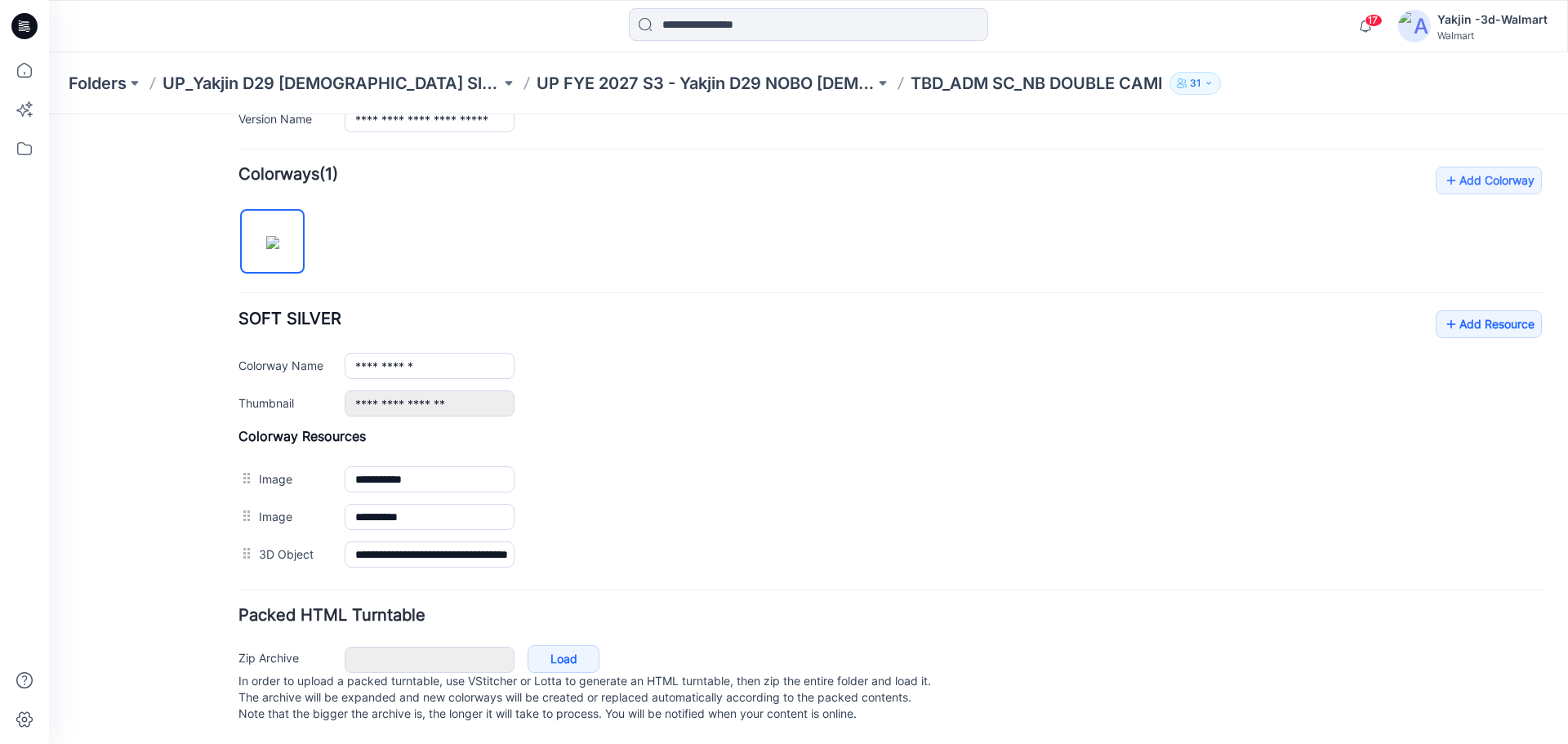
scroll to position [475, 0]
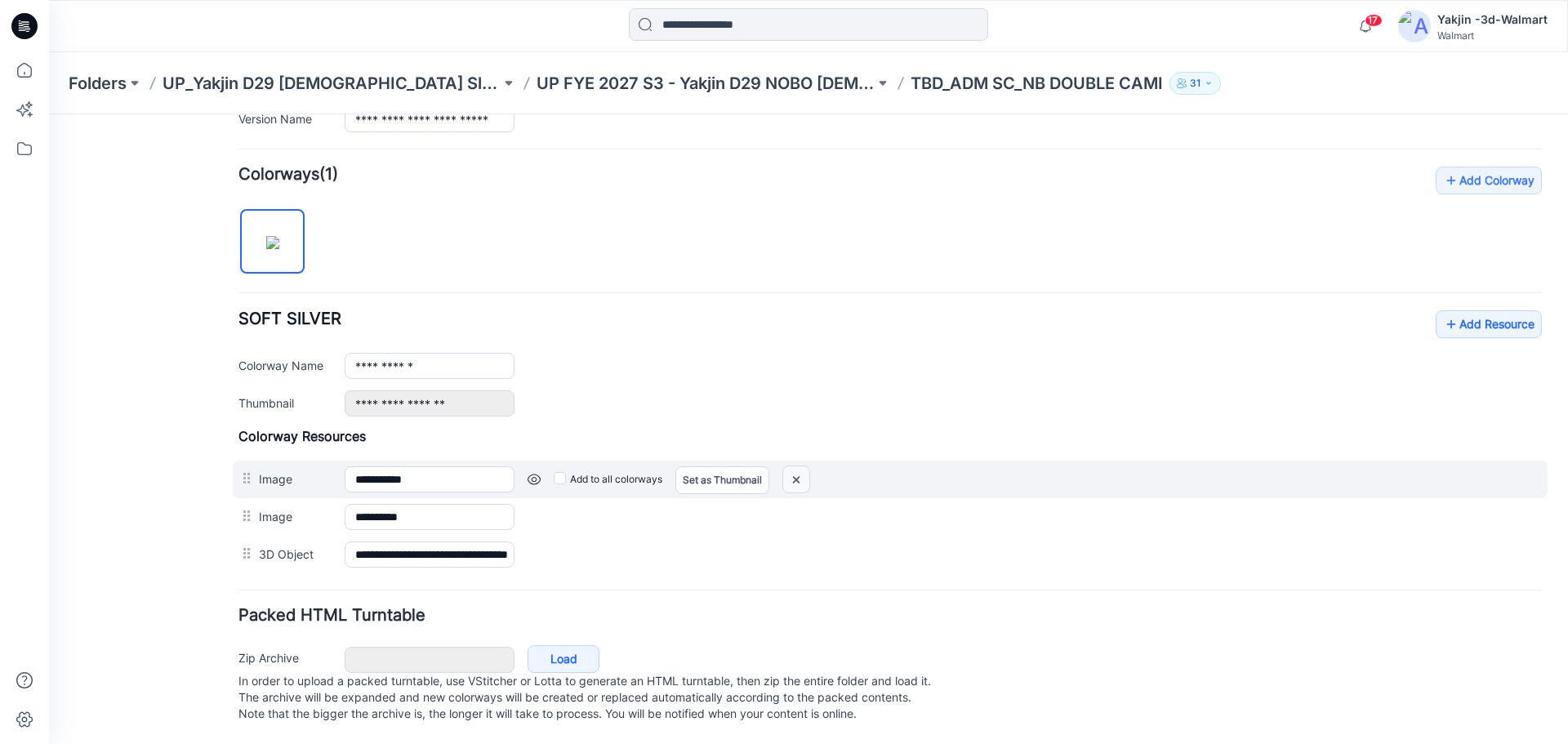
drag, startPoint x: 790, startPoint y: 465, endPoint x: 936, endPoint y: 184, distance: 316.7
click at [49, 114] on img at bounding box center [49, 114] width 0 height 0
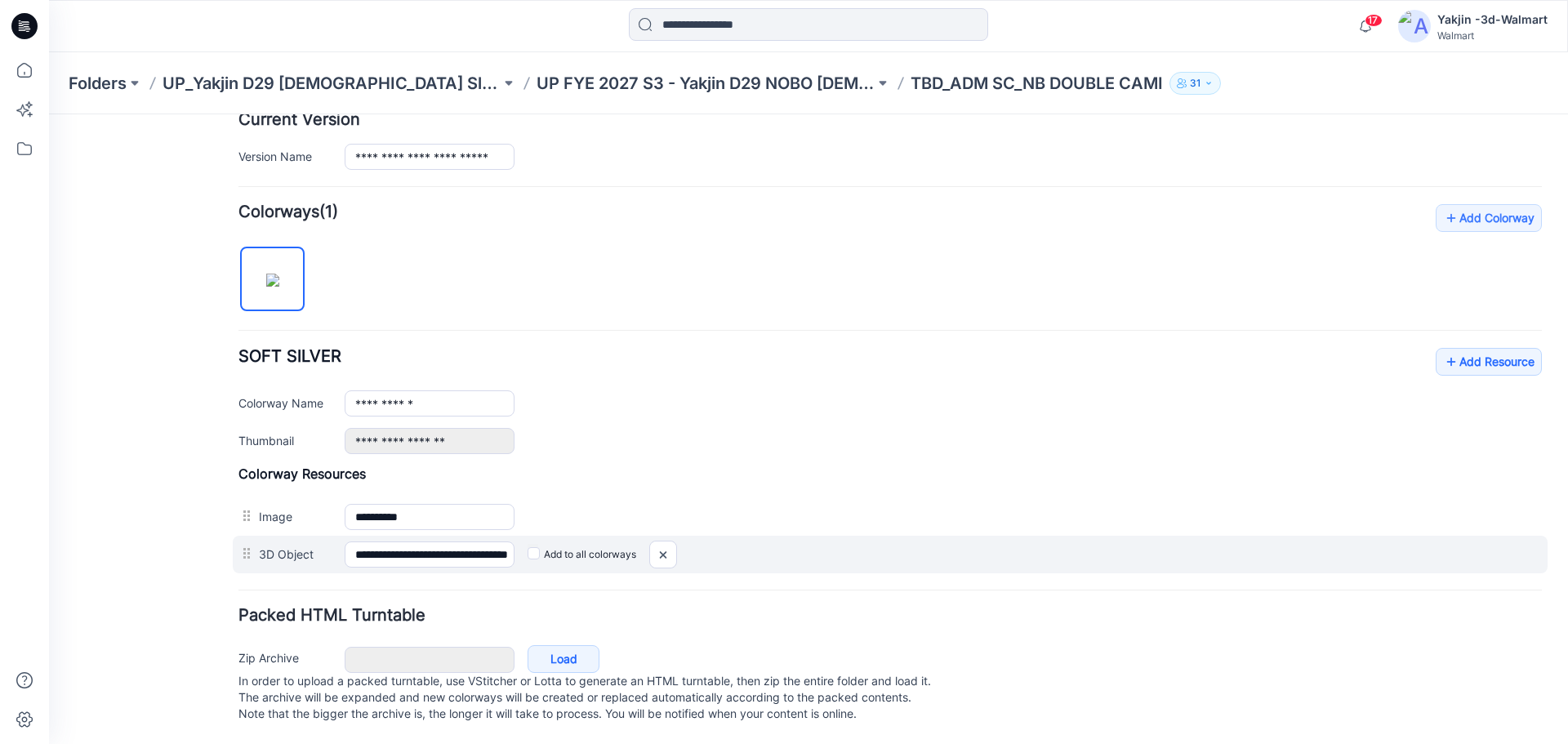
scroll to position [437, 0]
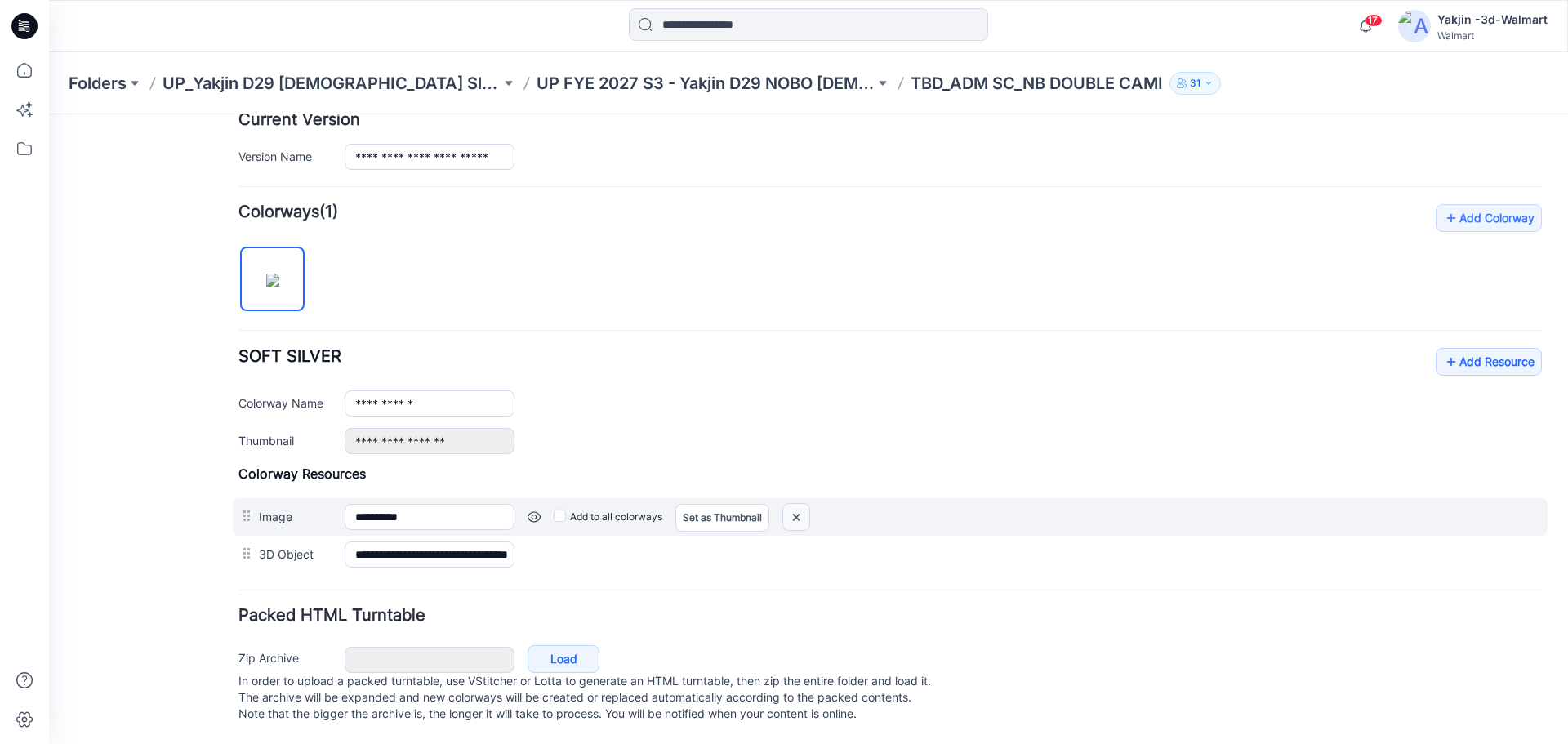
click at [49, 114] on img at bounding box center [49, 114] width 0 height 0
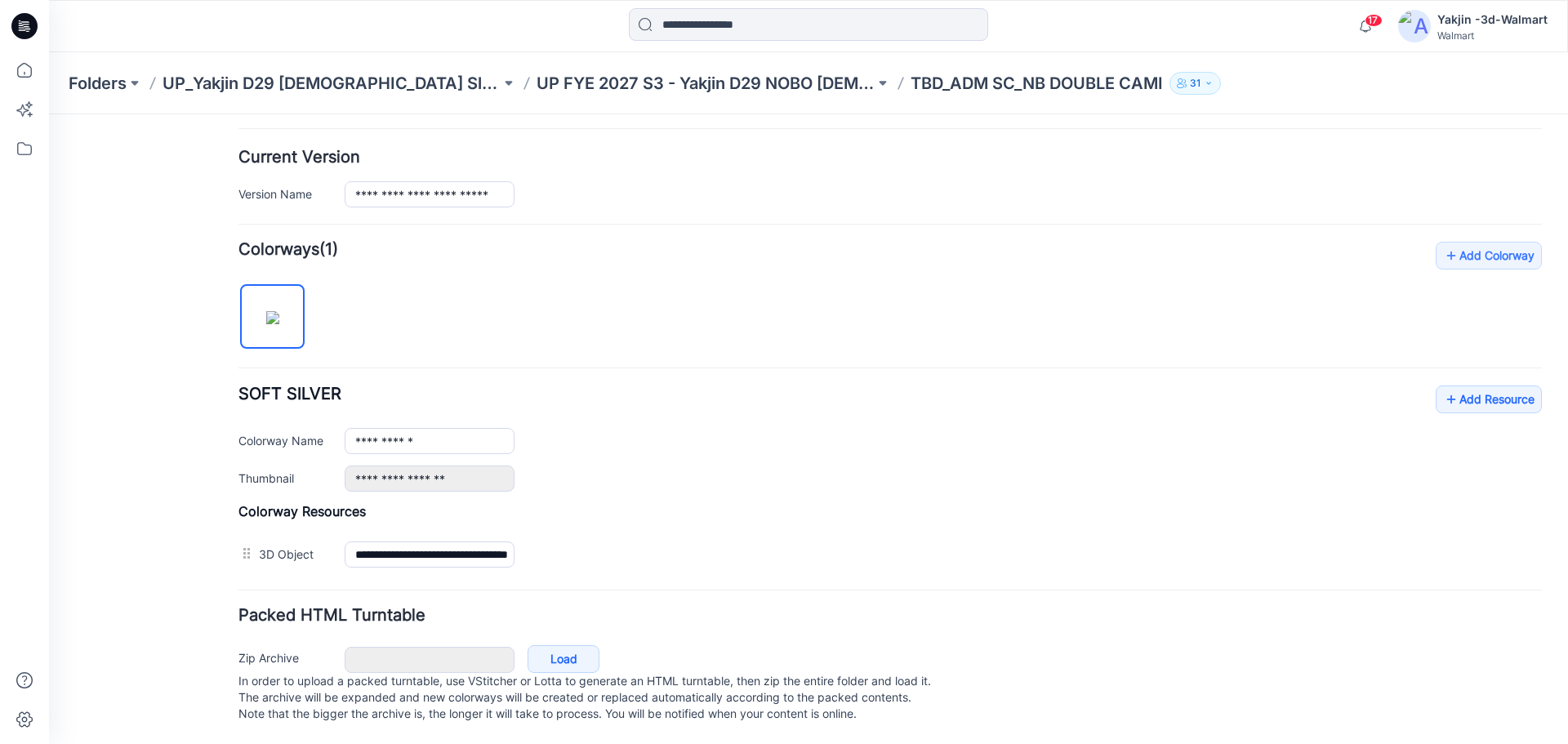
scroll to position [0, 0]
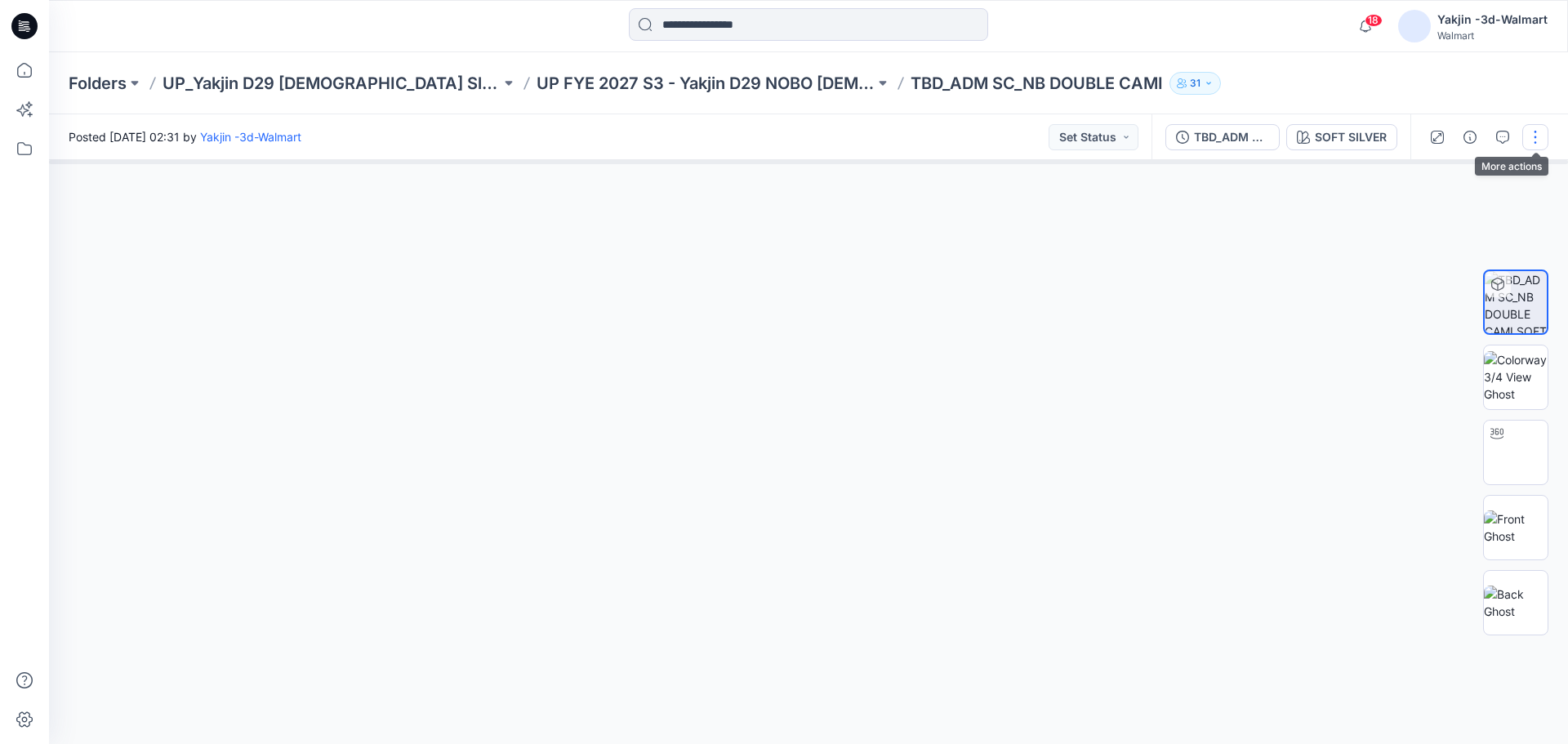
click at [1531, 144] on button "button" at bounding box center [1534, 136] width 26 height 26
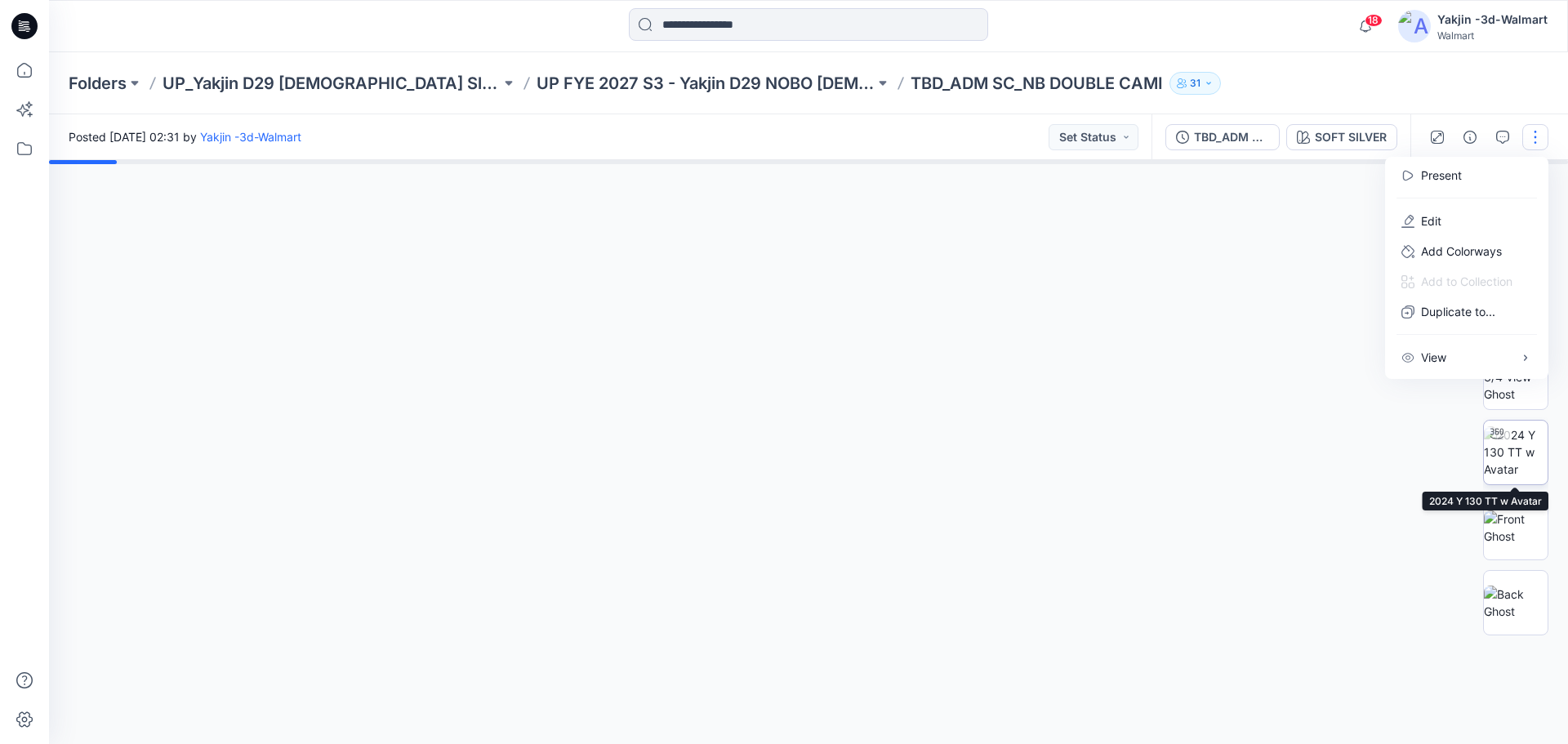
click at [1523, 456] on img at bounding box center [1516, 453] width 63 height 52
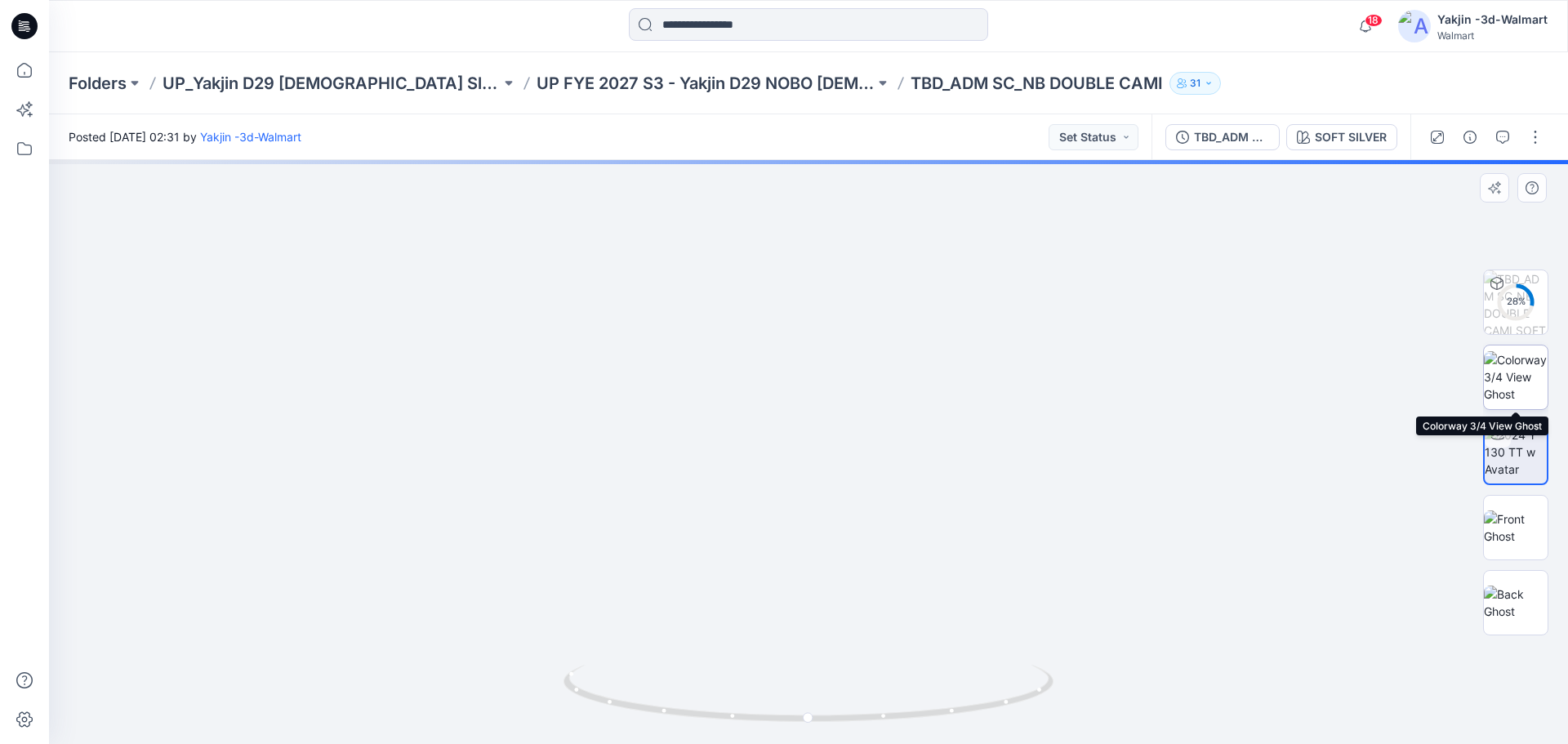
click at [1524, 390] on img at bounding box center [1516, 378] width 63 height 52
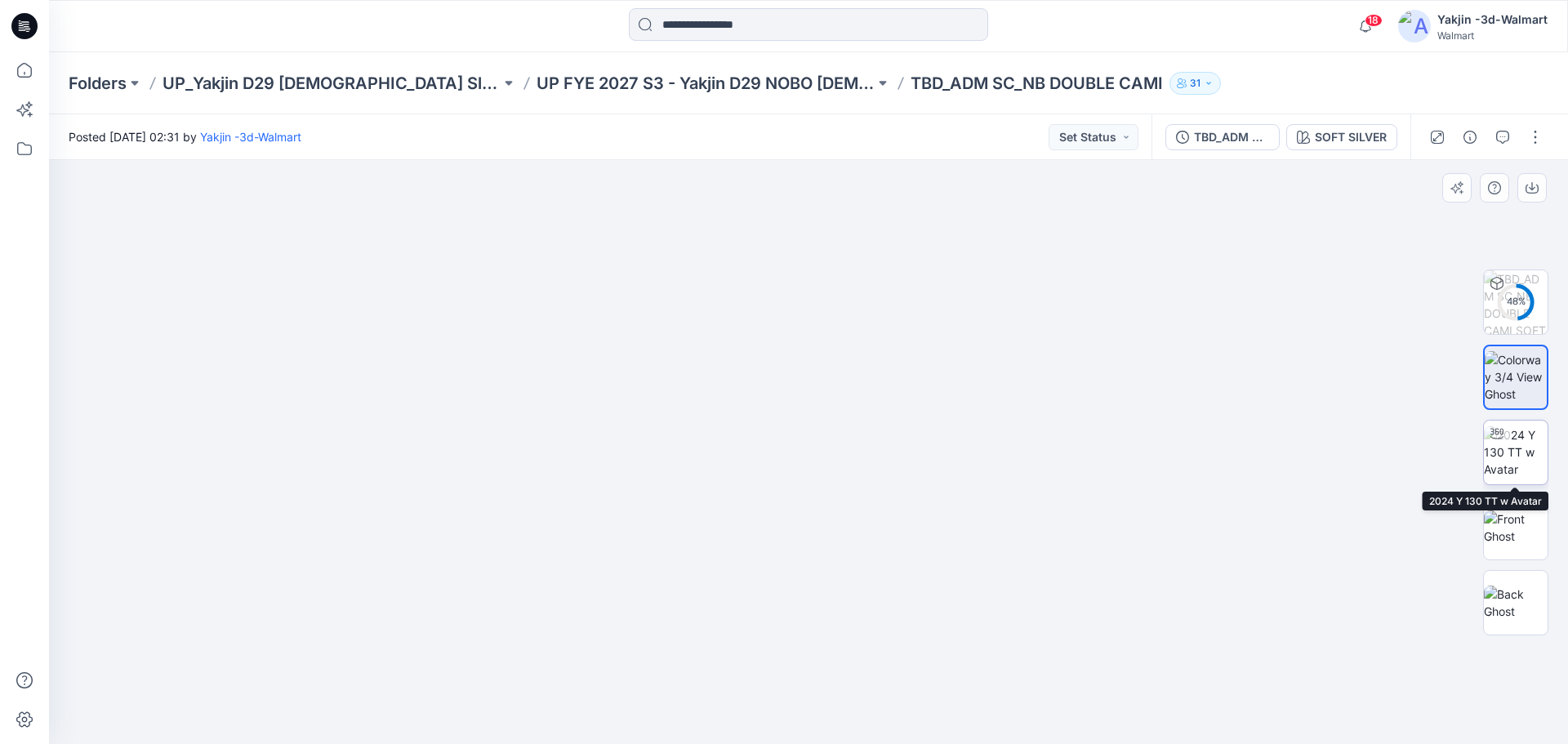
click at [1504, 454] on img at bounding box center [1516, 453] width 63 height 52
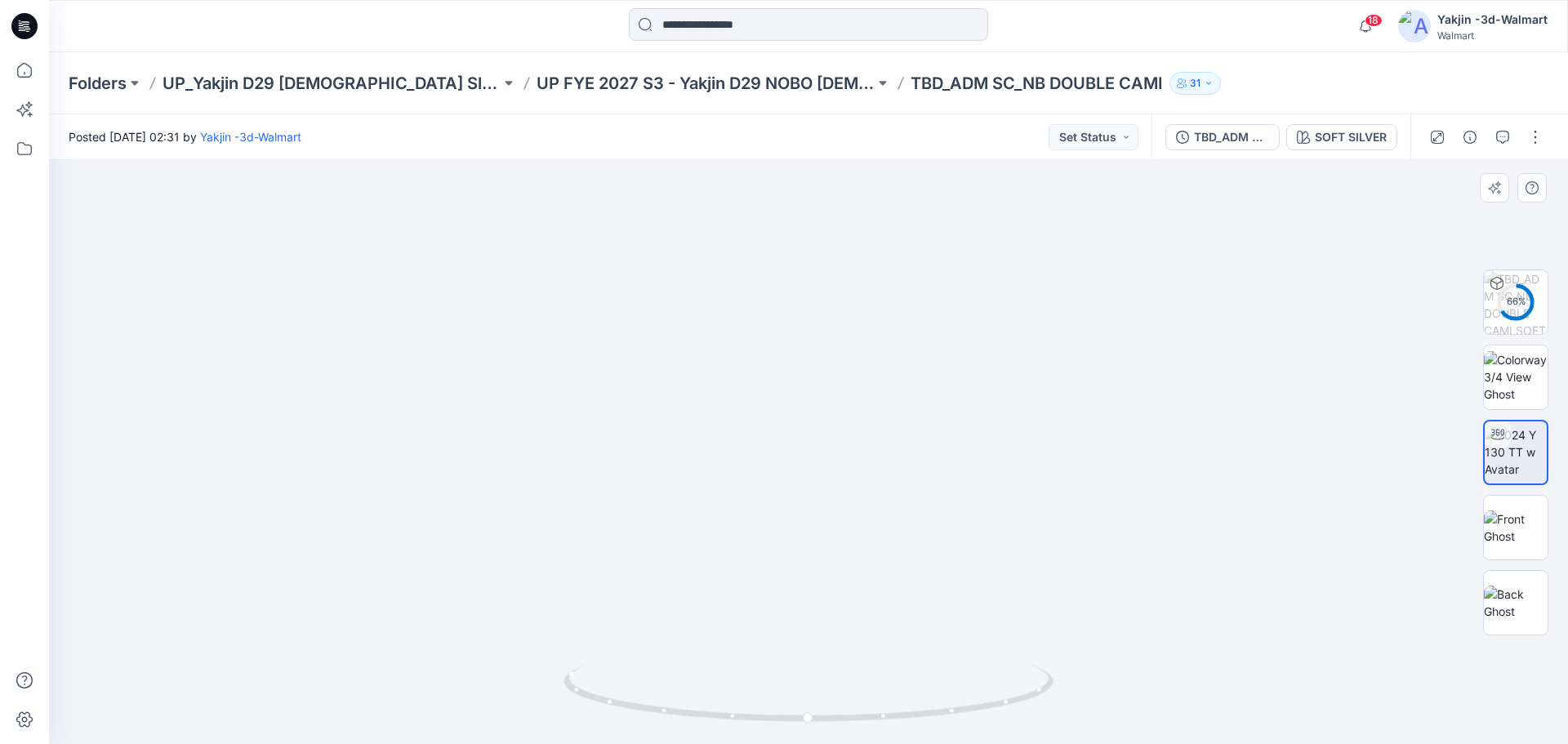
drag, startPoint x: 820, startPoint y: 442, endPoint x: 822, endPoint y: 483, distance: 41.0
click at [822, 484] on img at bounding box center [809, 256] width 1485 height 979
click at [1522, 383] on img at bounding box center [1516, 378] width 63 height 52
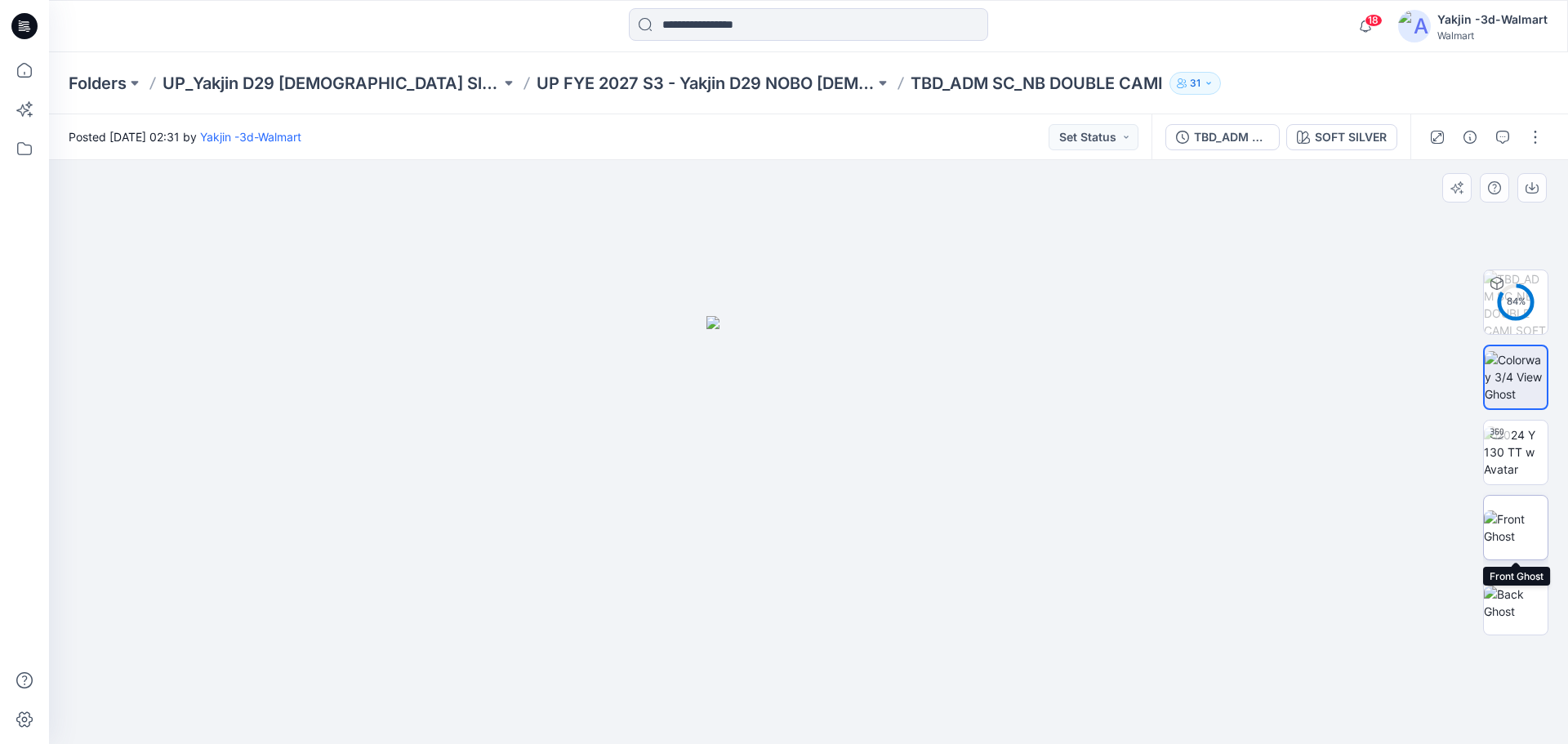
click at [1525, 525] on img at bounding box center [1516, 528] width 63 height 35
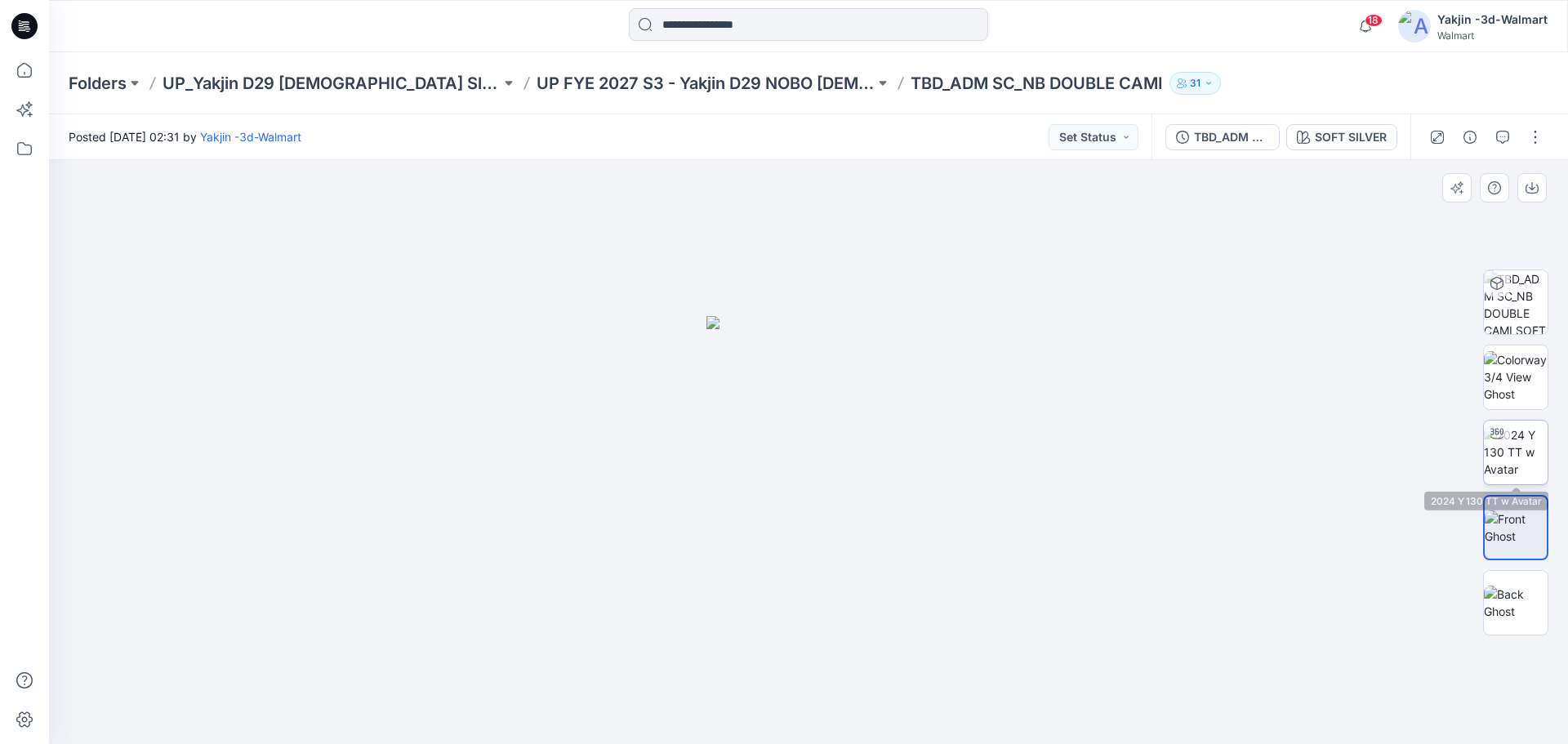
click at [1523, 459] on img at bounding box center [1516, 453] width 63 height 52
drag, startPoint x: 835, startPoint y: 553, endPoint x: 851, endPoint y: 445, distance: 109.2
drag, startPoint x: 871, startPoint y: 366, endPoint x: 850, endPoint y: 536, distance: 171.3
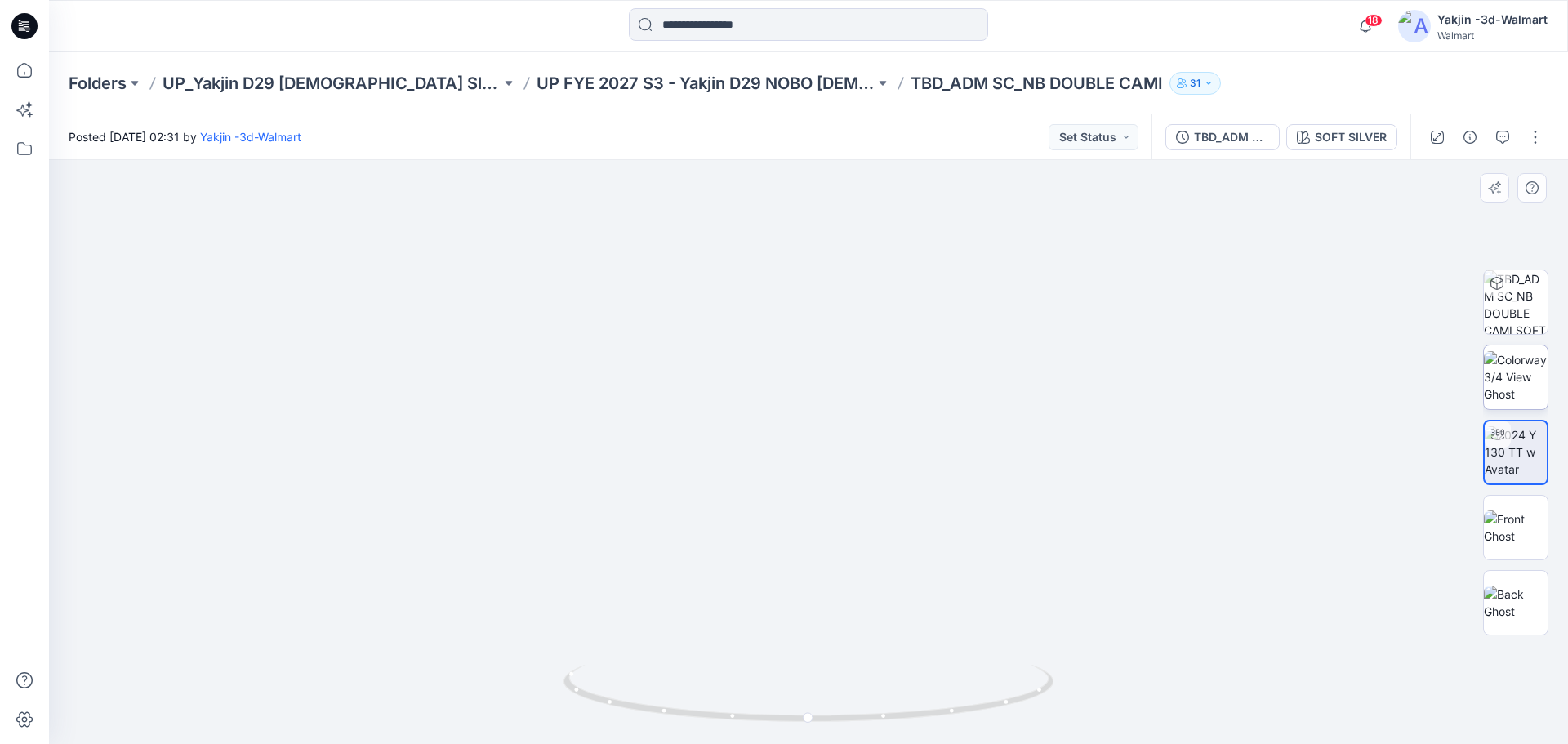
click at [1520, 403] on img at bounding box center [1516, 378] width 63 height 52
click at [1531, 538] on img at bounding box center [1516, 528] width 63 height 35
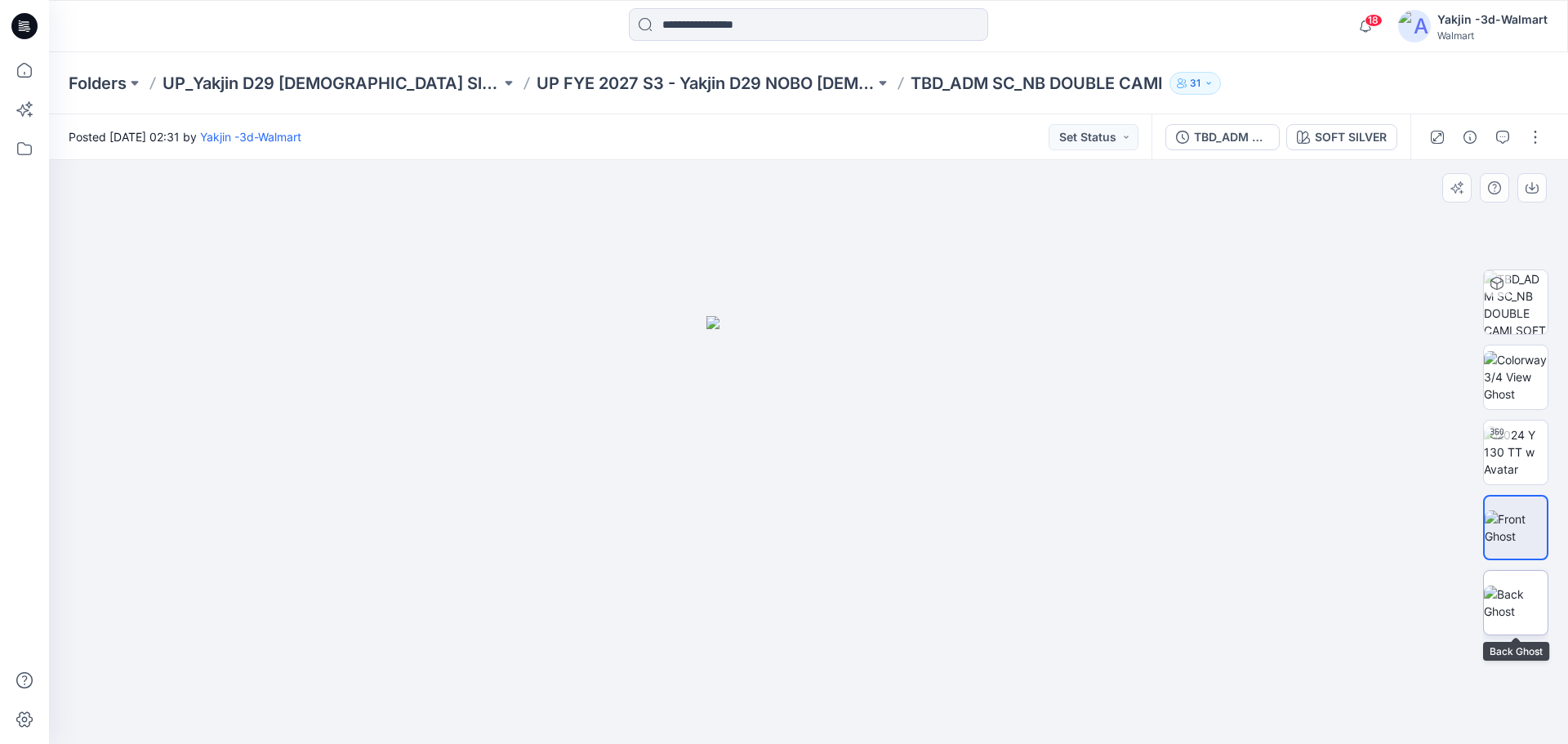
click at [1521, 608] on img at bounding box center [1516, 603] width 63 height 35
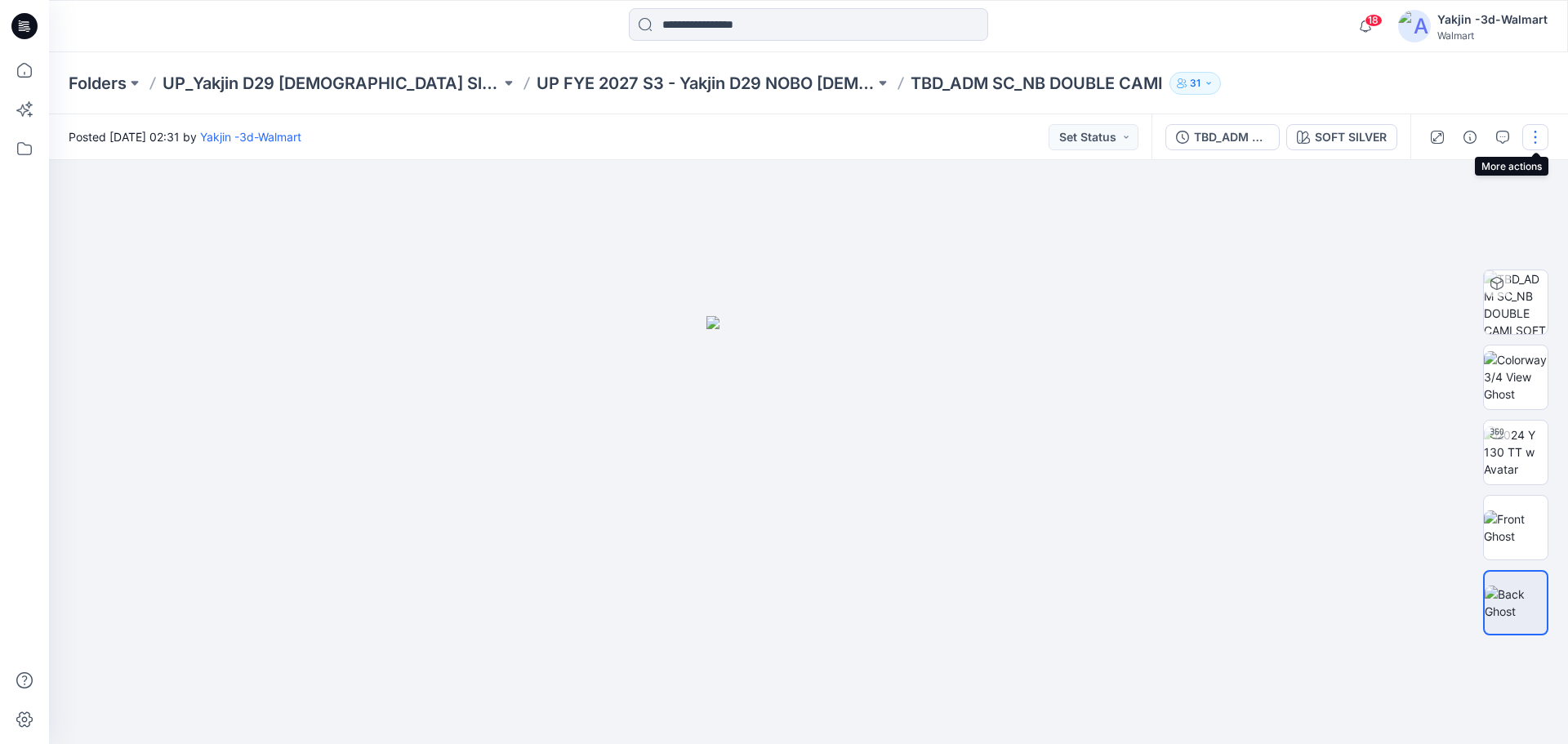
click at [1538, 144] on button "button" at bounding box center [1534, 136] width 26 height 26
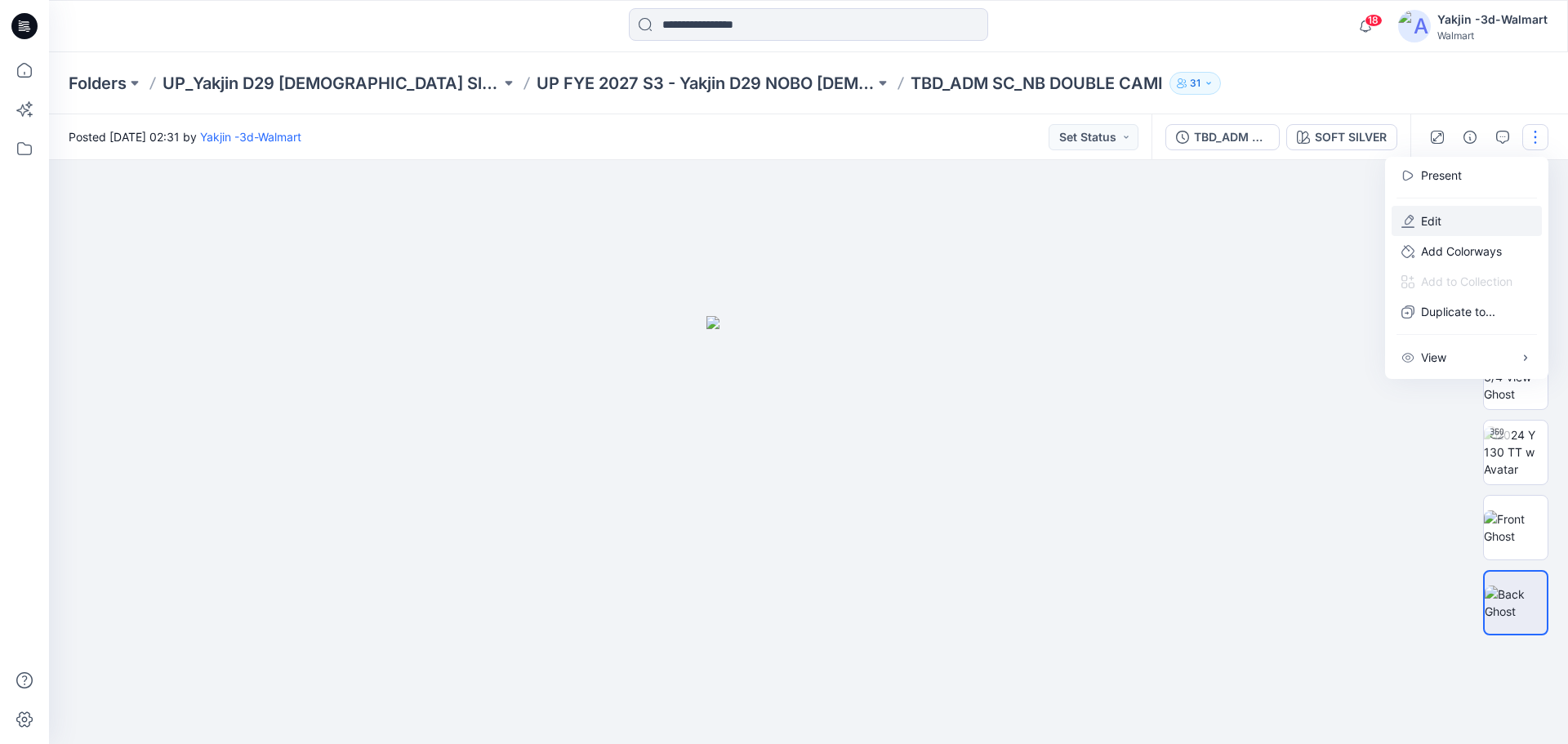
click at [1469, 221] on button "Edit" at bounding box center [1466, 220] width 150 height 30
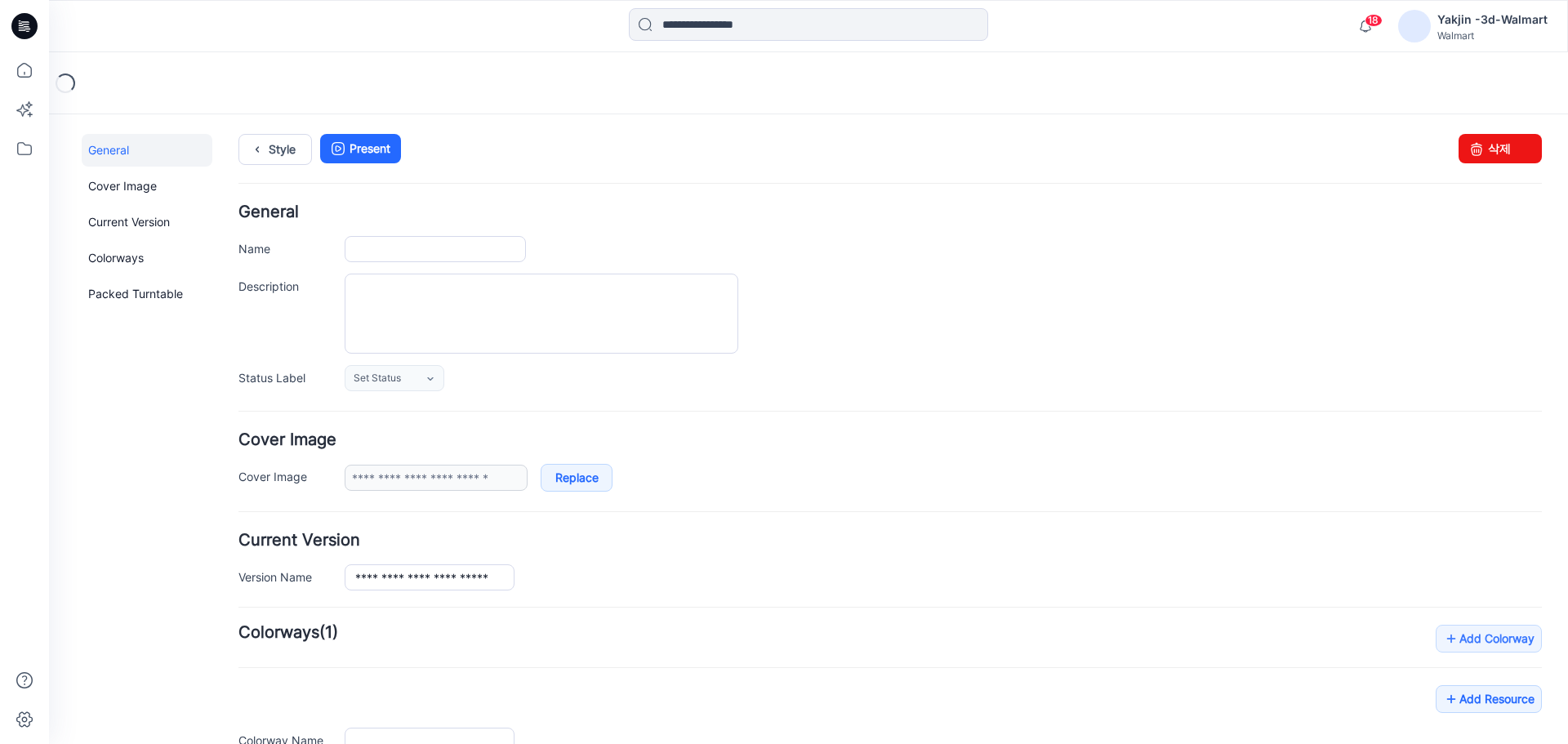
type input "**********"
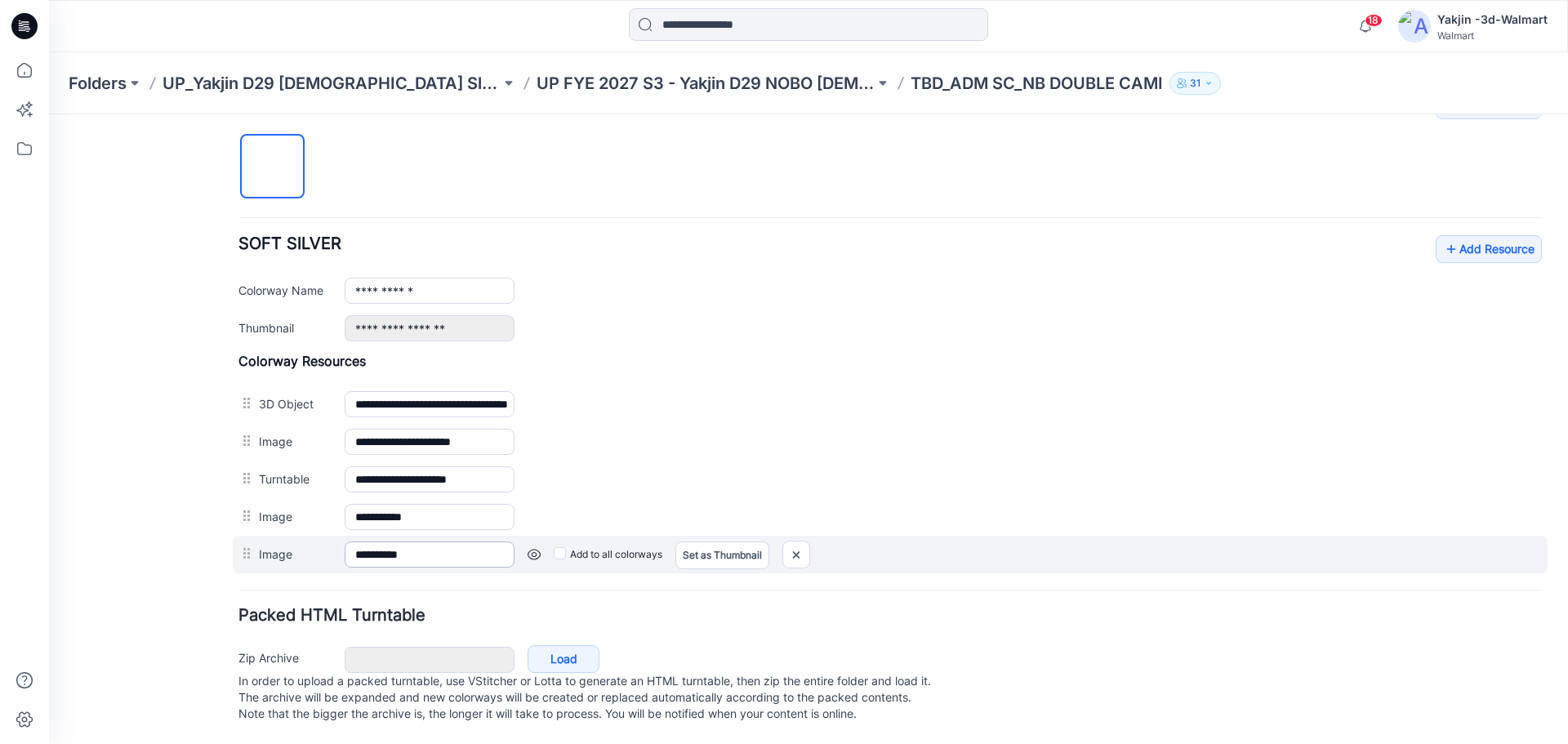
scroll to position [550, 0]
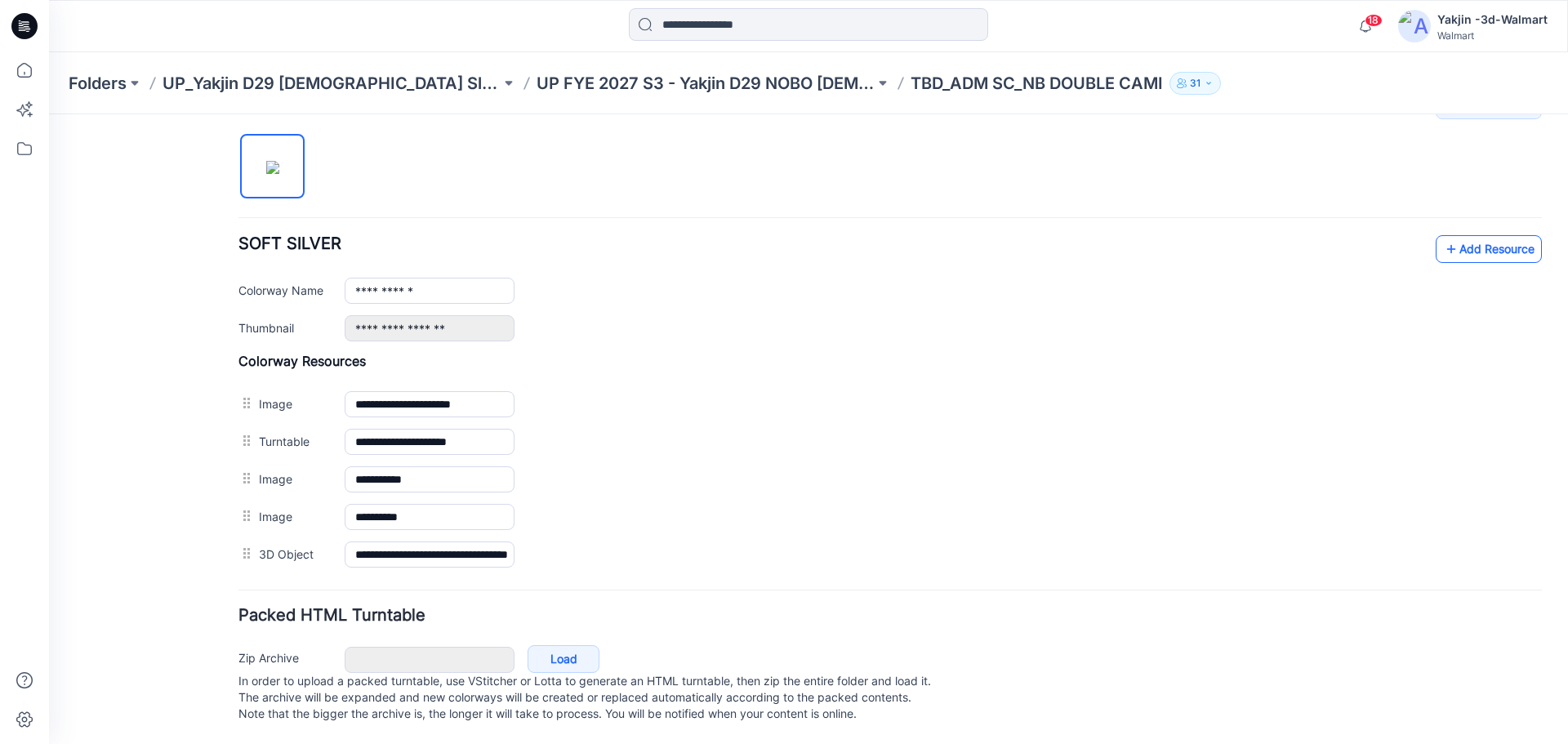
click at [1473, 236] on link "Add Resource" at bounding box center [1488, 249] width 107 height 28
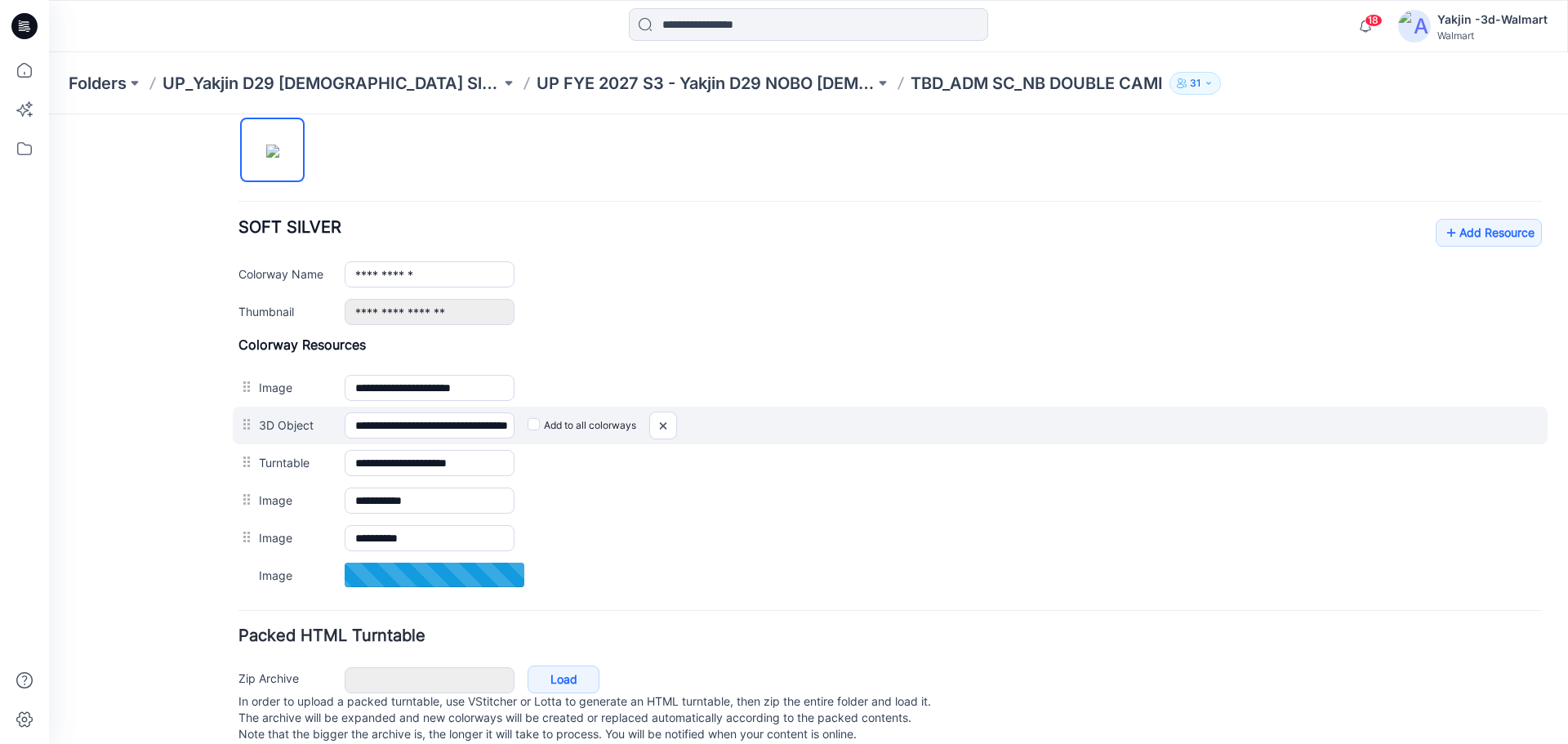
drag, startPoint x: 248, startPoint y: 432, endPoint x: 257, endPoint y: 432, distance: 9.0
click at [257, 432] on div at bounding box center [248, 425] width 20 height 25
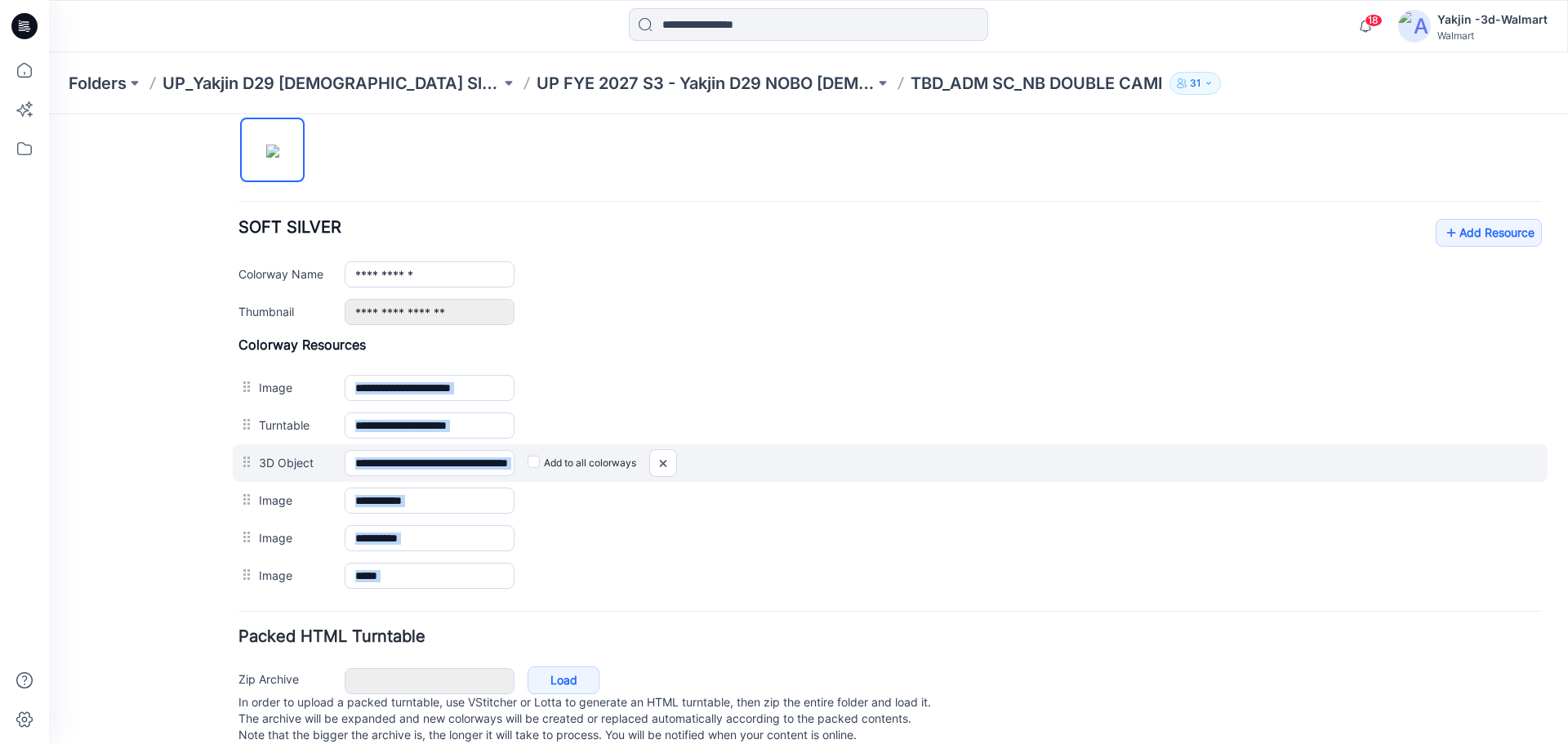
click at [266, 471] on label "3D Object" at bounding box center [293, 462] width 69 height 18
click at [345, 471] on input "**********" at bounding box center [429, 462] width 170 height 26
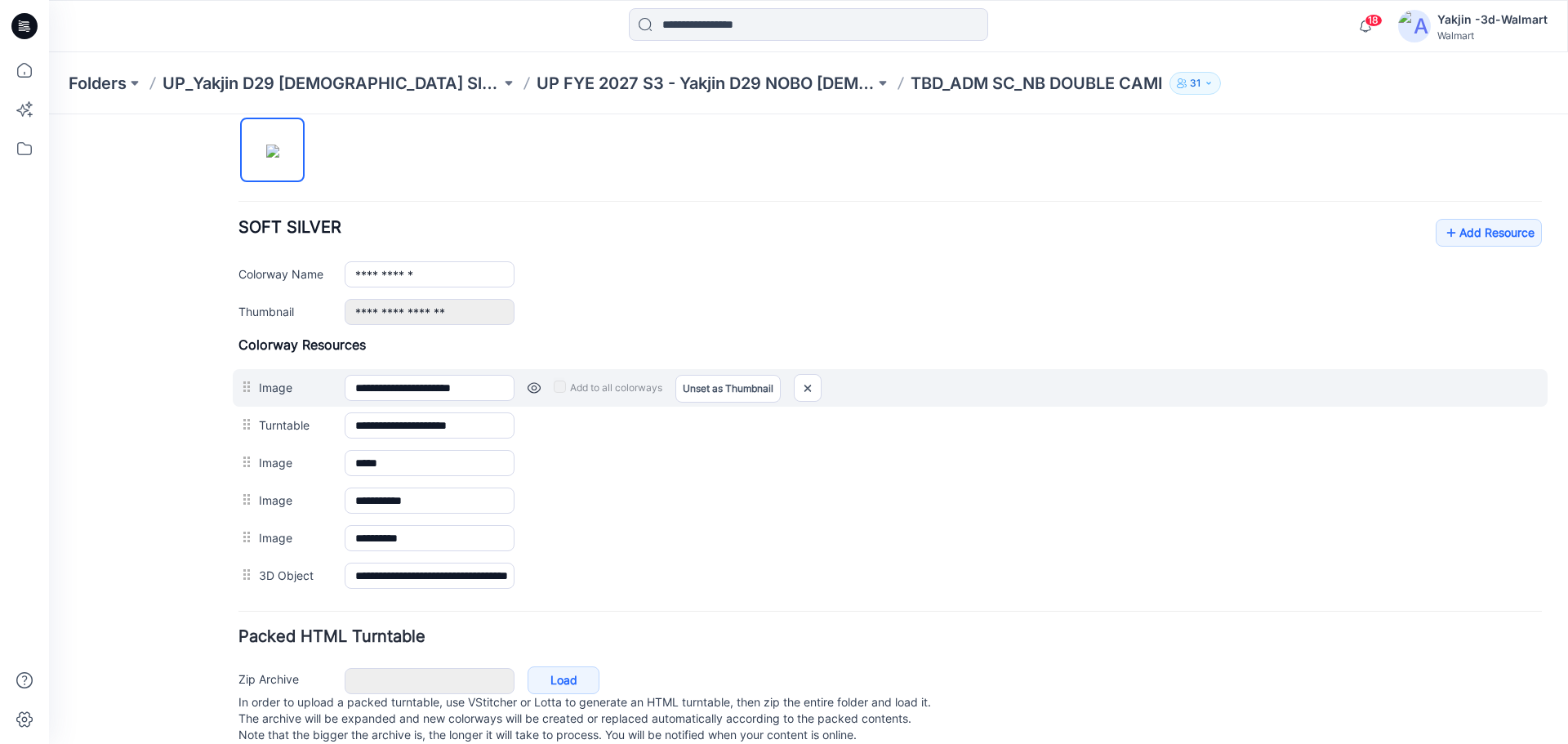
click at [537, 384] on link at bounding box center [534, 388] width 13 height 13
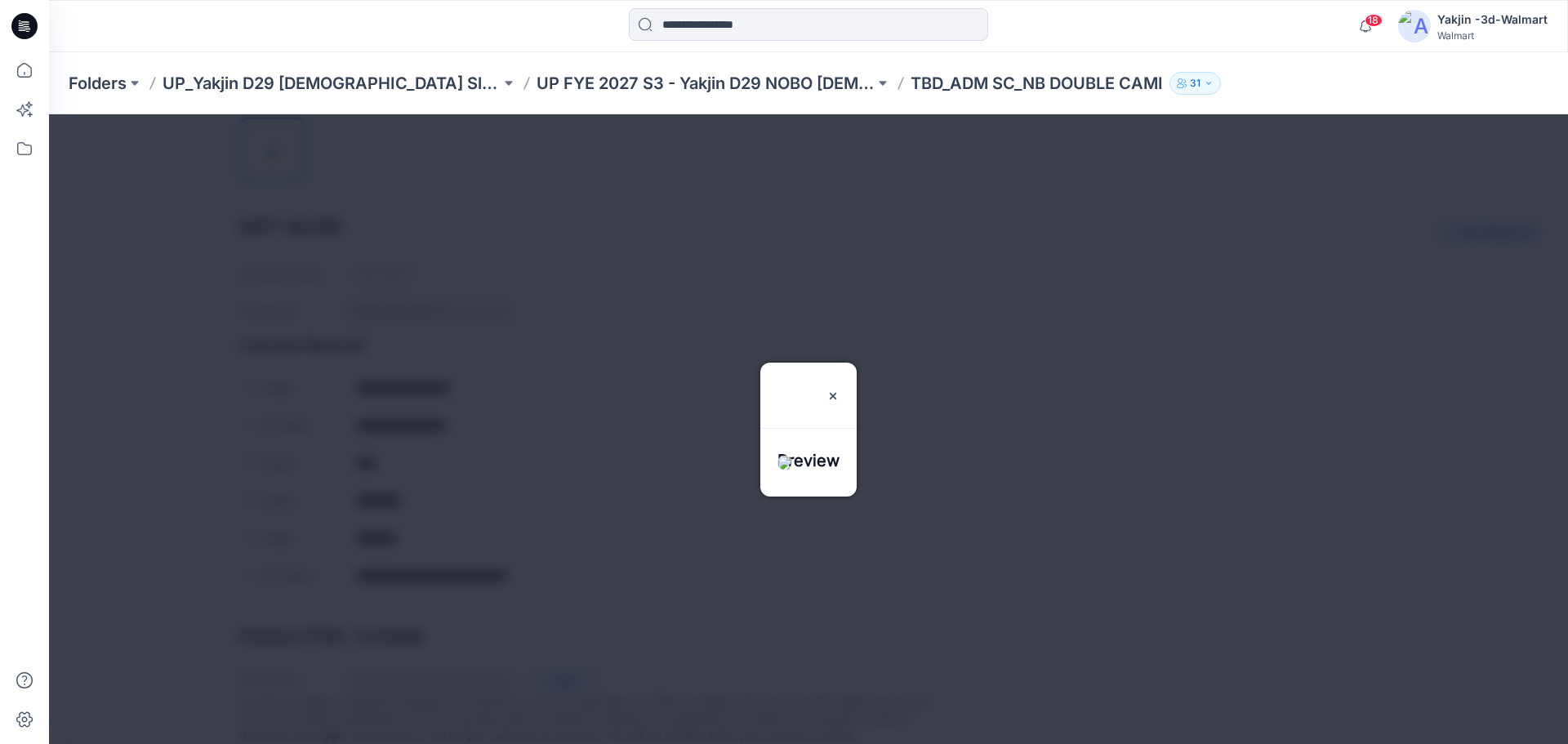
click at [648, 526] on div at bounding box center [808, 429] width 1519 height 630
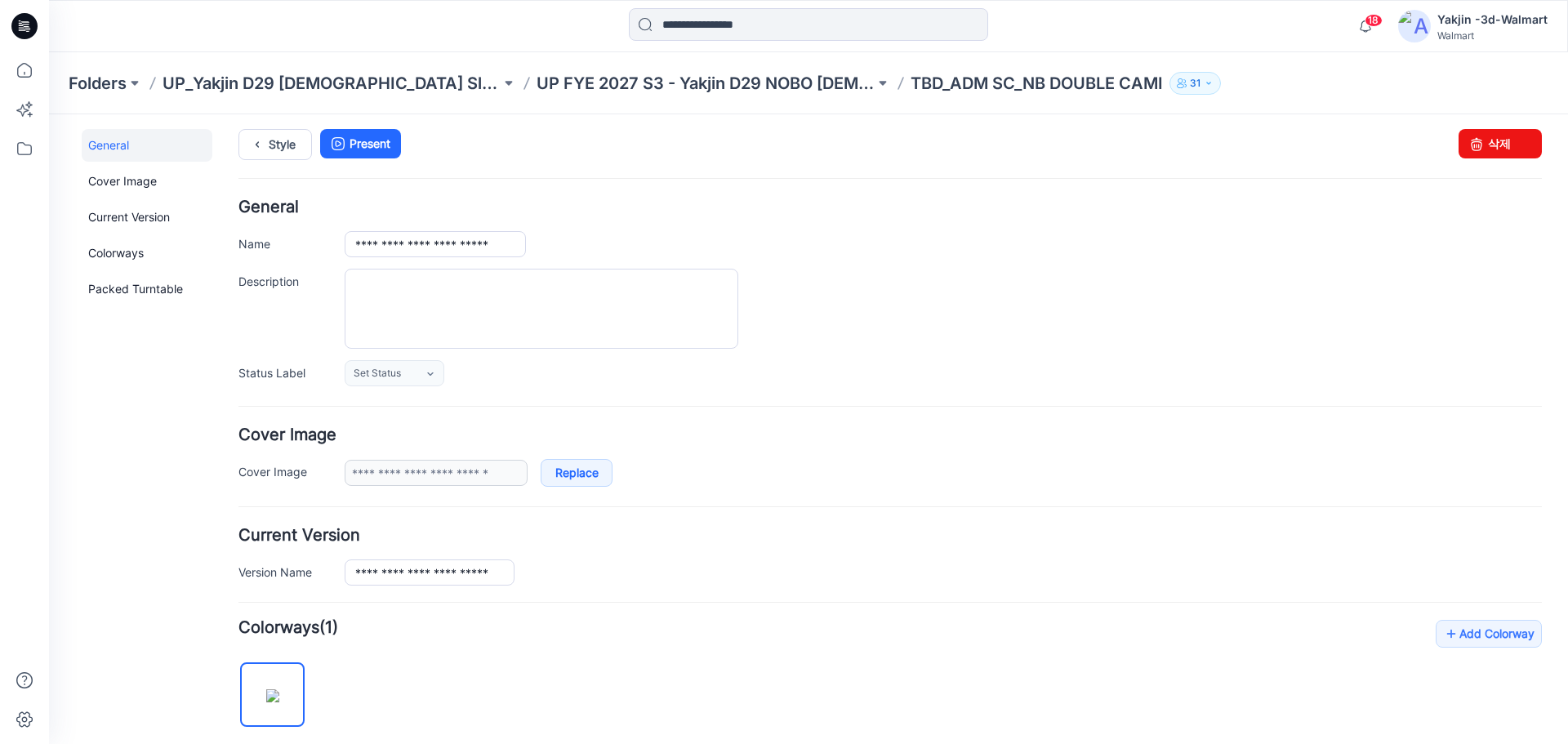
scroll to position [0, 0]
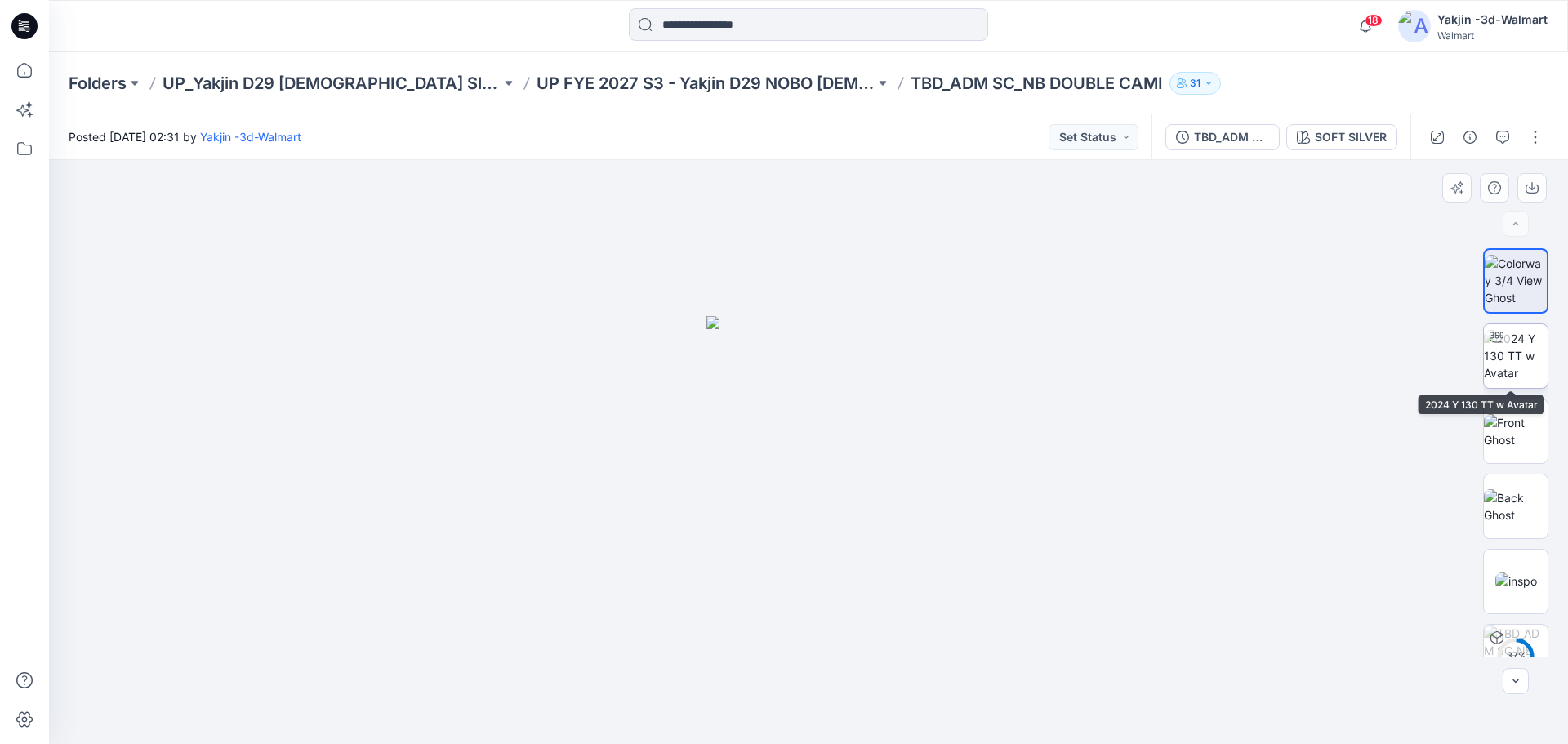
click at [1506, 373] on img at bounding box center [1516, 356] width 63 height 52
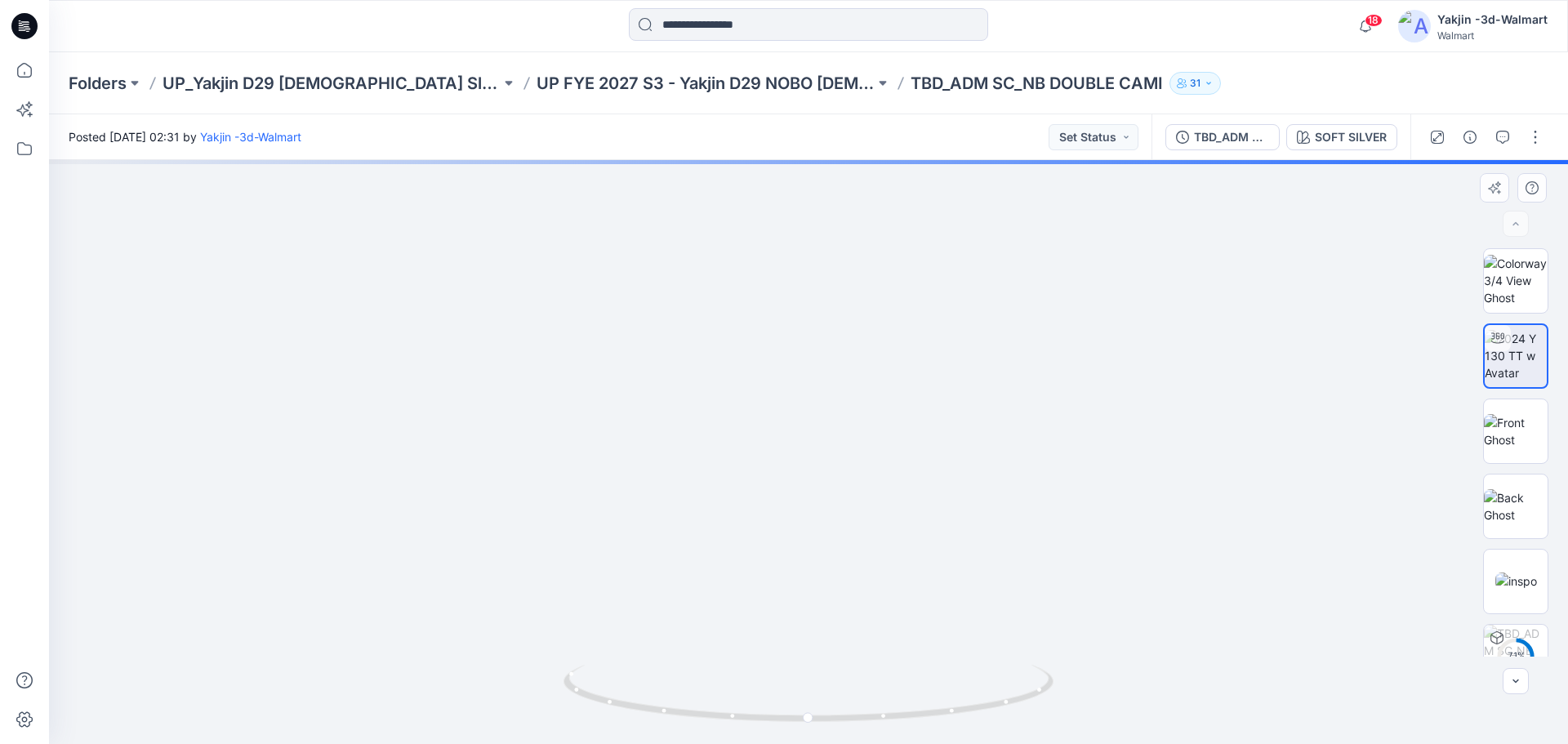
drag, startPoint x: 843, startPoint y: 407, endPoint x: 847, endPoint y: 444, distance: 37.2
click at [846, 450] on img at bounding box center [809, 307] width 1261 height 875
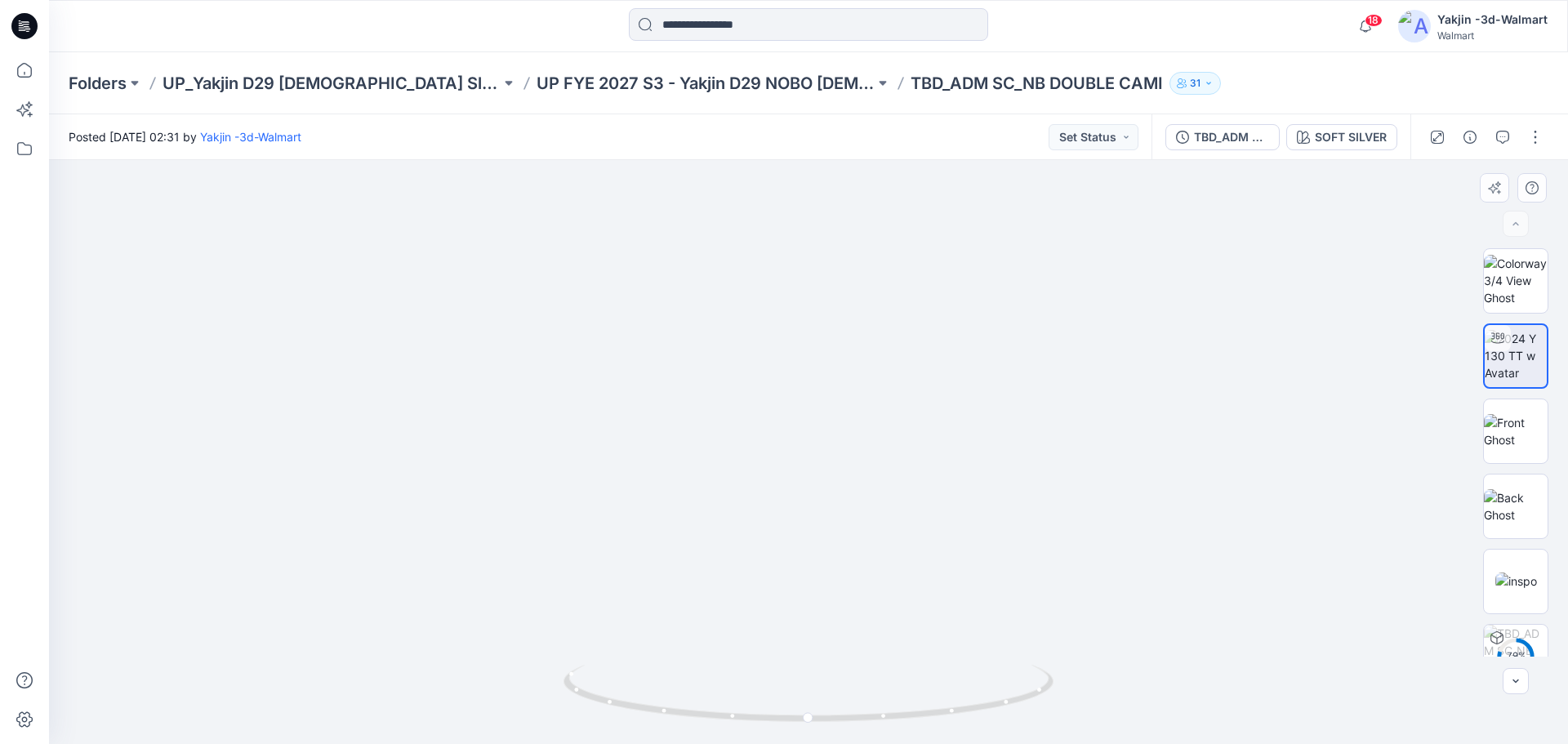
drag, startPoint x: 864, startPoint y: 422, endPoint x: 855, endPoint y: 360, distance: 62.6
click at [1543, 504] on img at bounding box center [1516, 507] width 63 height 35
click at [1528, 590] on img at bounding box center [1515, 582] width 41 height 17
click at [1533, 139] on button "button" at bounding box center [1534, 136] width 26 height 26
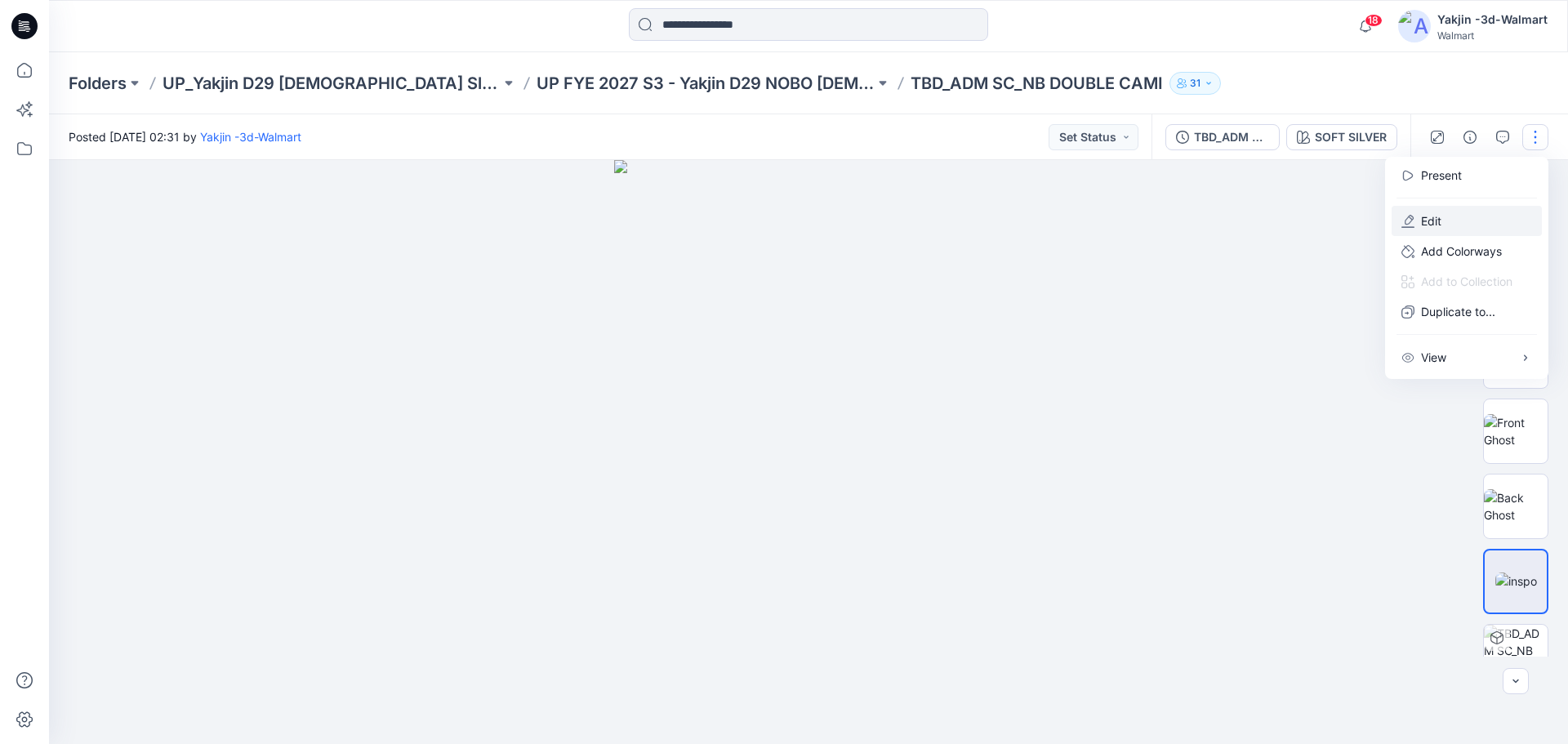
click at [1426, 216] on p "Edit" at bounding box center [1431, 221] width 20 height 17
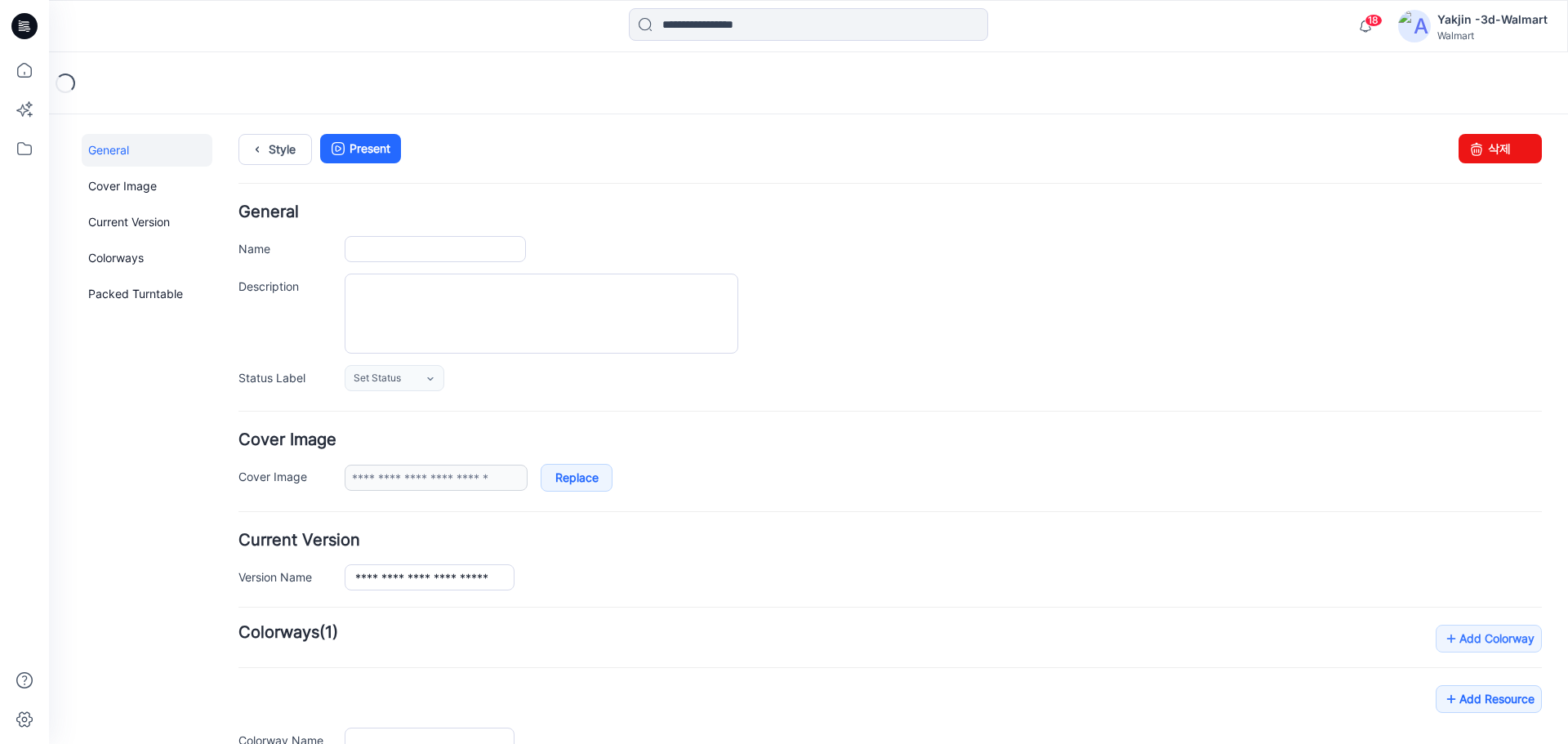
type input "**********"
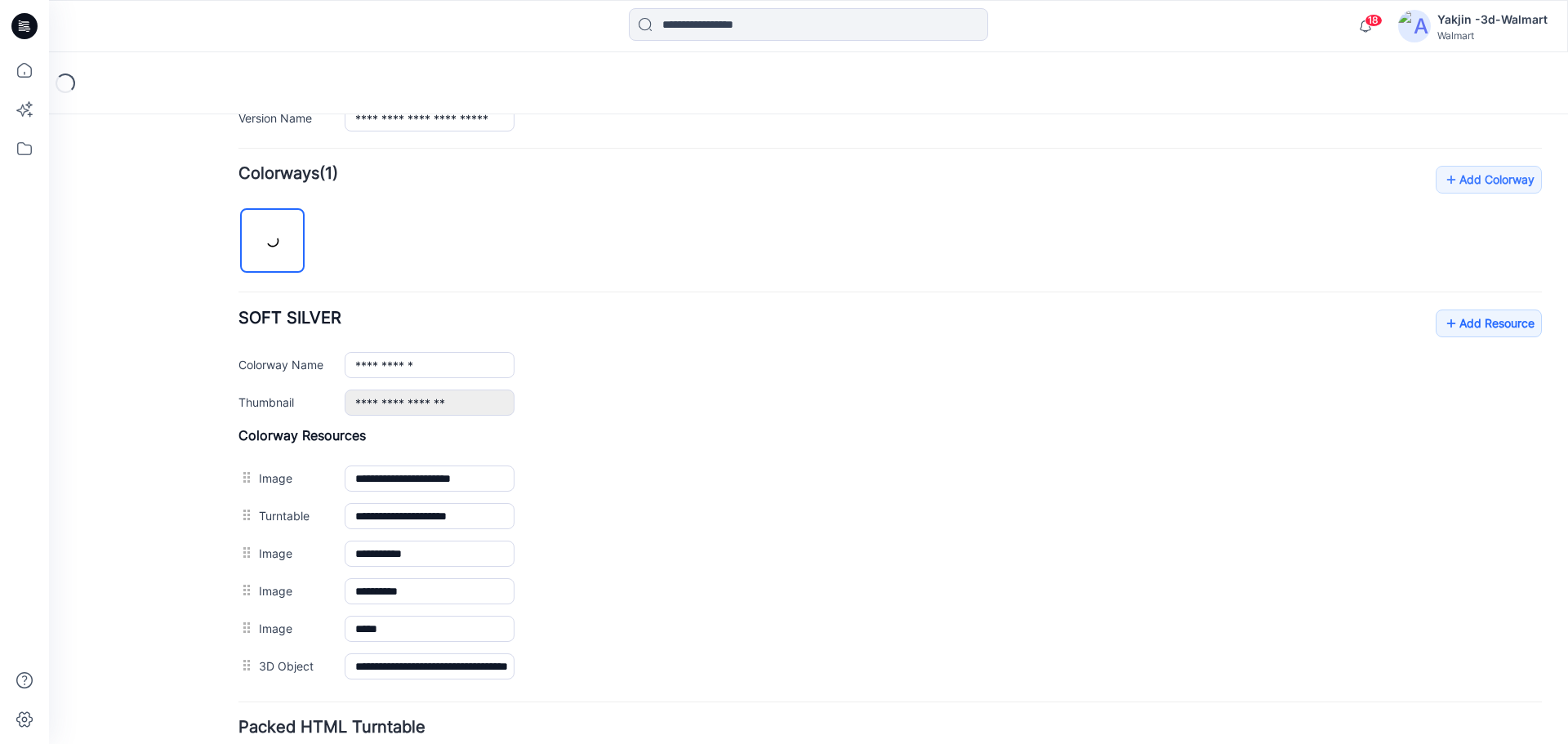
scroll to position [587, 0]
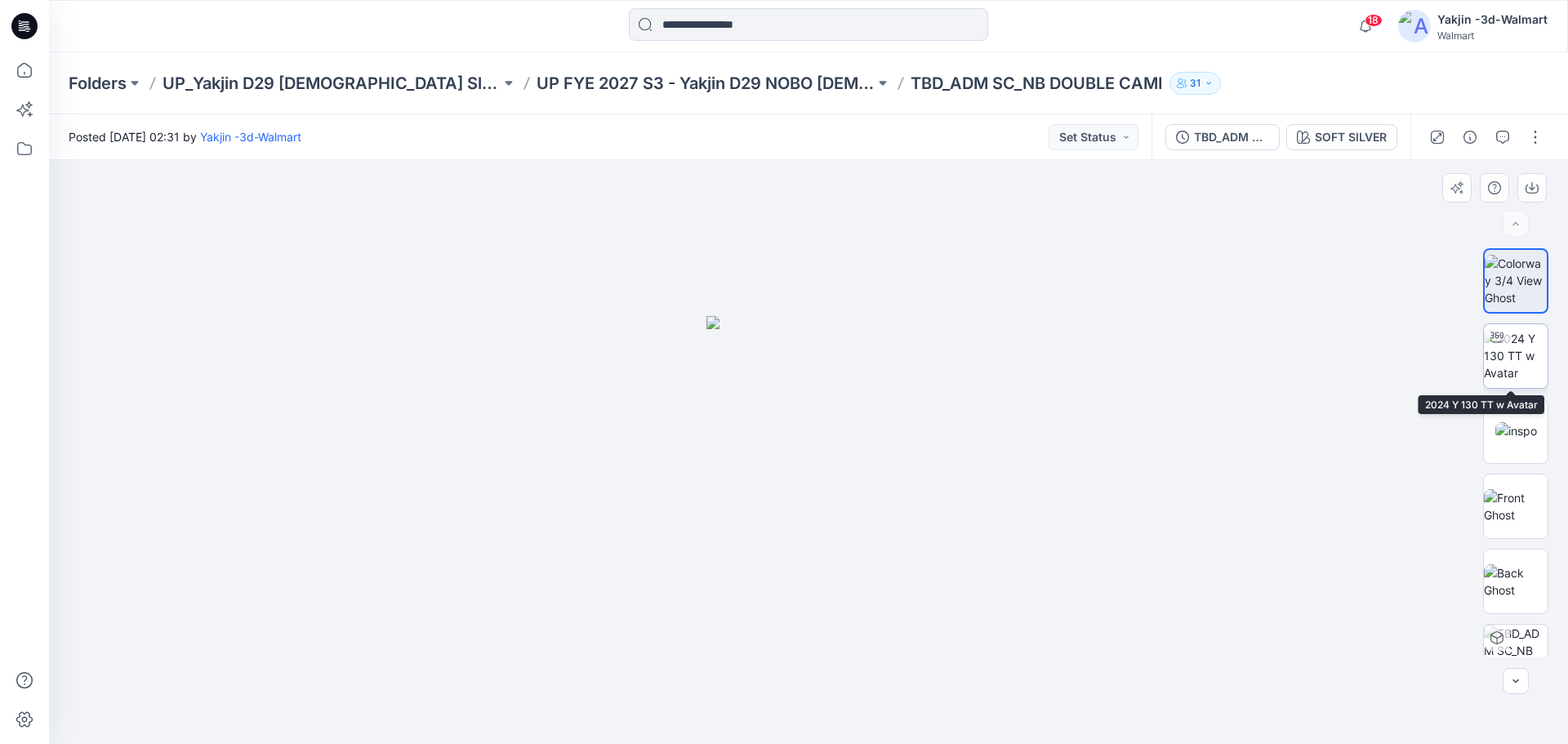
drag, startPoint x: 1524, startPoint y: 373, endPoint x: 1495, endPoint y: 388, distance: 32.6
click at [1523, 372] on img at bounding box center [1516, 356] width 63 height 52
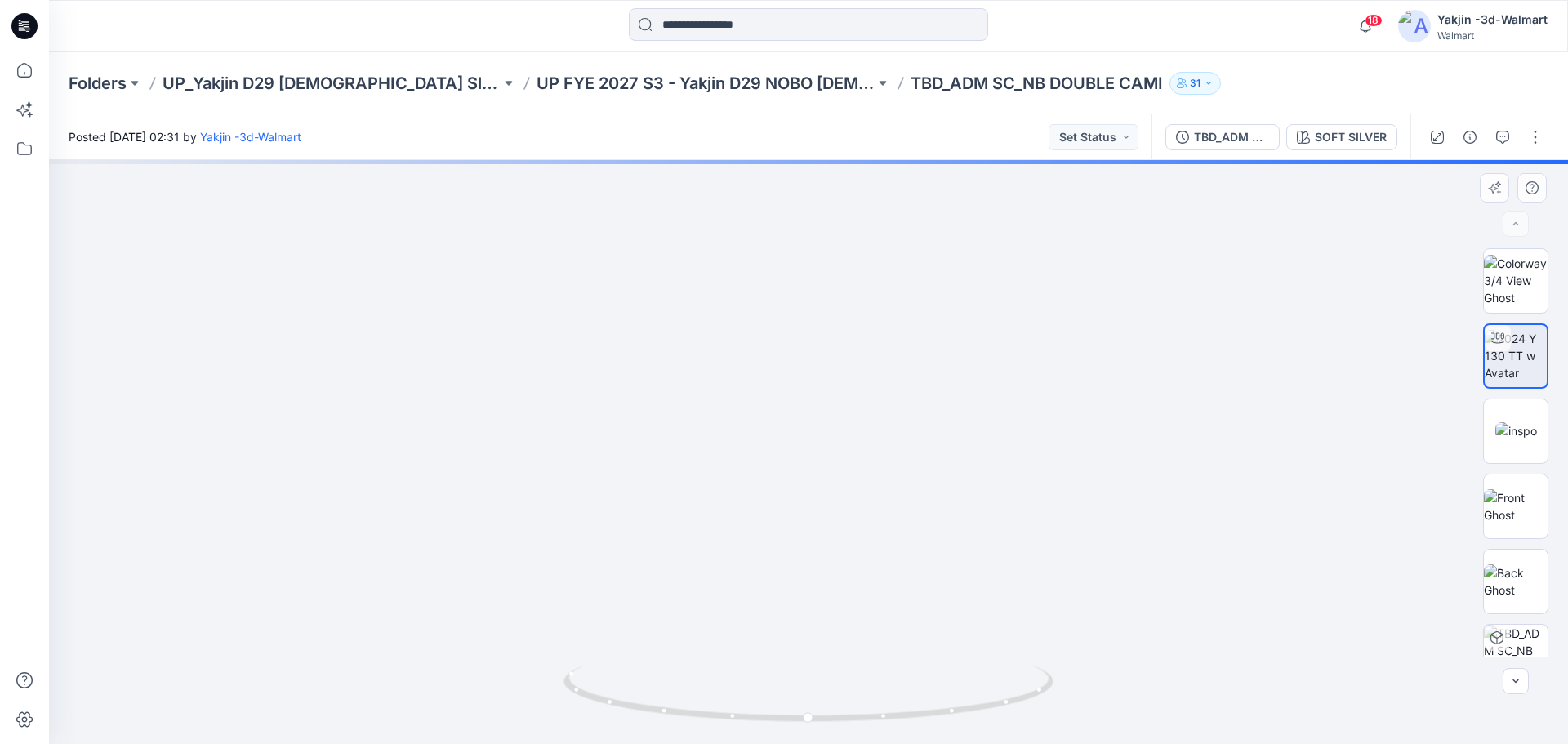
drag, startPoint x: 847, startPoint y: 440, endPoint x: 848, endPoint y: 502, distance: 62.0
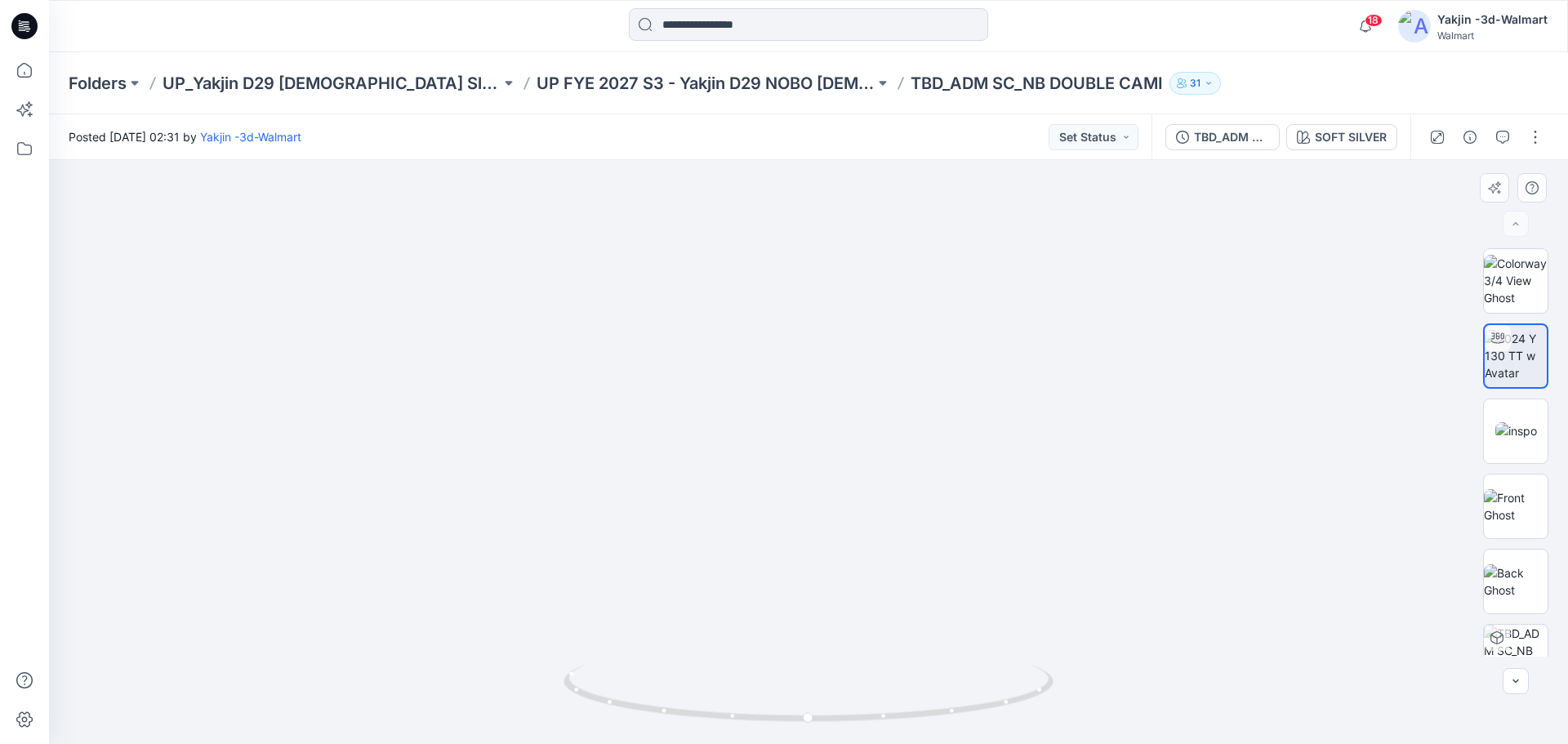
drag, startPoint x: 959, startPoint y: 546, endPoint x: 972, endPoint y: 450, distance: 96.9
click at [972, 450] on img at bounding box center [821, 102] width 1936 height 1284
click at [1510, 297] on img at bounding box center [1516, 281] width 63 height 52
click at [1534, 578] on img at bounding box center [1516, 582] width 63 height 35
click at [1517, 509] on img at bounding box center [1516, 507] width 63 height 35
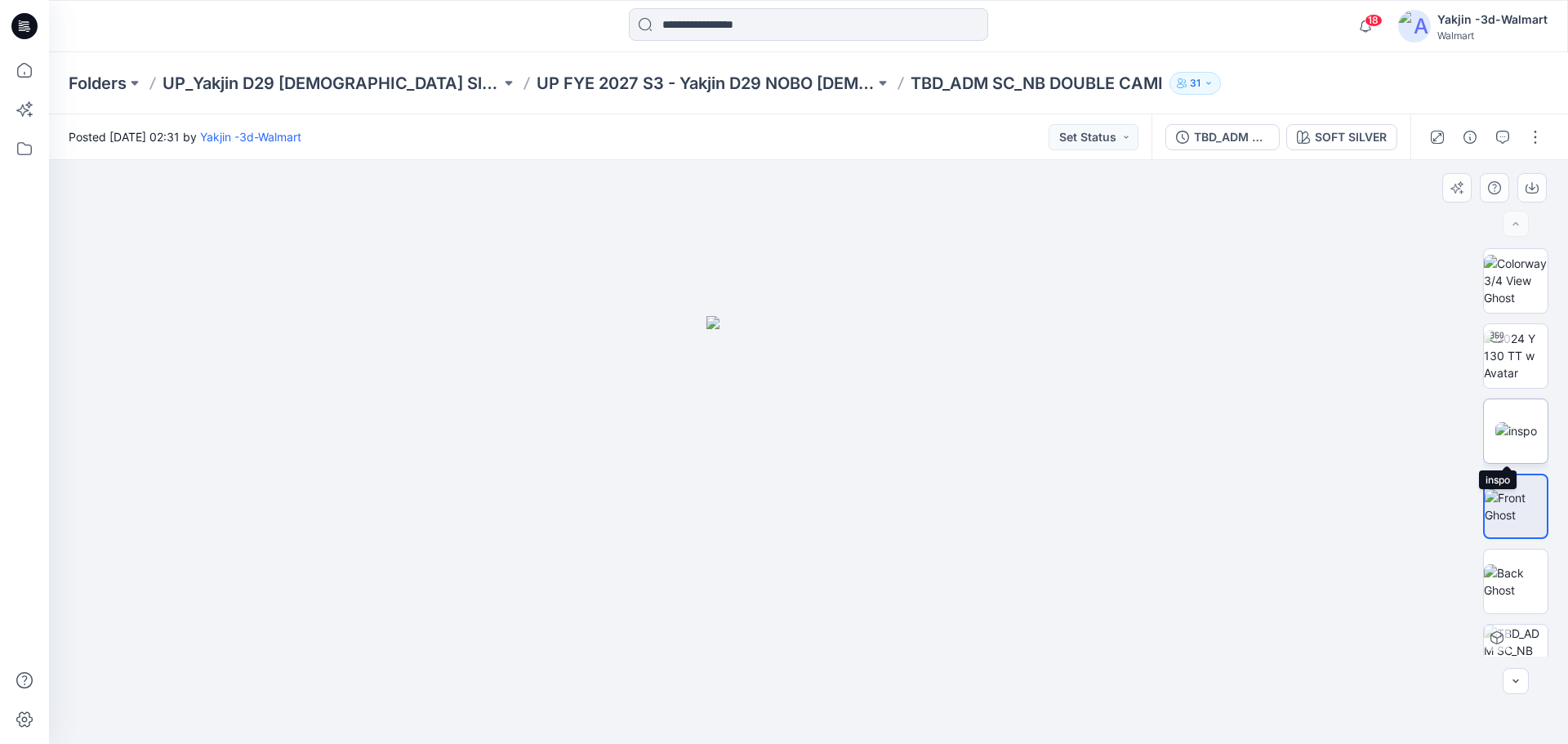
click at [1515, 422] on img at bounding box center [1515, 431] width 41 height 17
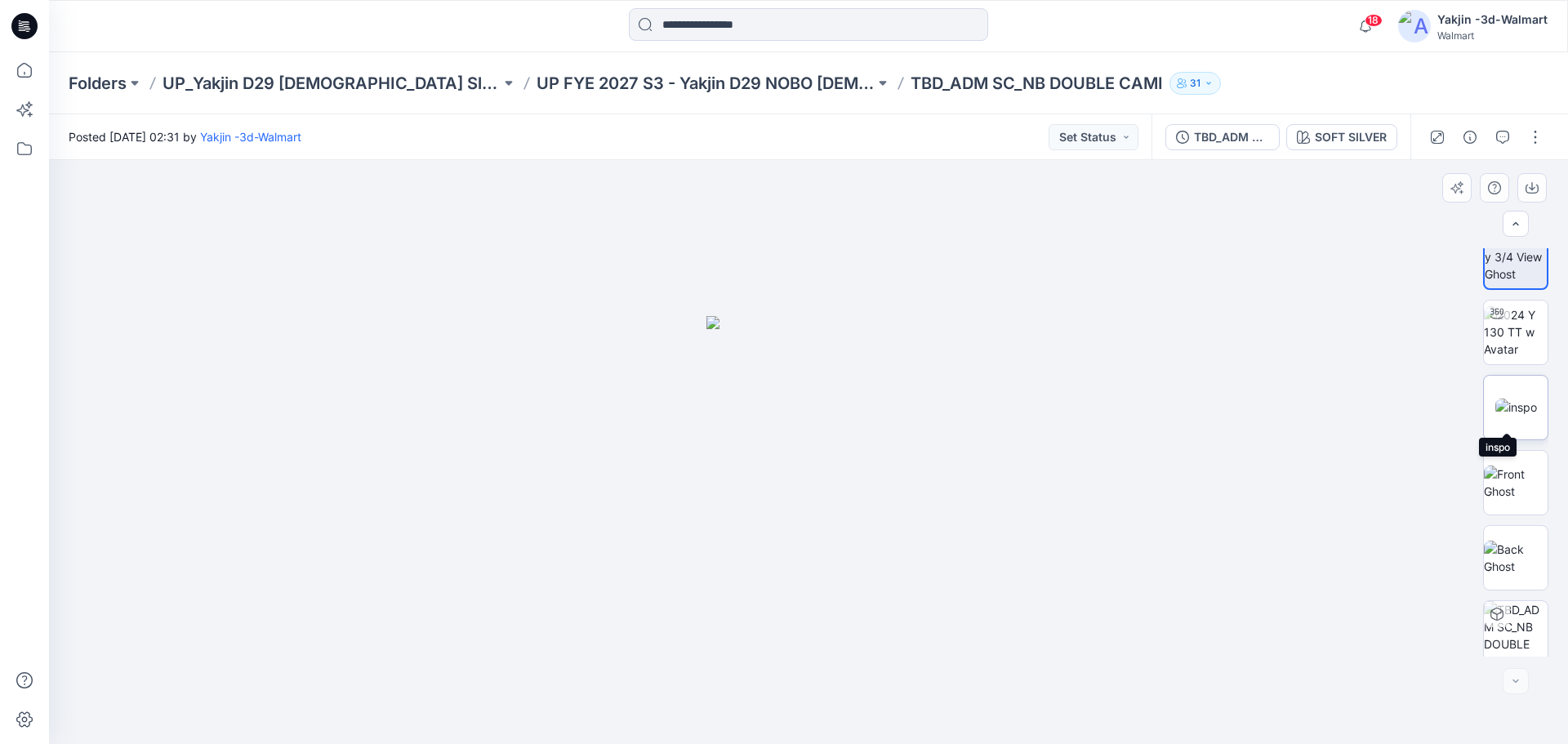
scroll to position [33, 0]
click at [640, 95] on div "Folders UP_Yakjin D29 Ladies Sleep UP FYE 2027 S3 - Yakjin D29 NOBO Ladies Slee…" at bounding box center [808, 83] width 1519 height 62
click at [646, 85] on p "UP FYE 2027 S3 - Yakjin D29 NOBO [DEMOGRAPHIC_DATA] Sleepwear" at bounding box center [705, 84] width 338 height 23
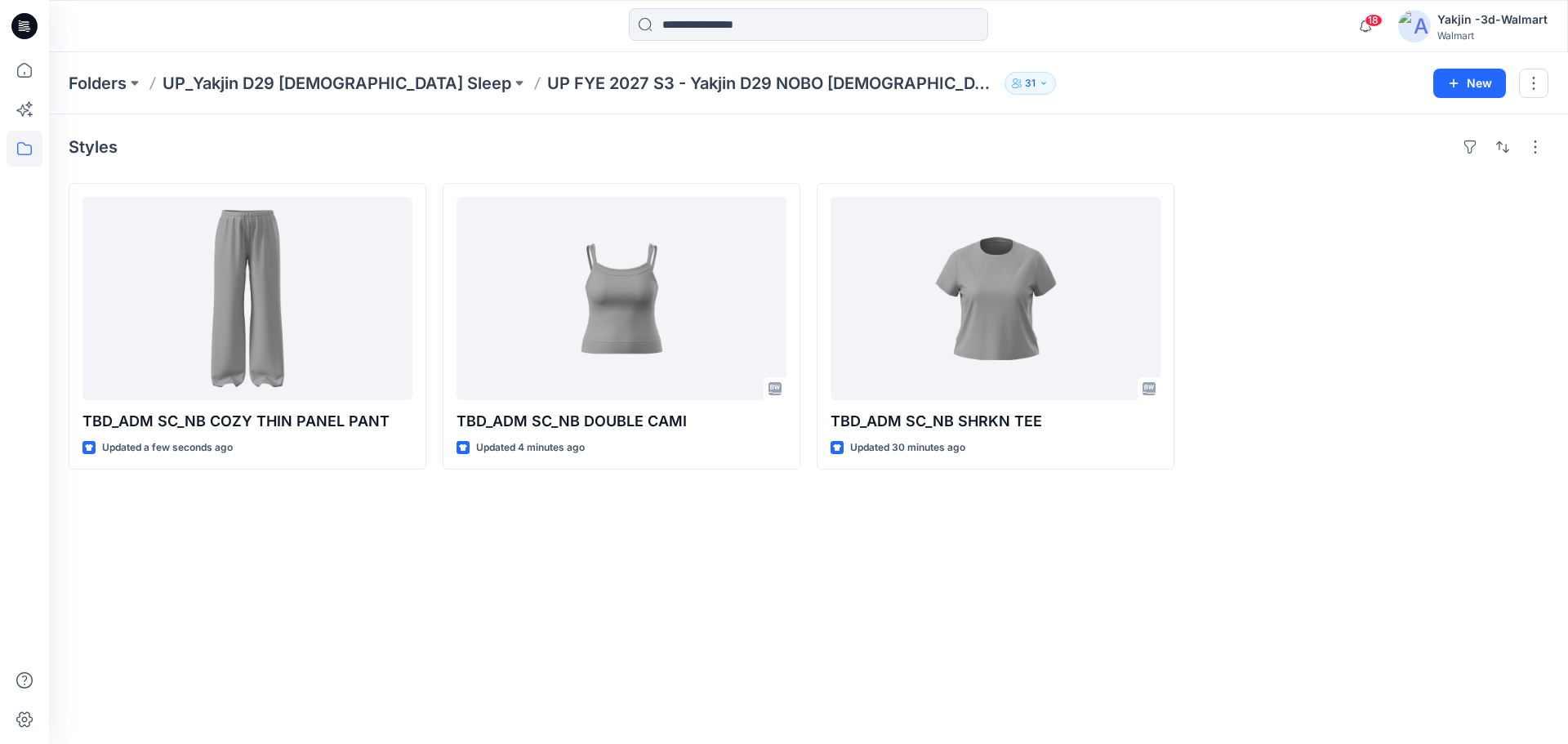
click at [477, 556] on div "Styles TBD_ADM SC_NB COZY THIN PANEL PANT Updated a few seconds ago TBD_ADM SC_…" at bounding box center [808, 429] width 1519 height 630
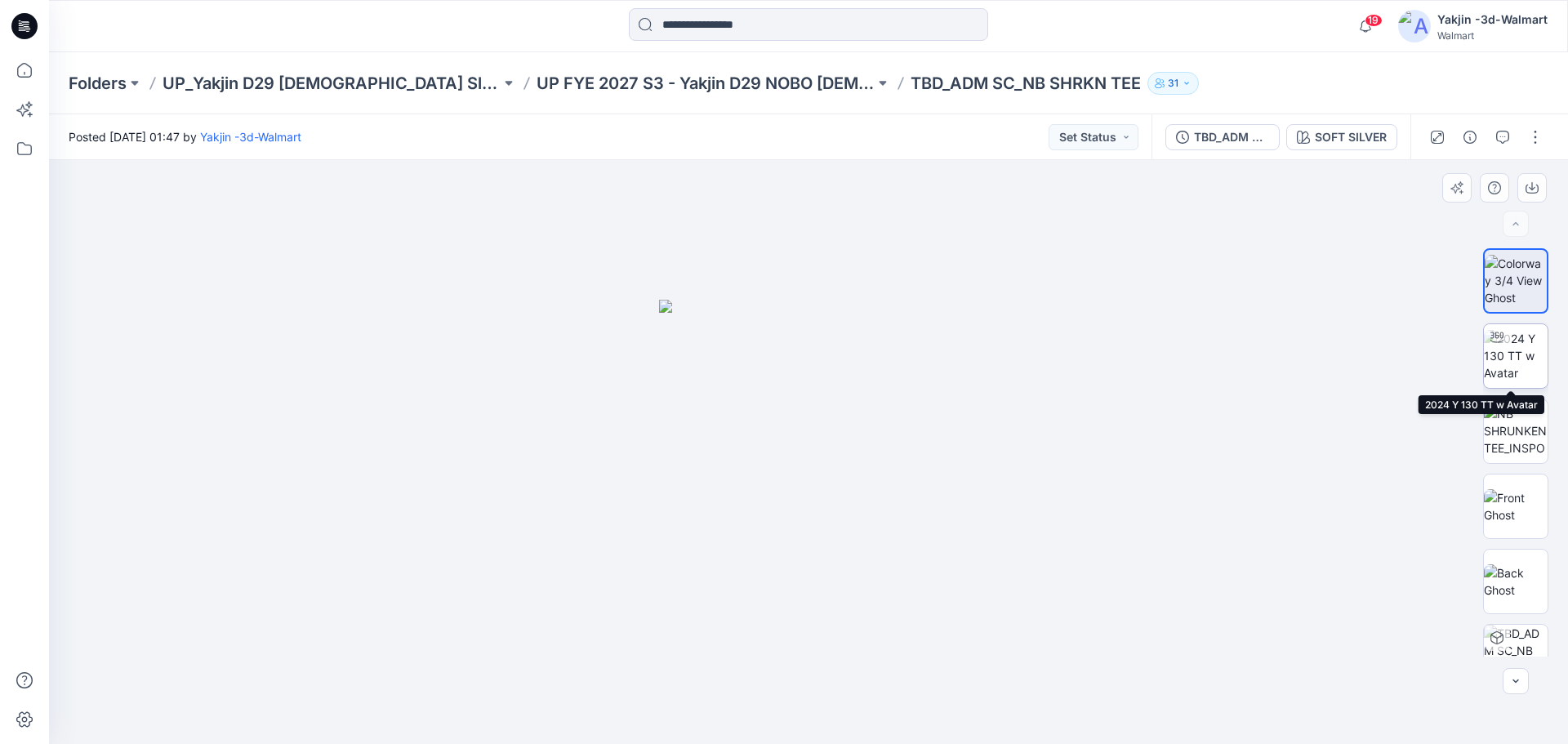
click at [1521, 357] on img at bounding box center [1516, 356] width 63 height 52
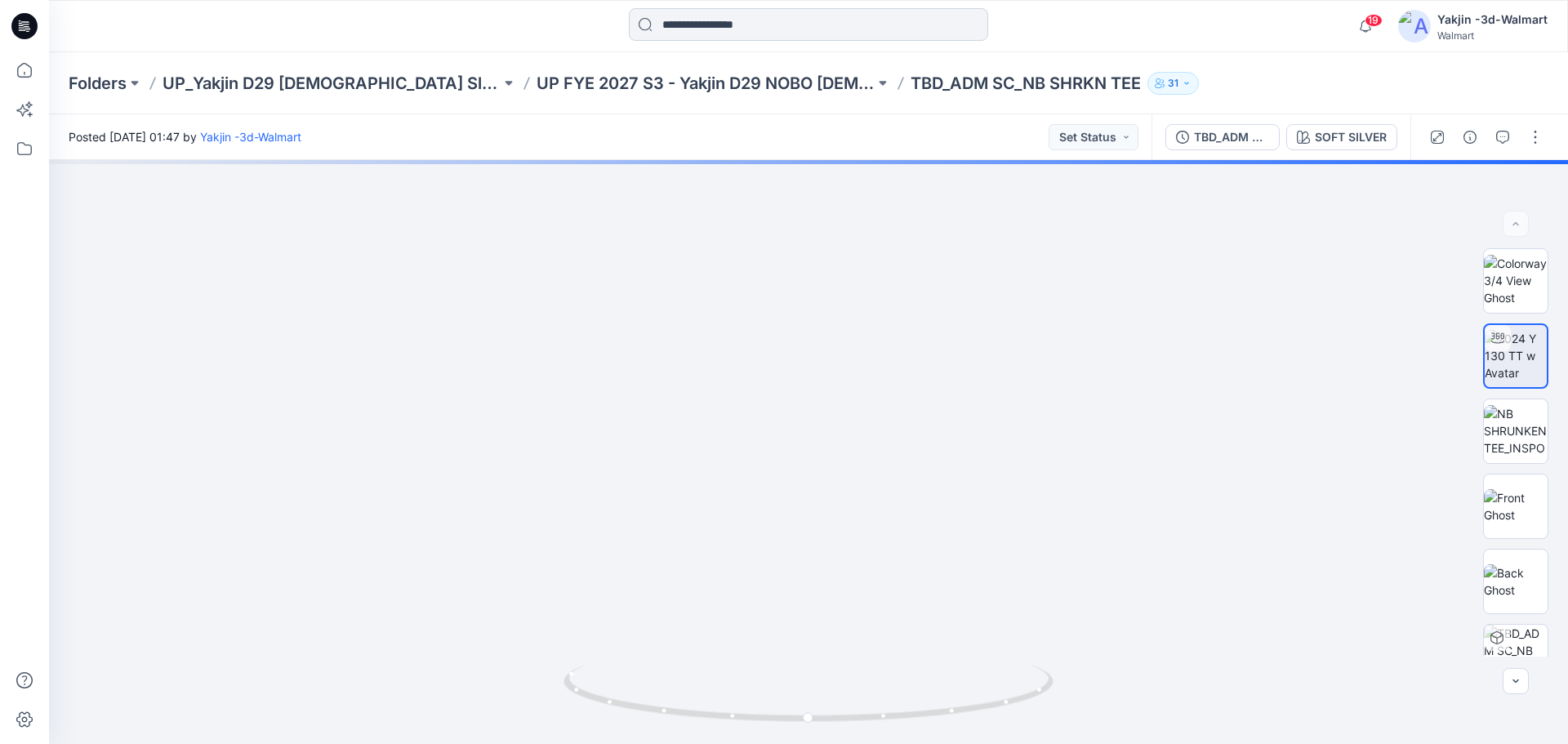
drag, startPoint x: 836, startPoint y: 483, endPoint x: 672, endPoint y: 20, distance: 491.2
click at [836, 535] on img at bounding box center [806, 144] width 2162 height 1199
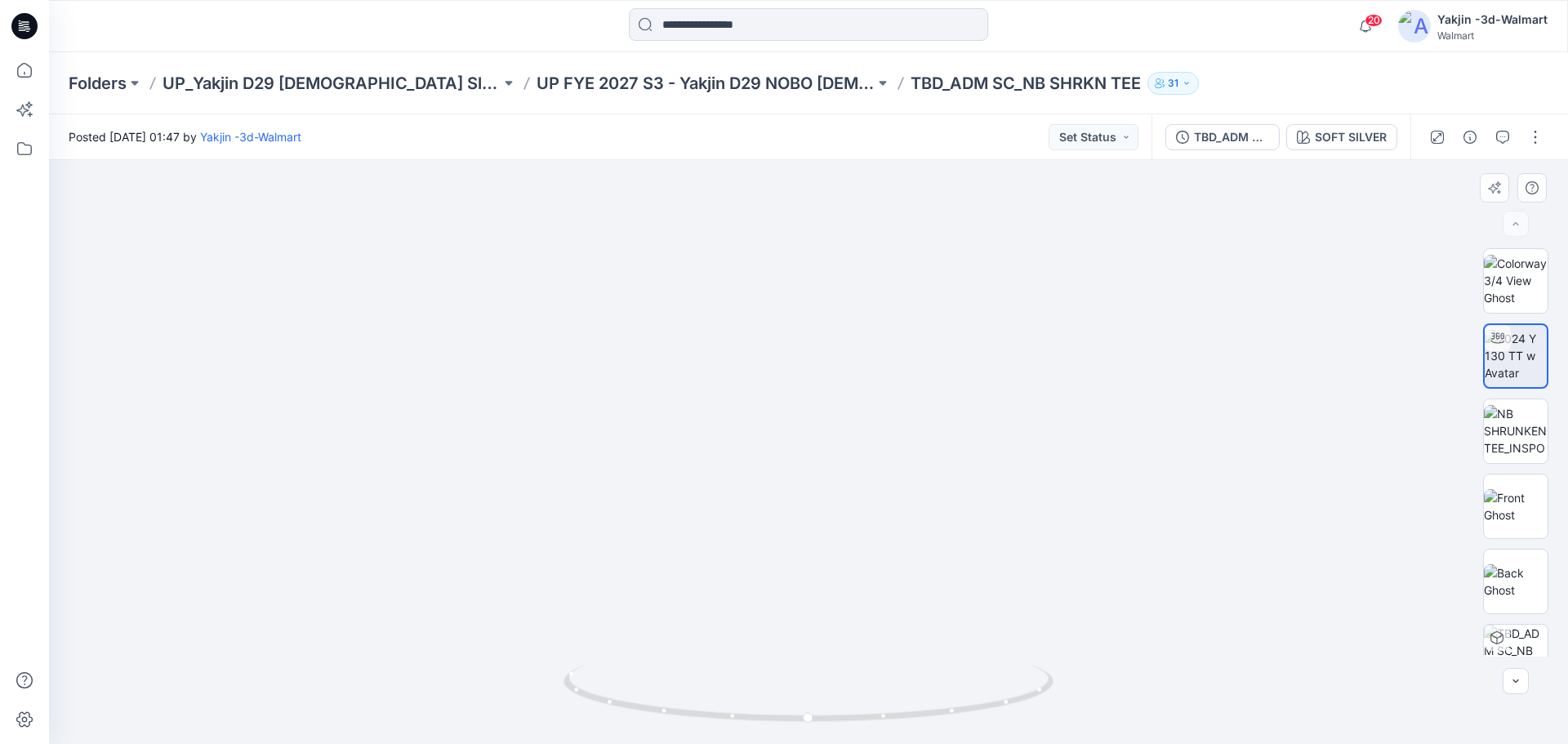
drag, startPoint x: 779, startPoint y: 587, endPoint x: 788, endPoint y: 406, distance: 181.2
click at [788, 406] on img at bounding box center [821, 47] width 2162 height 1396
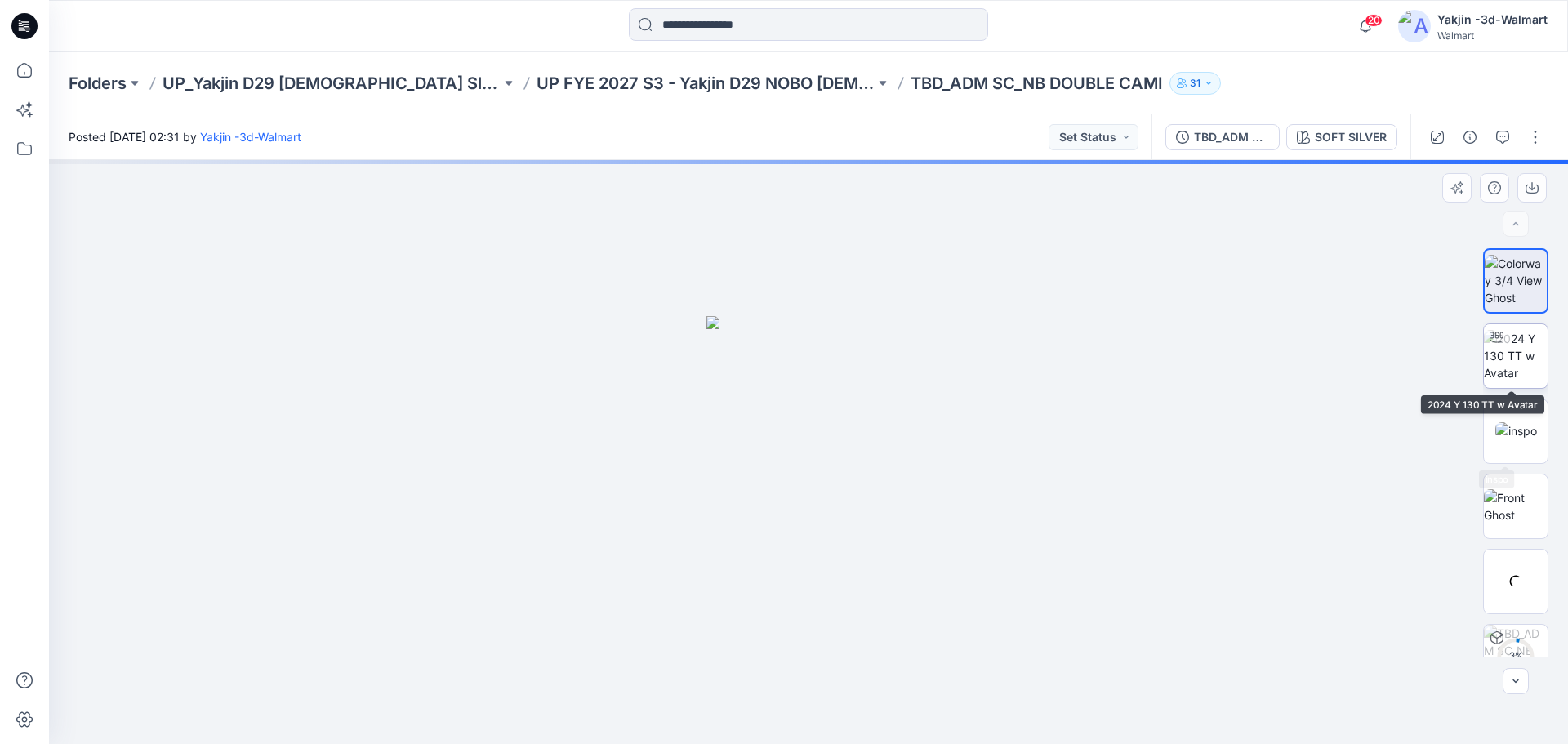
click at [1514, 358] on img at bounding box center [1516, 356] width 63 height 52
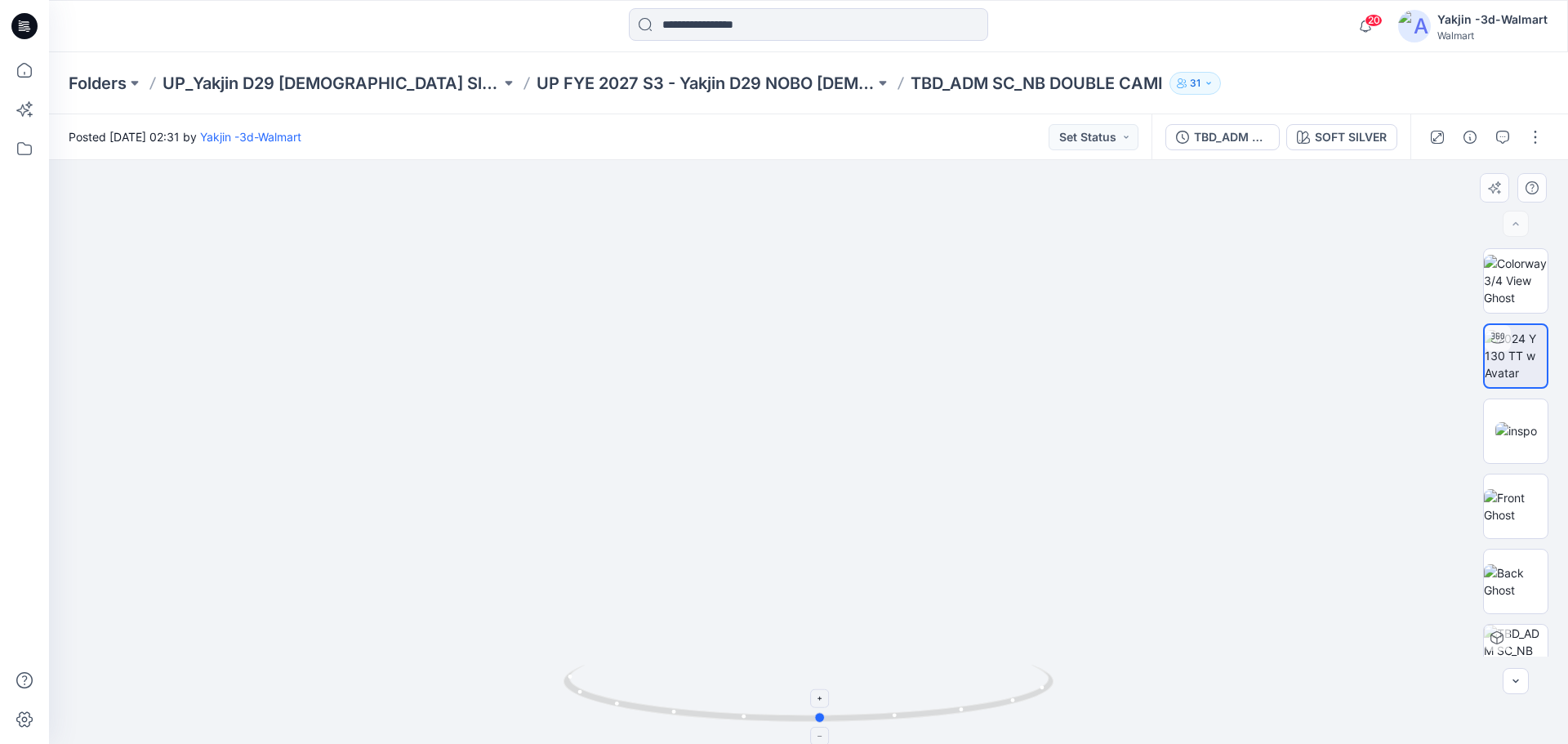
drag, startPoint x: 927, startPoint y: 720, endPoint x: 957, endPoint y: 717, distance: 30.1
click at [957, 717] on icon at bounding box center [811, 696] width 494 height 62
